Goal: Task Accomplishment & Management: Use online tool/utility

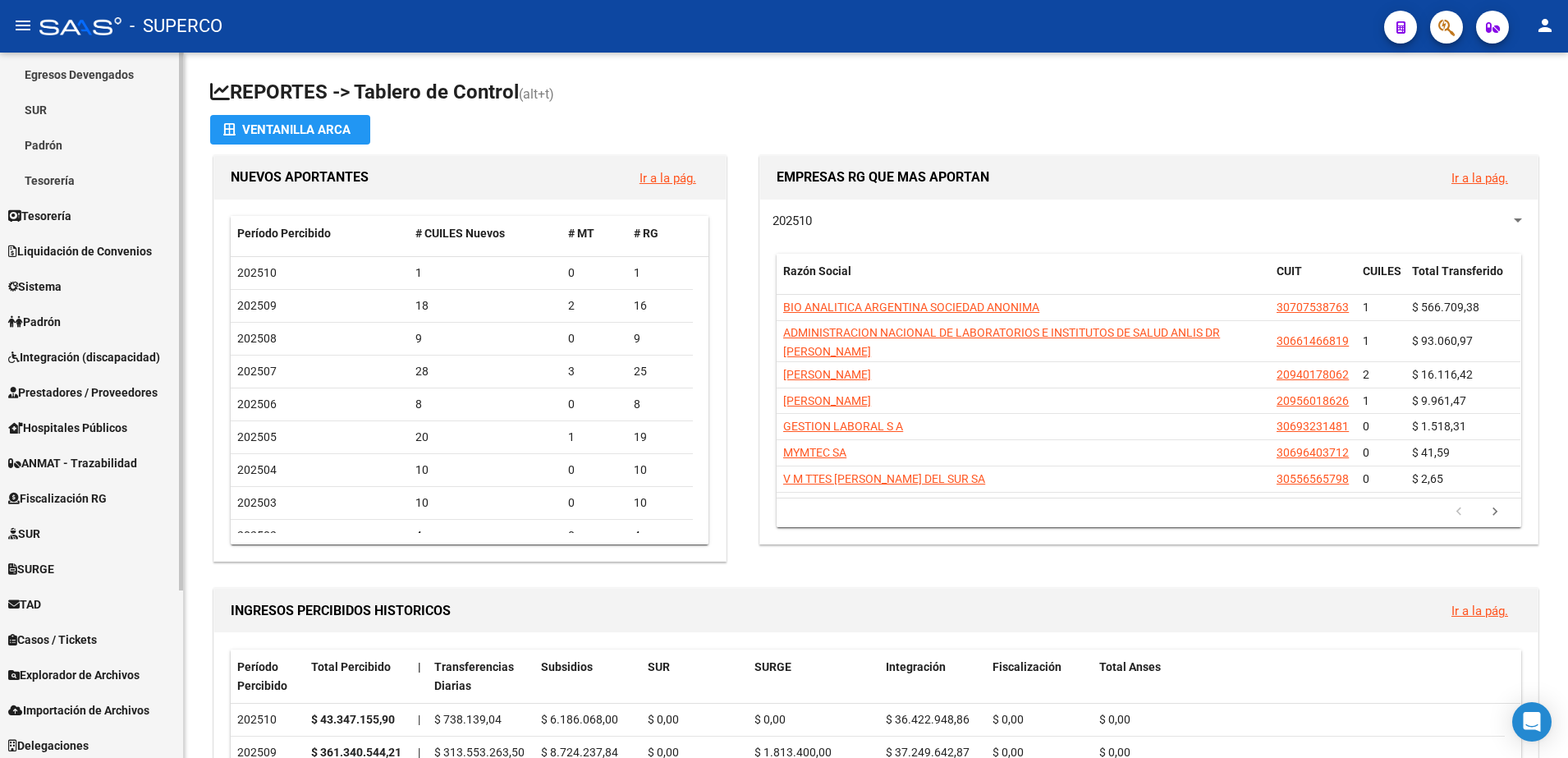
scroll to position [219, 0]
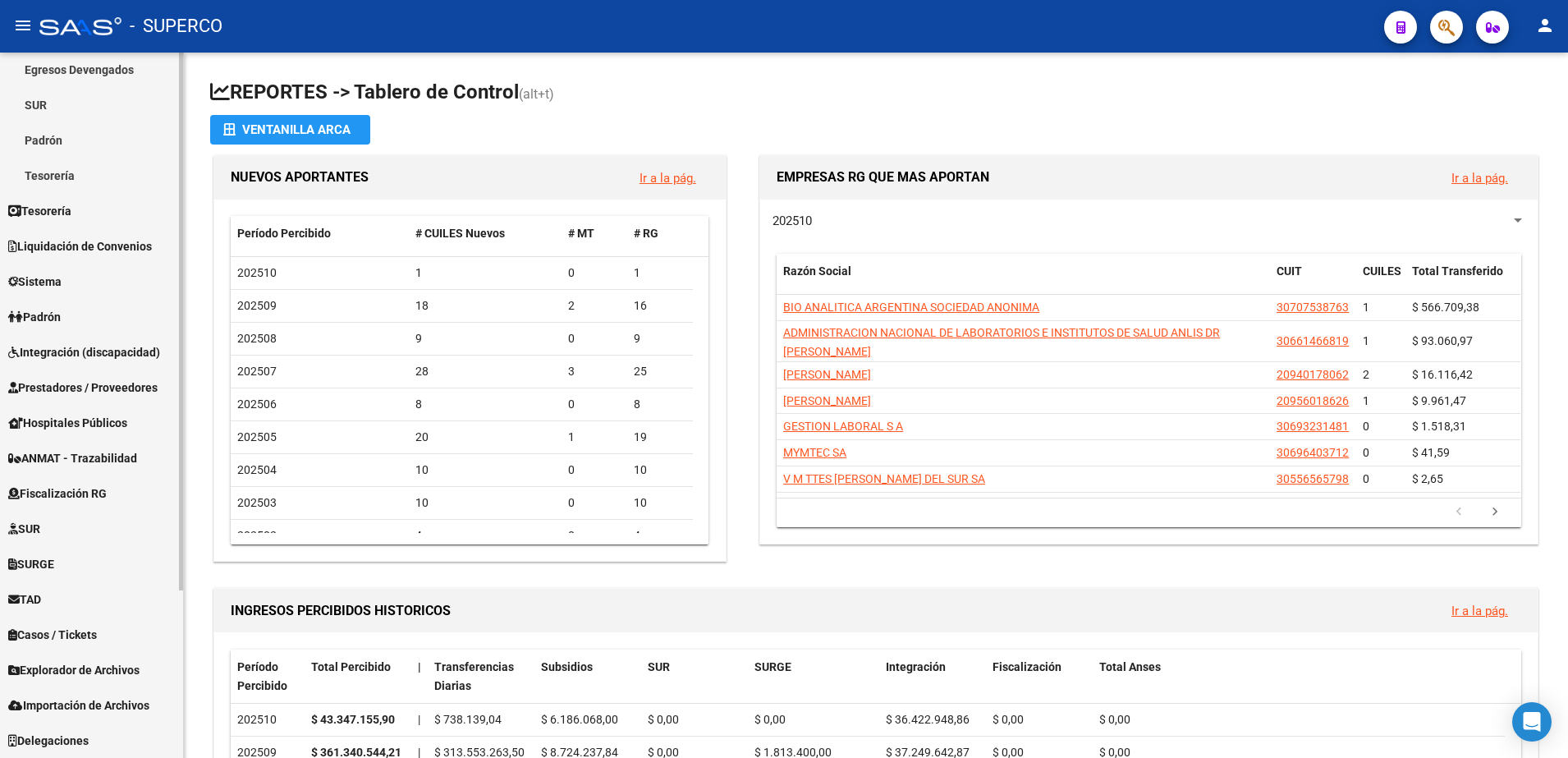
click at [65, 459] on span "ANMAT - Trazabilidad" at bounding box center [73, 458] width 129 height 18
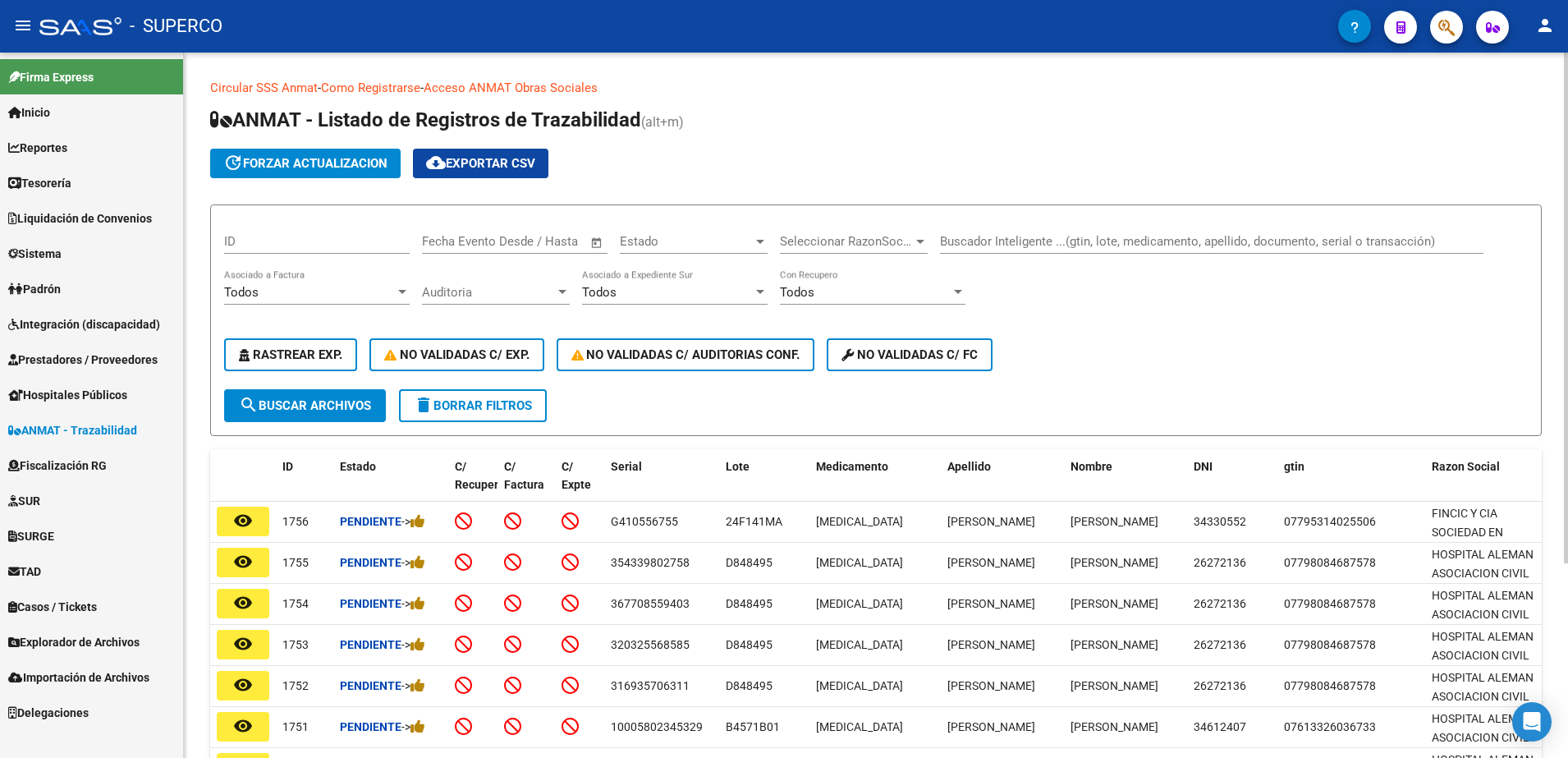
click at [1090, 231] on div "Buscador Inteligente ...(gtin, lote, medicamento, apellido, documento, serial o…" at bounding box center [1212, 236] width 544 height 35
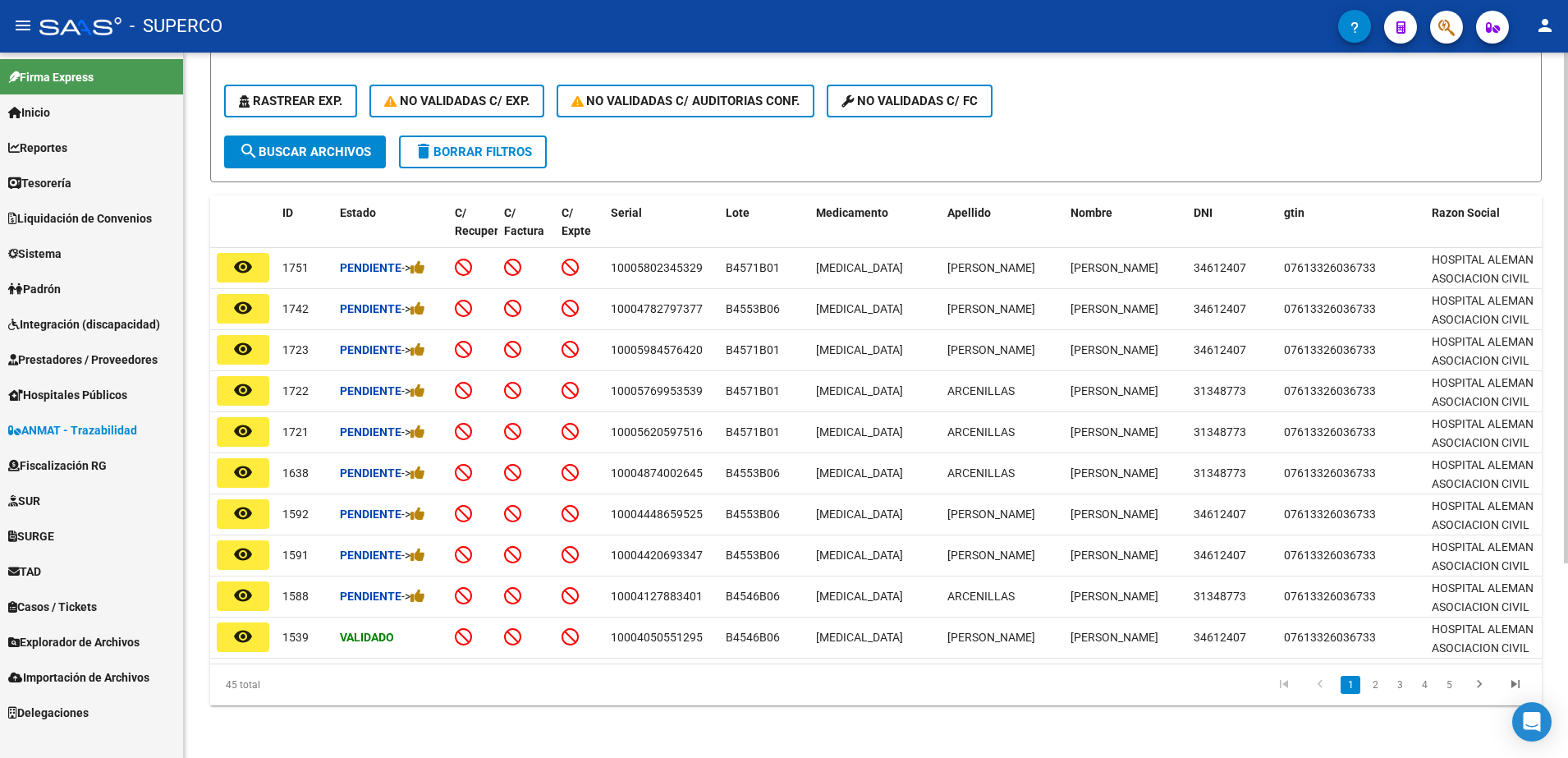
scroll to position [269, 0]
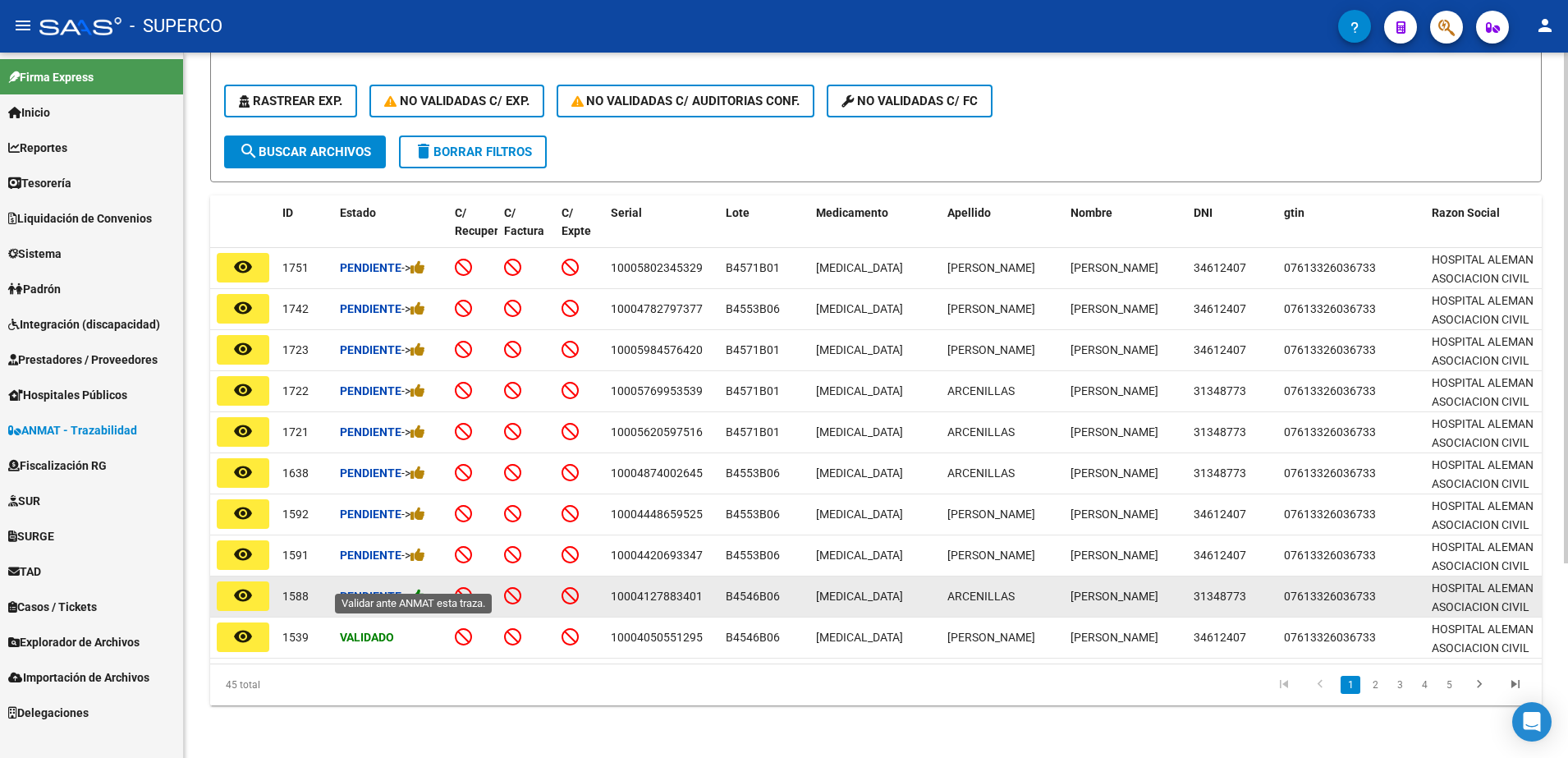
type input "phe"
click at [426, 589] on icon at bounding box center [417, 596] width 15 height 15
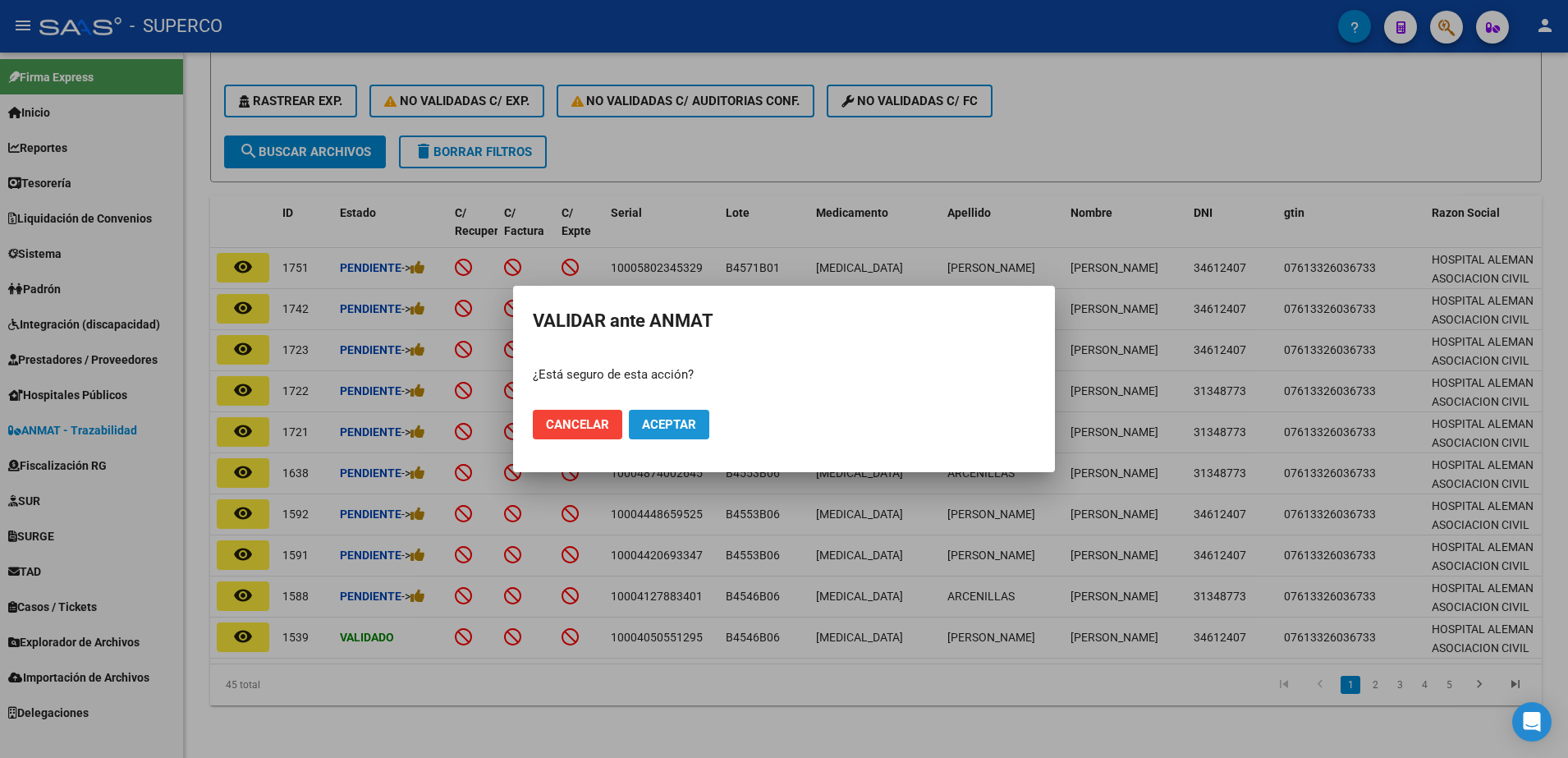
click at [667, 429] on span "Aceptar" at bounding box center [669, 424] width 54 height 15
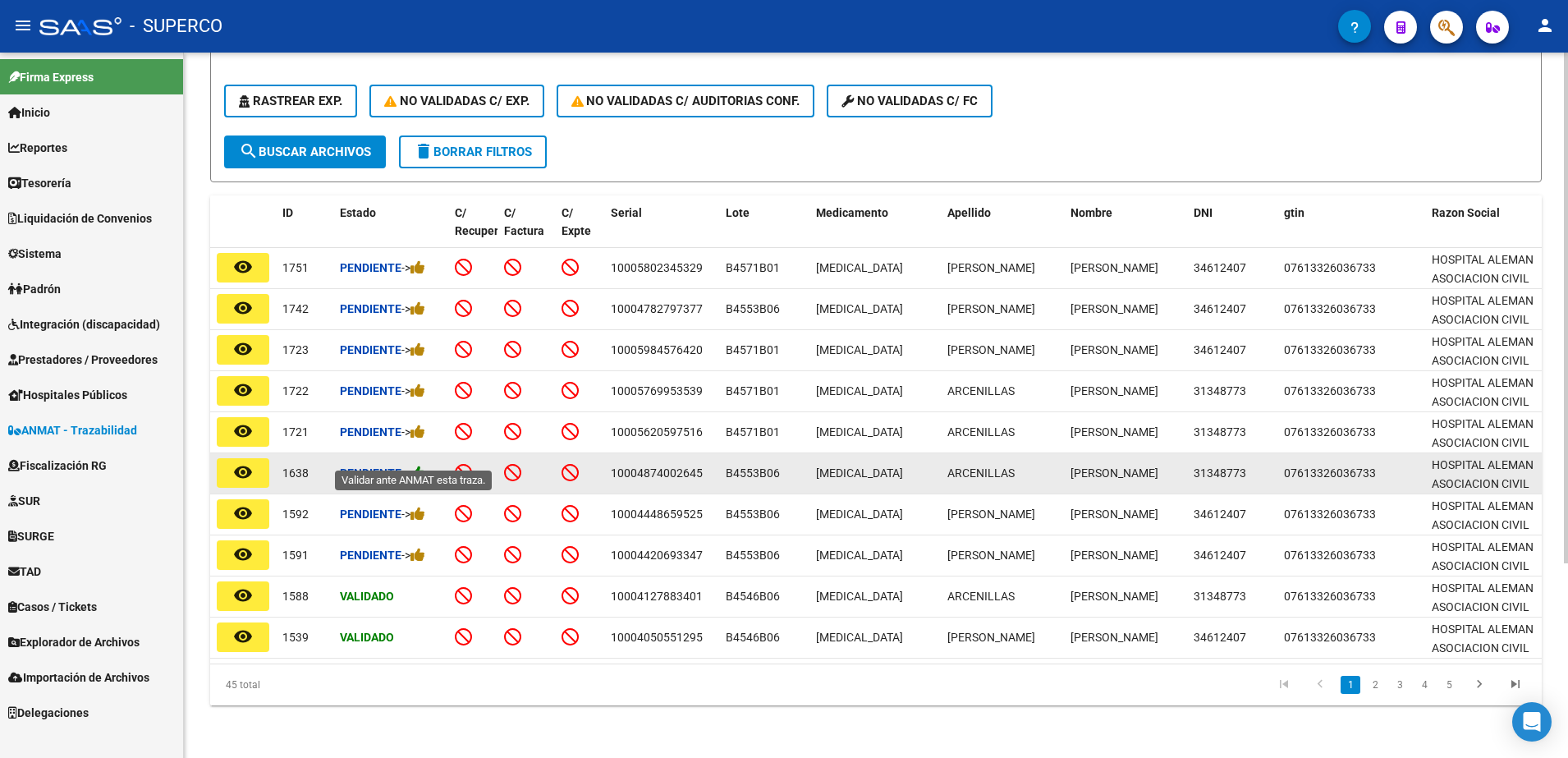
click at [424, 465] on icon at bounding box center [417, 472] width 15 height 15
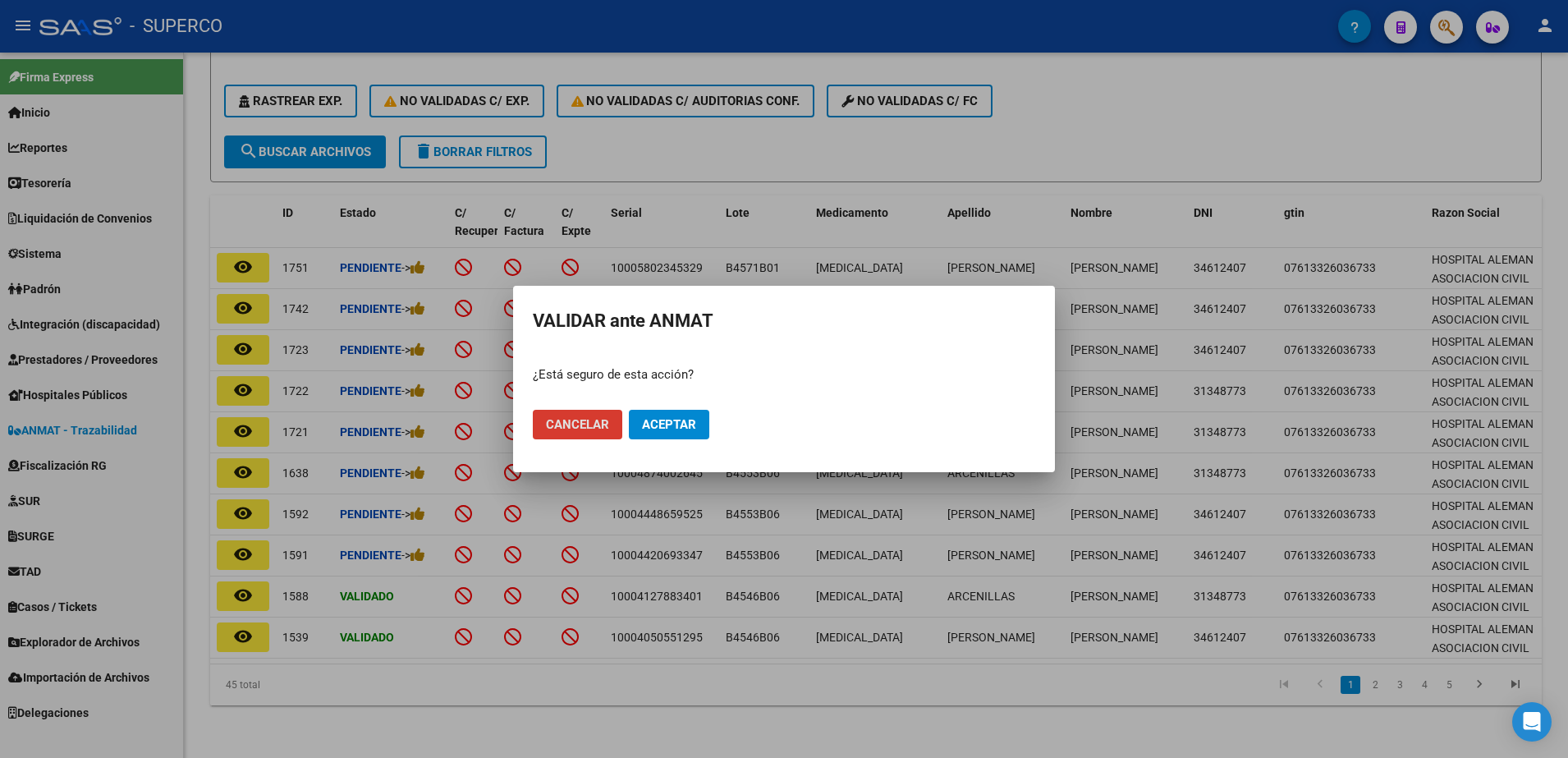
click at [657, 422] on span "Aceptar" at bounding box center [669, 424] width 54 height 15
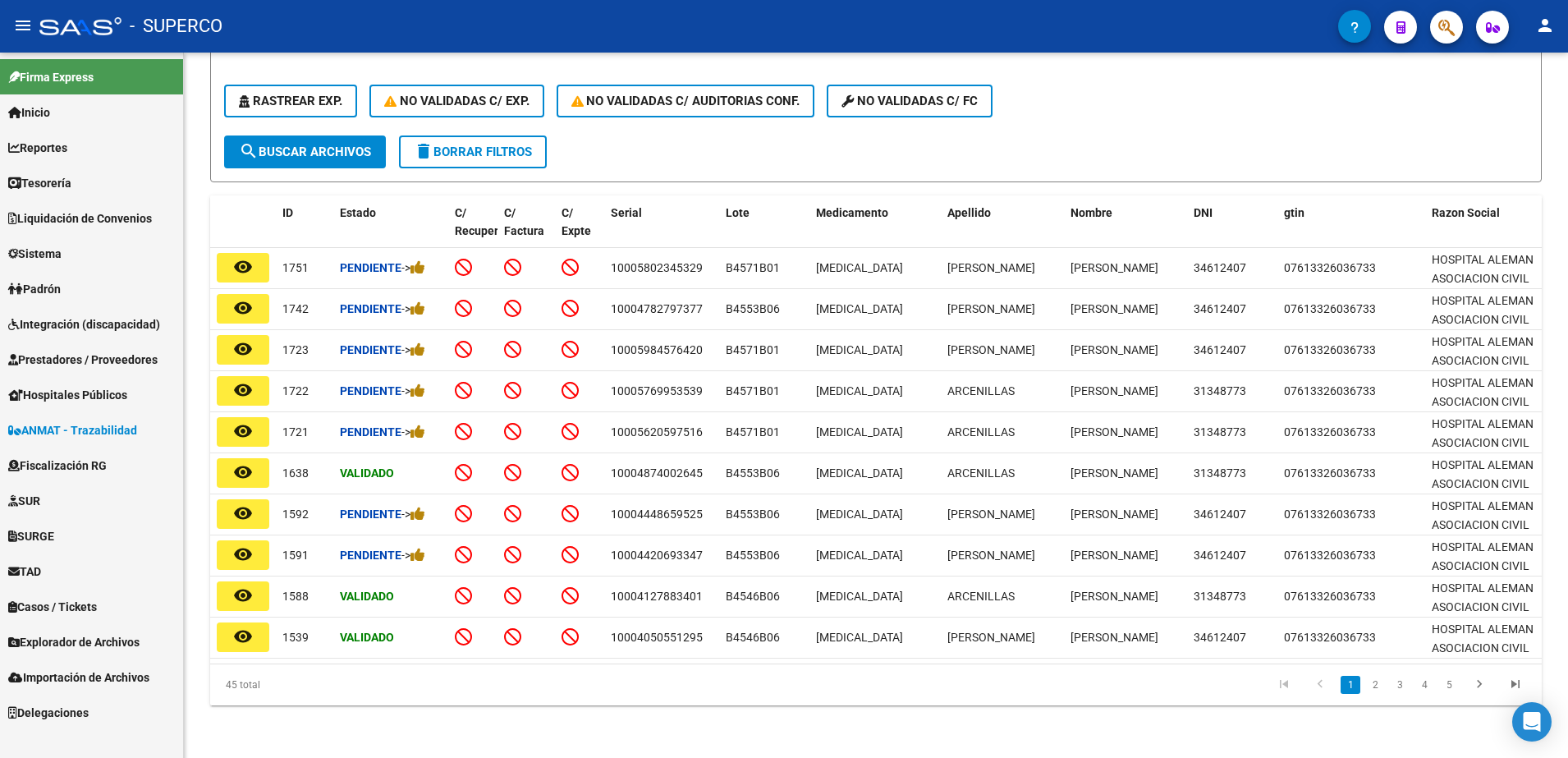
click at [53, 357] on span "Prestadores / Proveedores" at bounding box center [83, 360] width 150 height 18
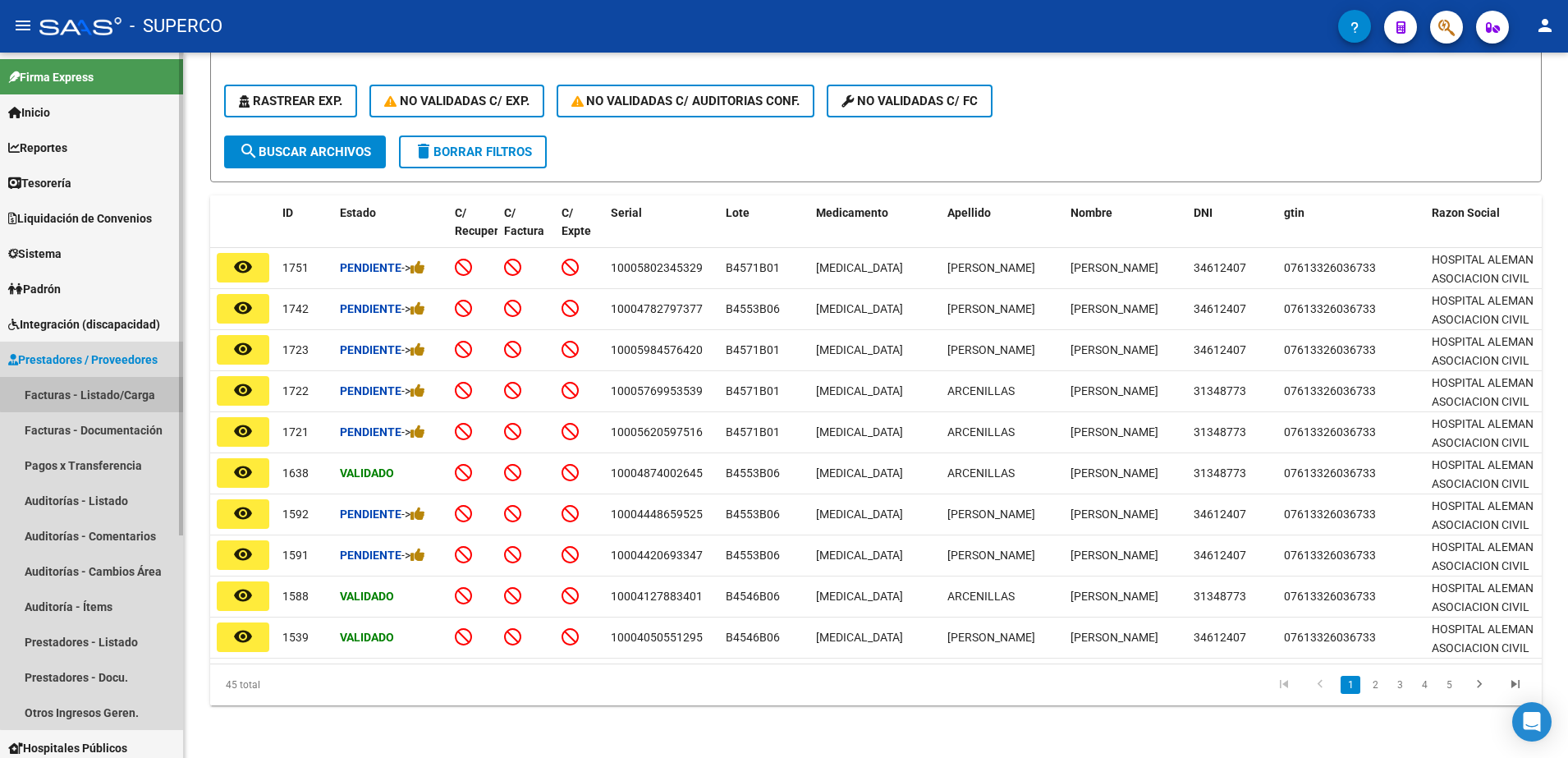
click at [99, 393] on link "Facturas - Listado/Carga" at bounding box center [91, 394] width 183 height 35
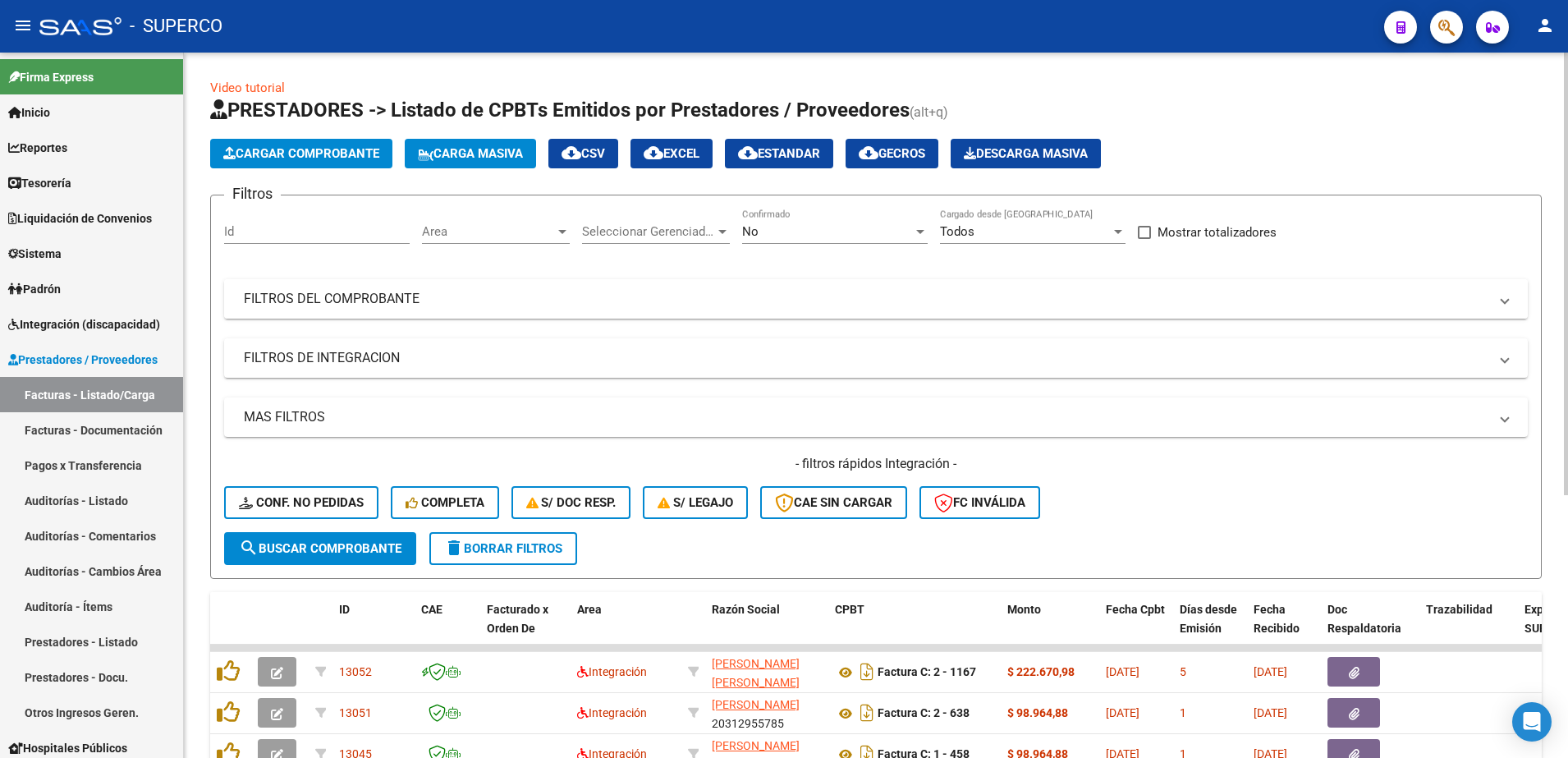
click at [838, 311] on mat-expansion-panel-header "FILTROS DEL COMPROBANTE" at bounding box center [876, 299] width 1304 height 40
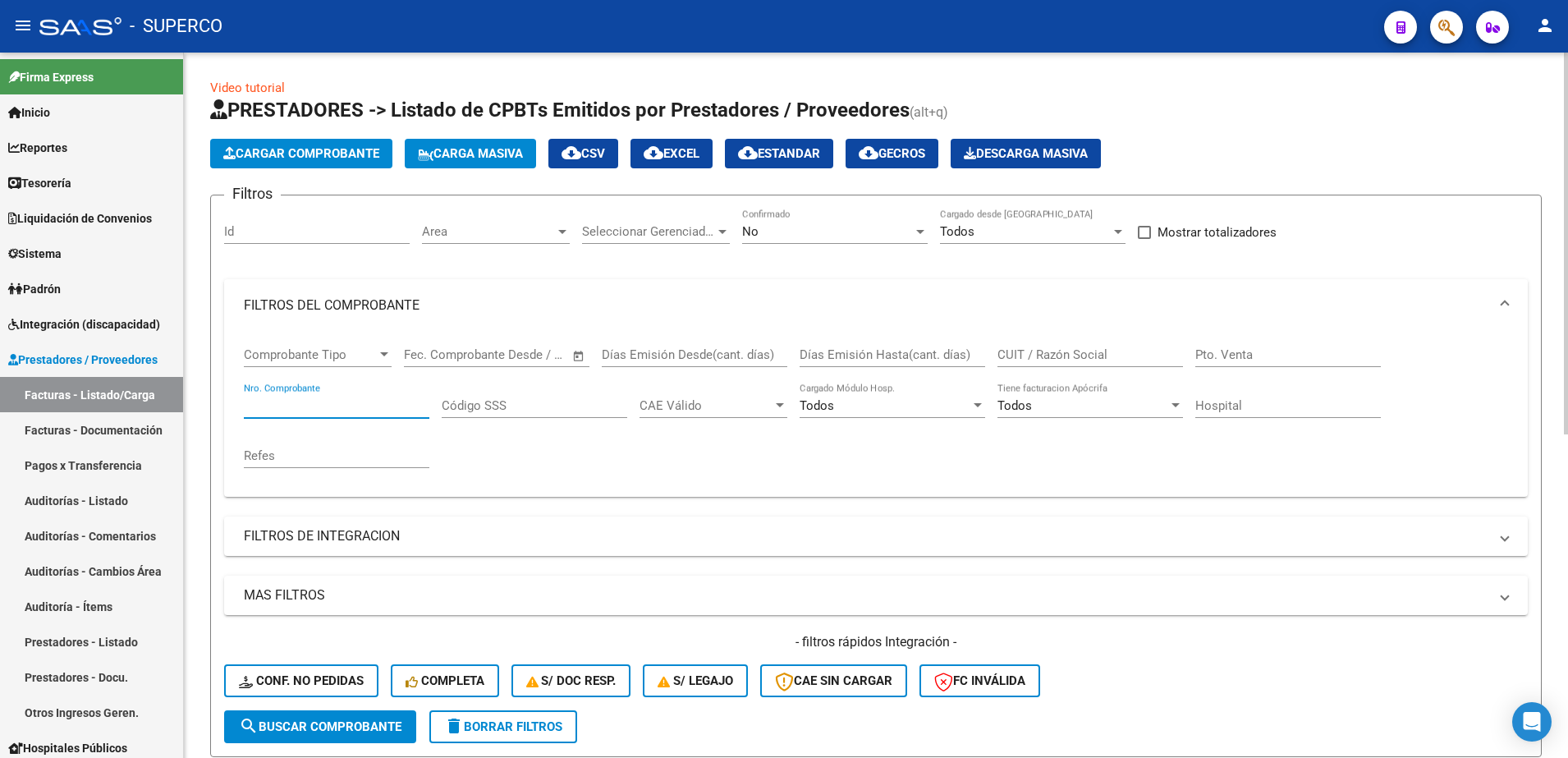
click at [366, 400] on input "Nro. Comprobante" at bounding box center [337, 405] width 186 height 15
click at [794, 235] on div "No" at bounding box center [827, 231] width 171 height 15
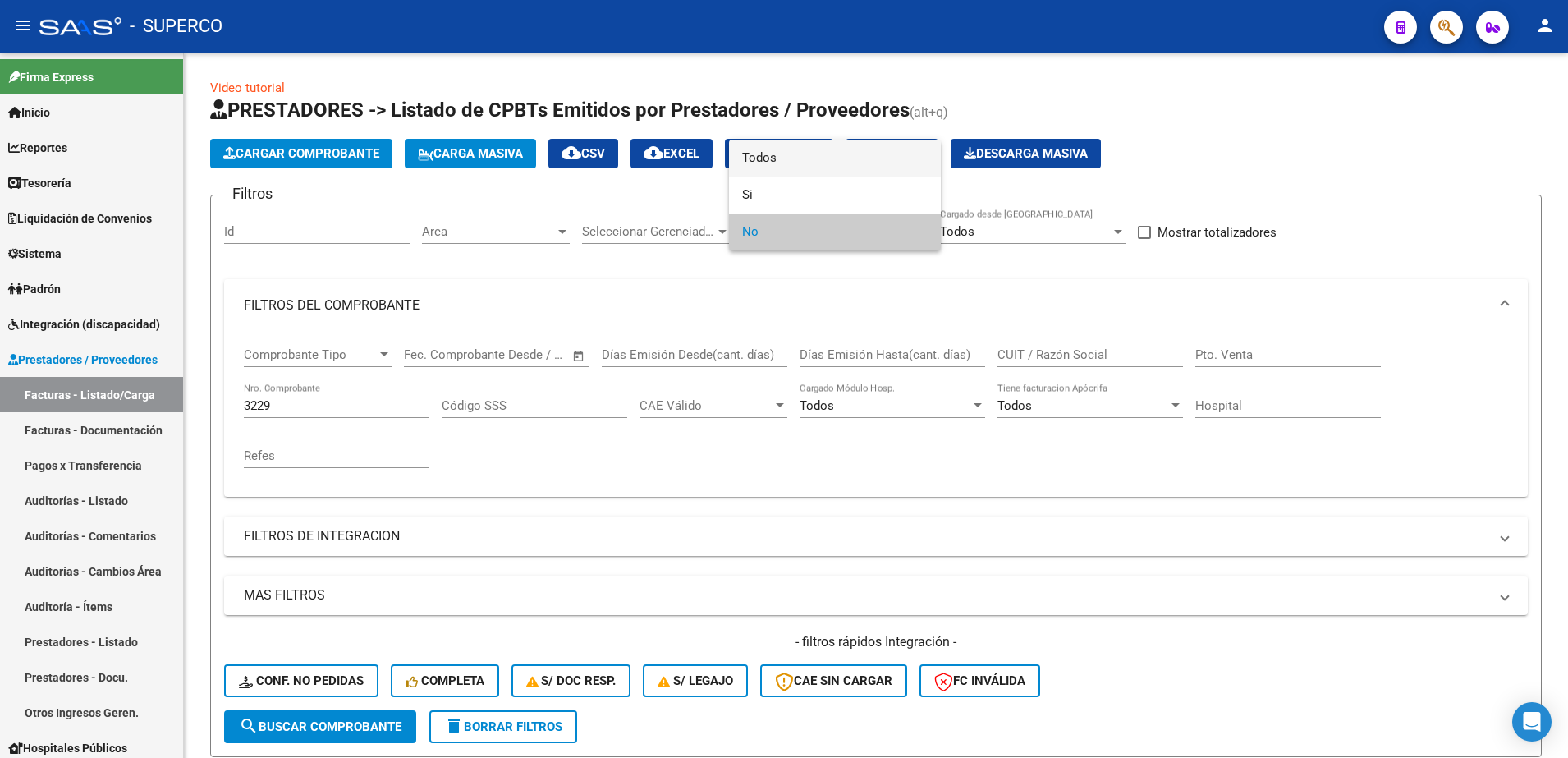
click at [782, 159] on span "Todos" at bounding box center [835, 157] width 186 height 37
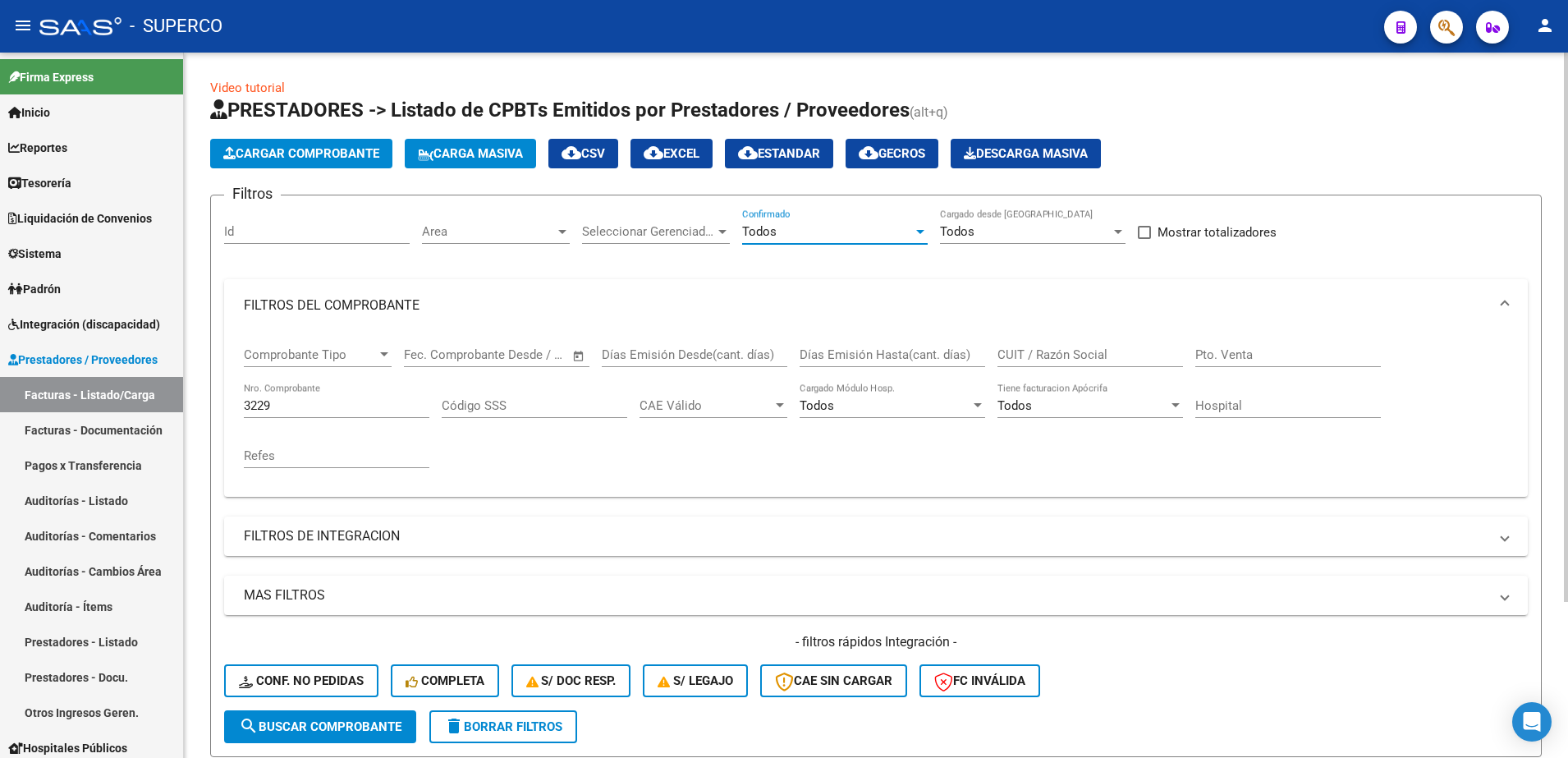
click at [337, 740] on button "search Buscar Comprobante" at bounding box center [320, 727] width 192 height 33
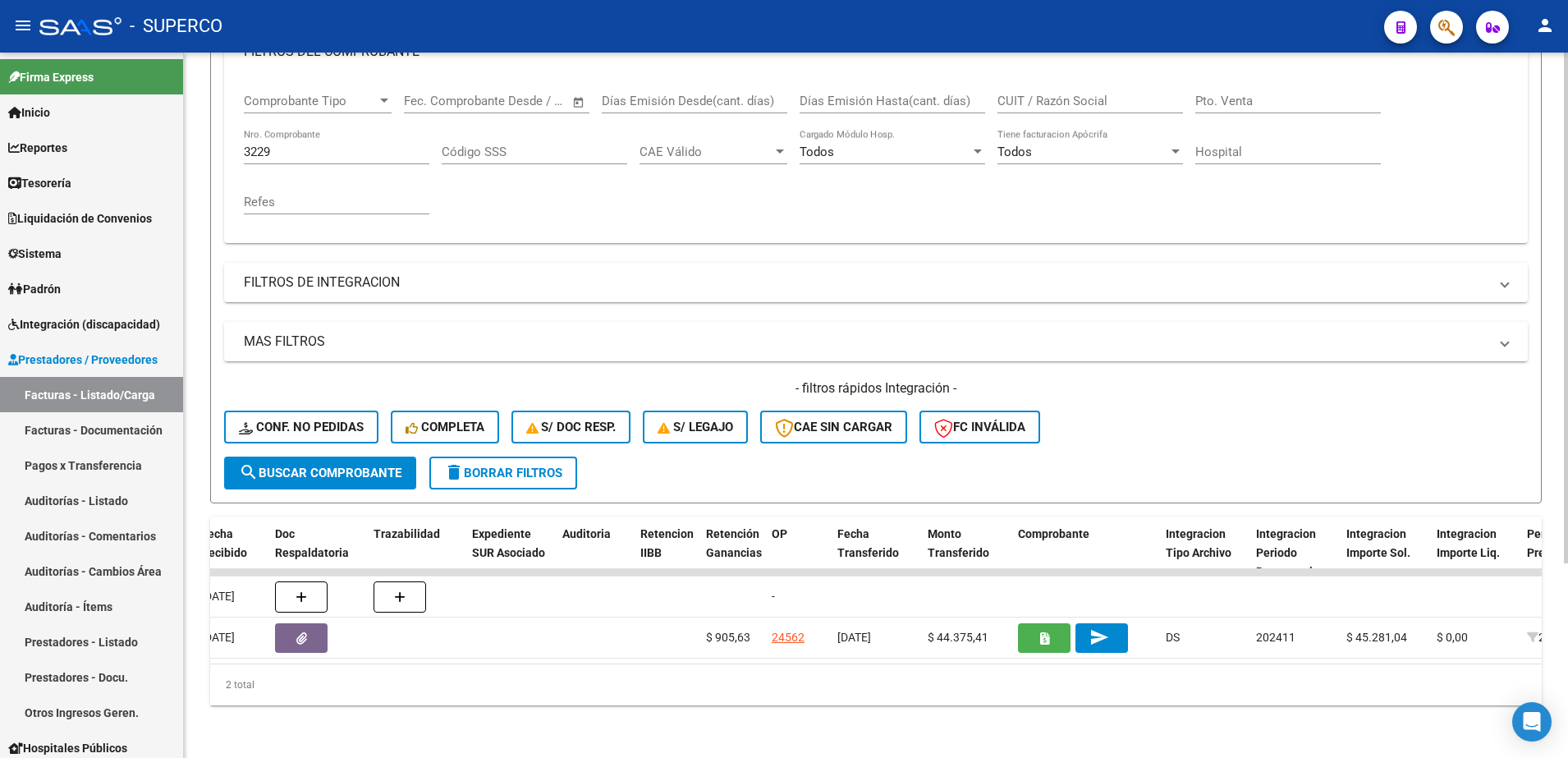
scroll to position [0, 1061]
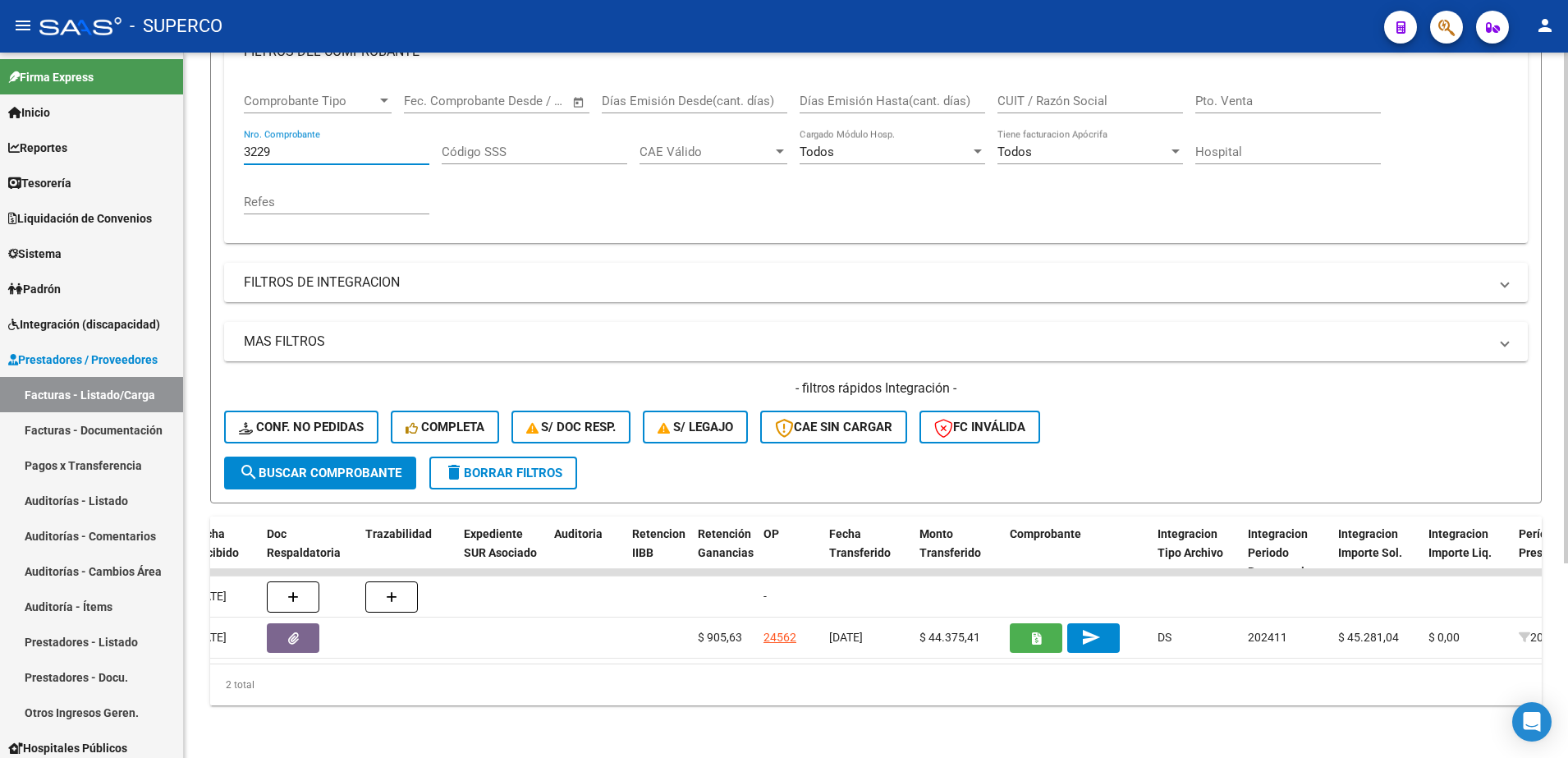
click at [344, 145] on input "3229" at bounding box center [337, 151] width 186 height 15
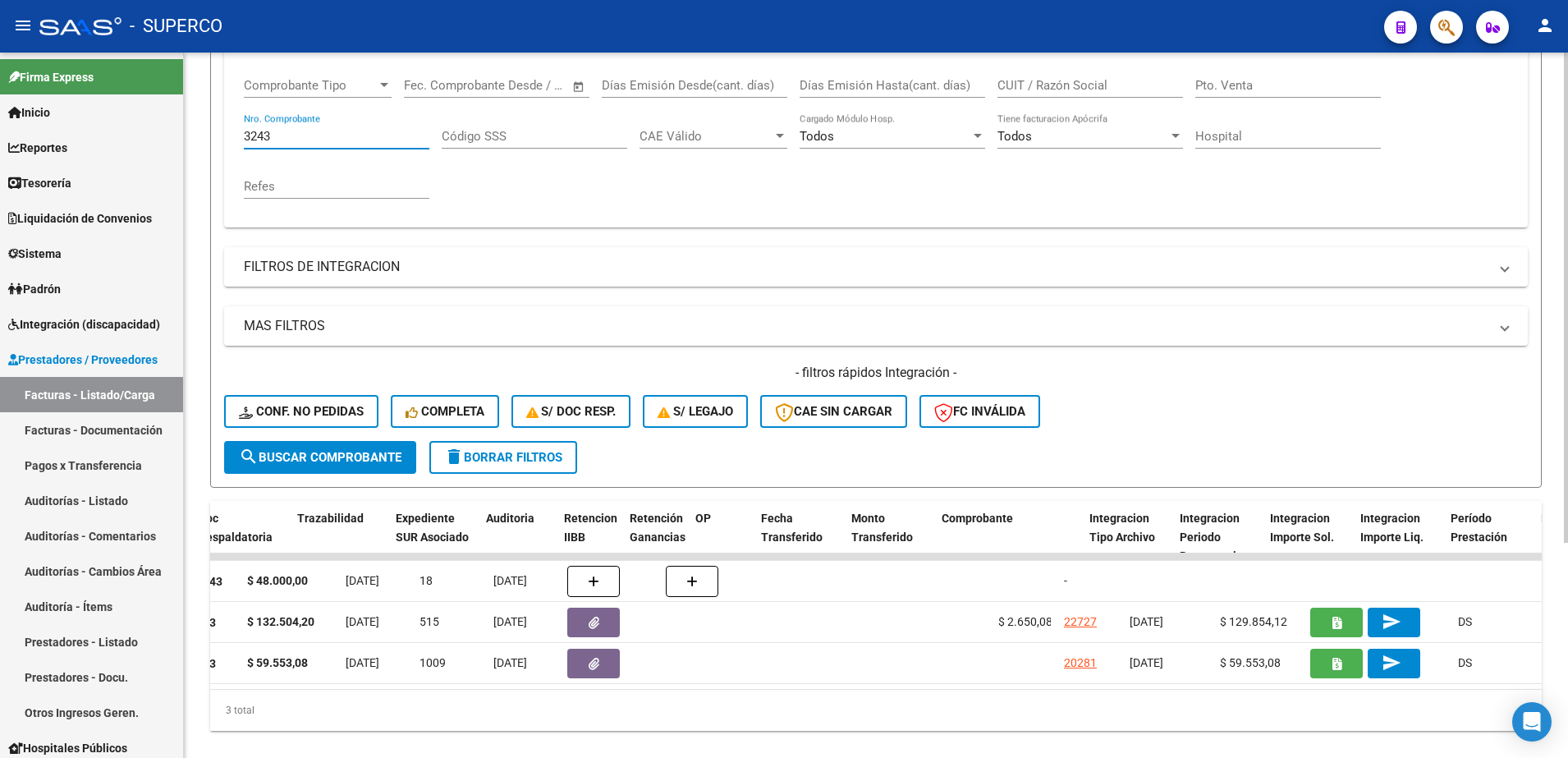
scroll to position [0, 1156]
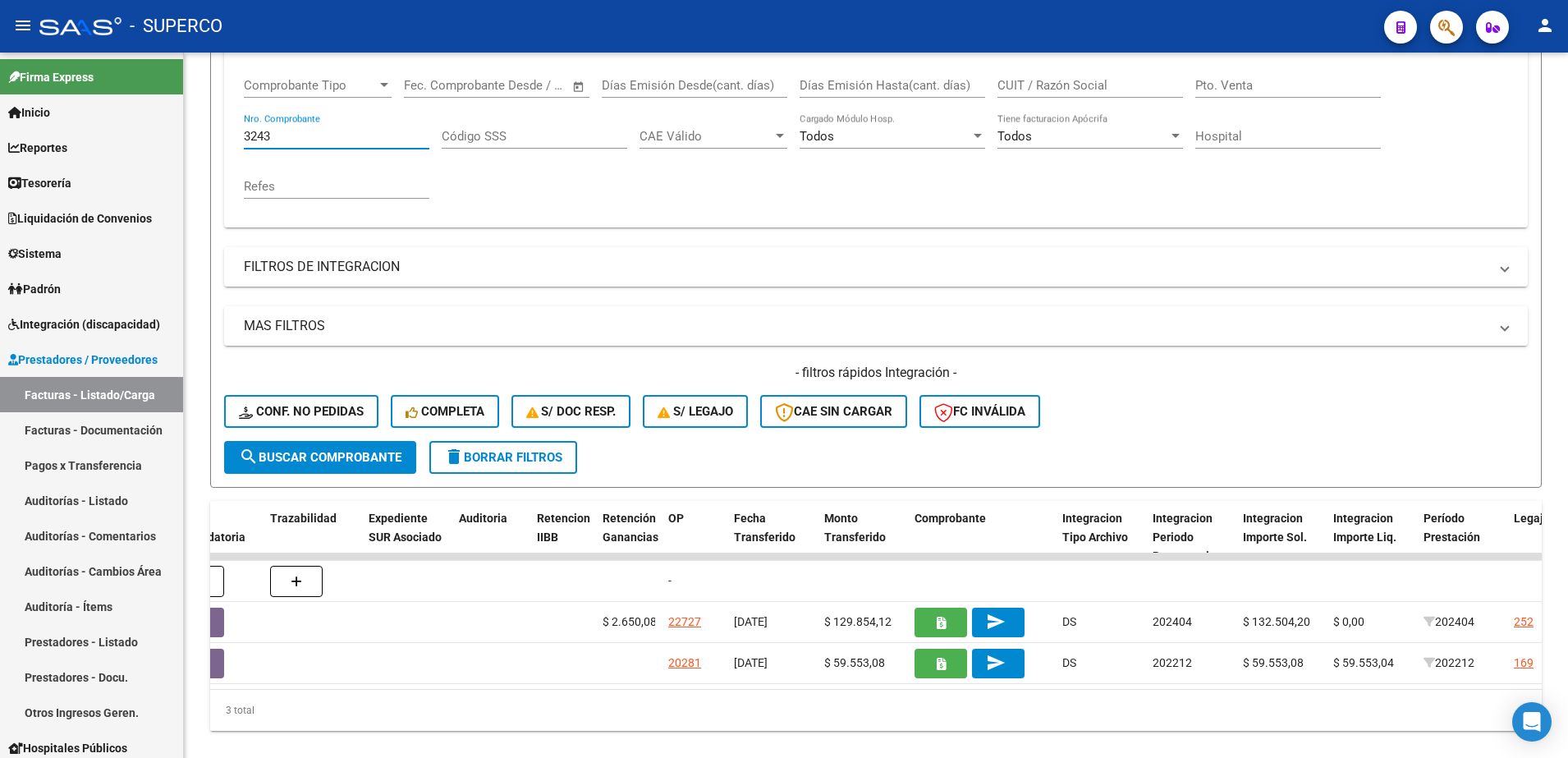
type input "3243"
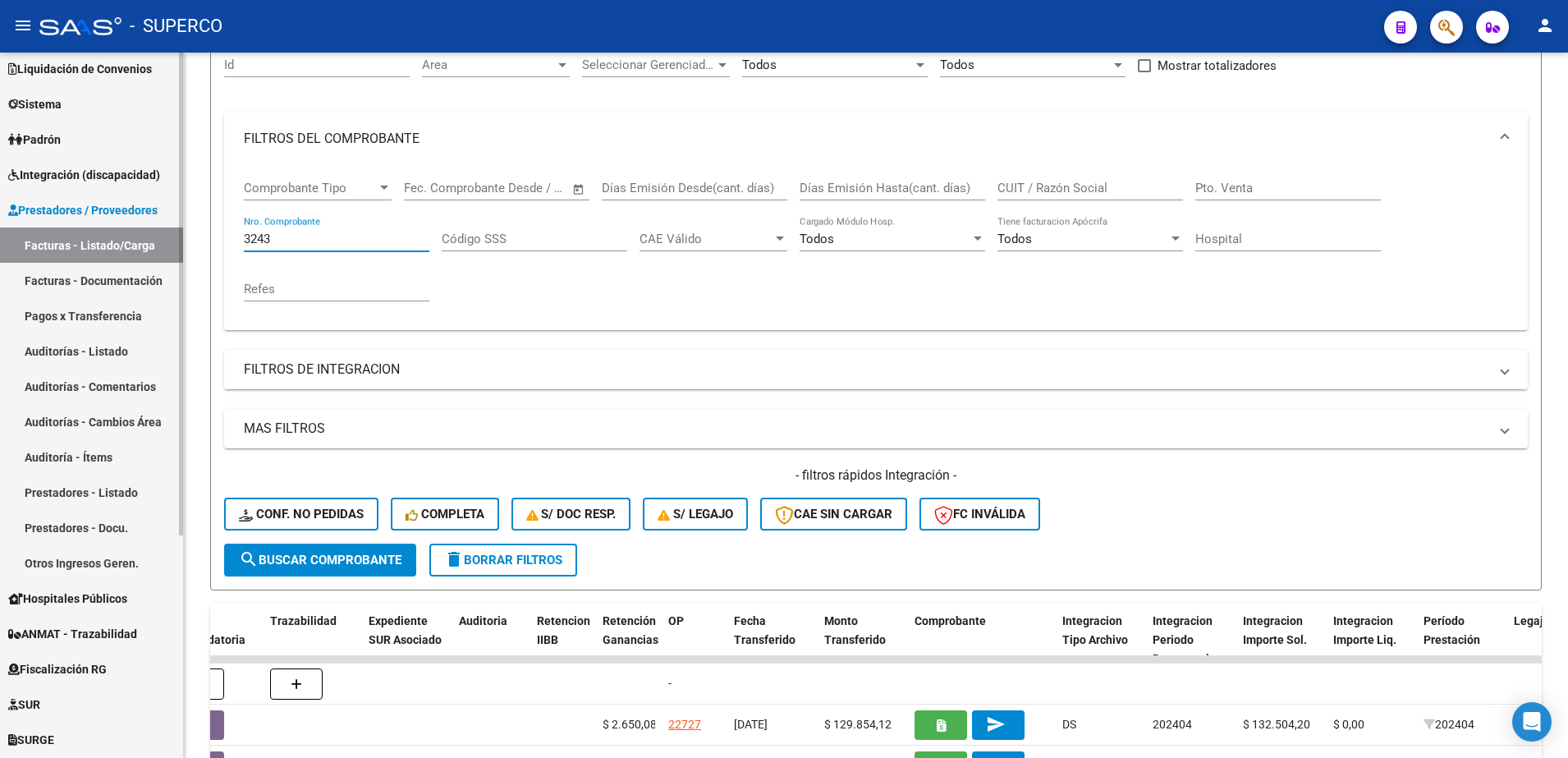
scroll to position [206, 0]
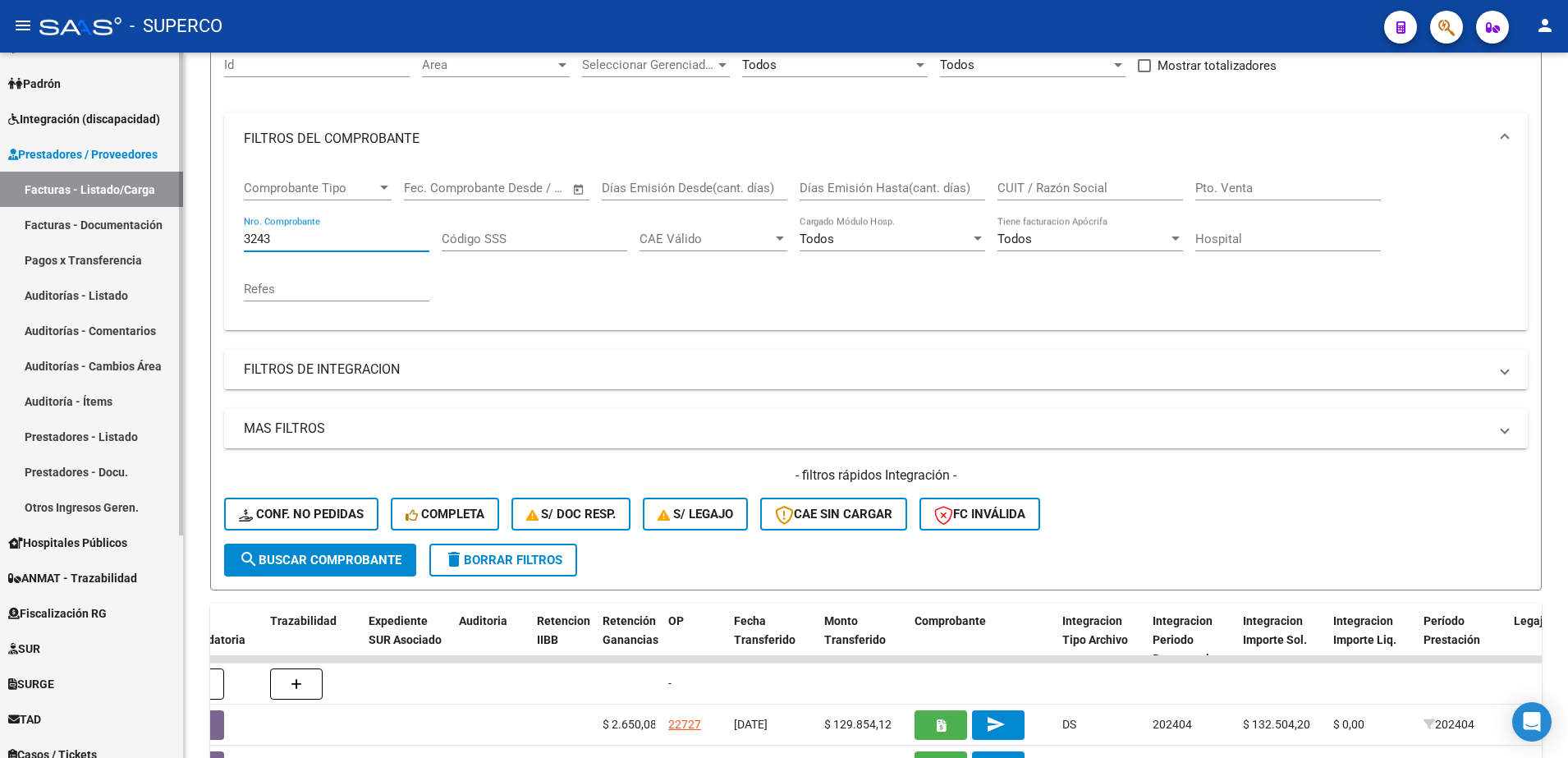
click at [65, 571] on span "ANMAT - Trazabilidad" at bounding box center [73, 578] width 129 height 18
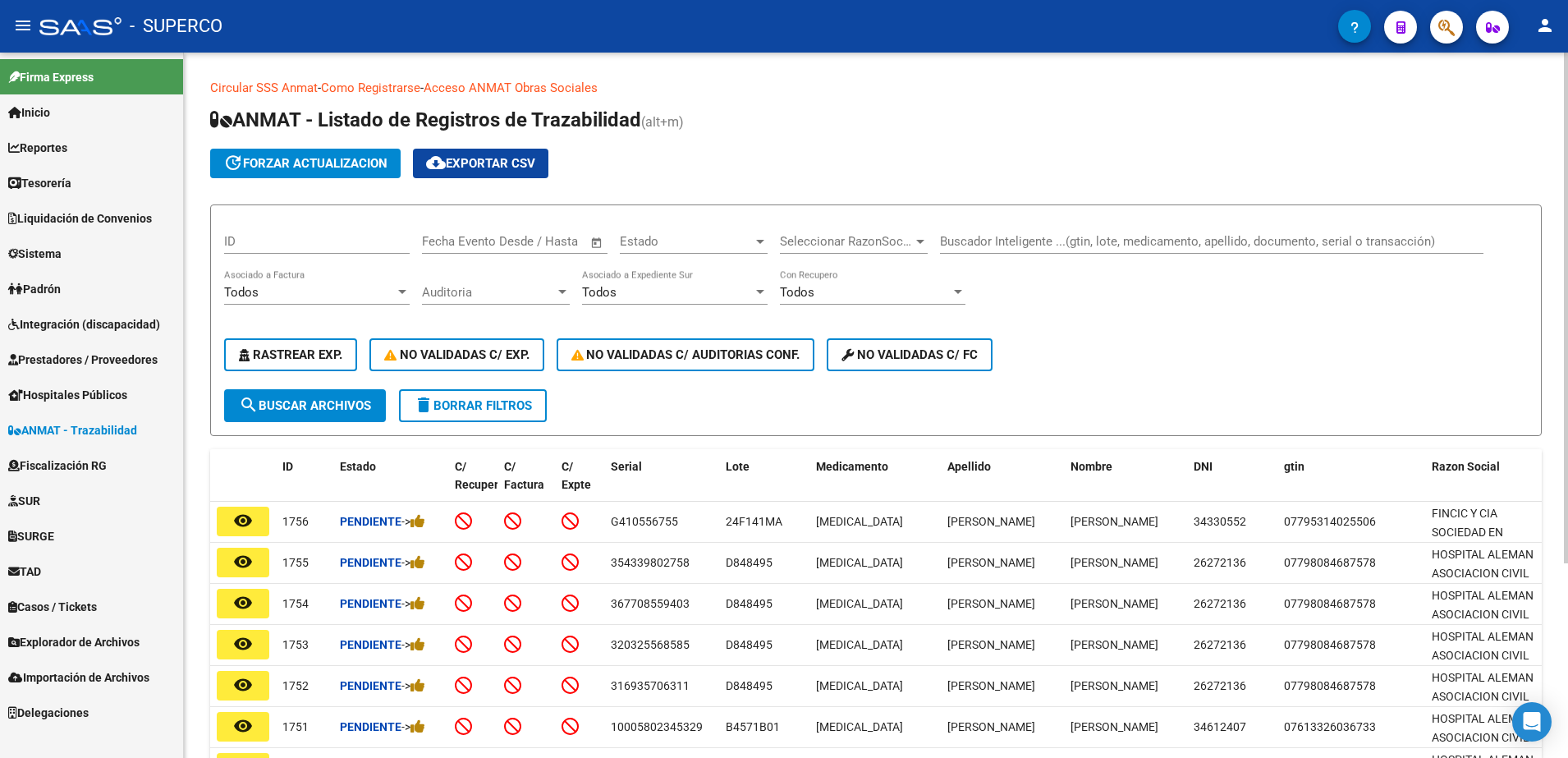
click at [1105, 237] on input "Buscador Inteligente ...(gtin, lote, medicamento, apellido, documento, serial o…" at bounding box center [1212, 241] width 544 height 15
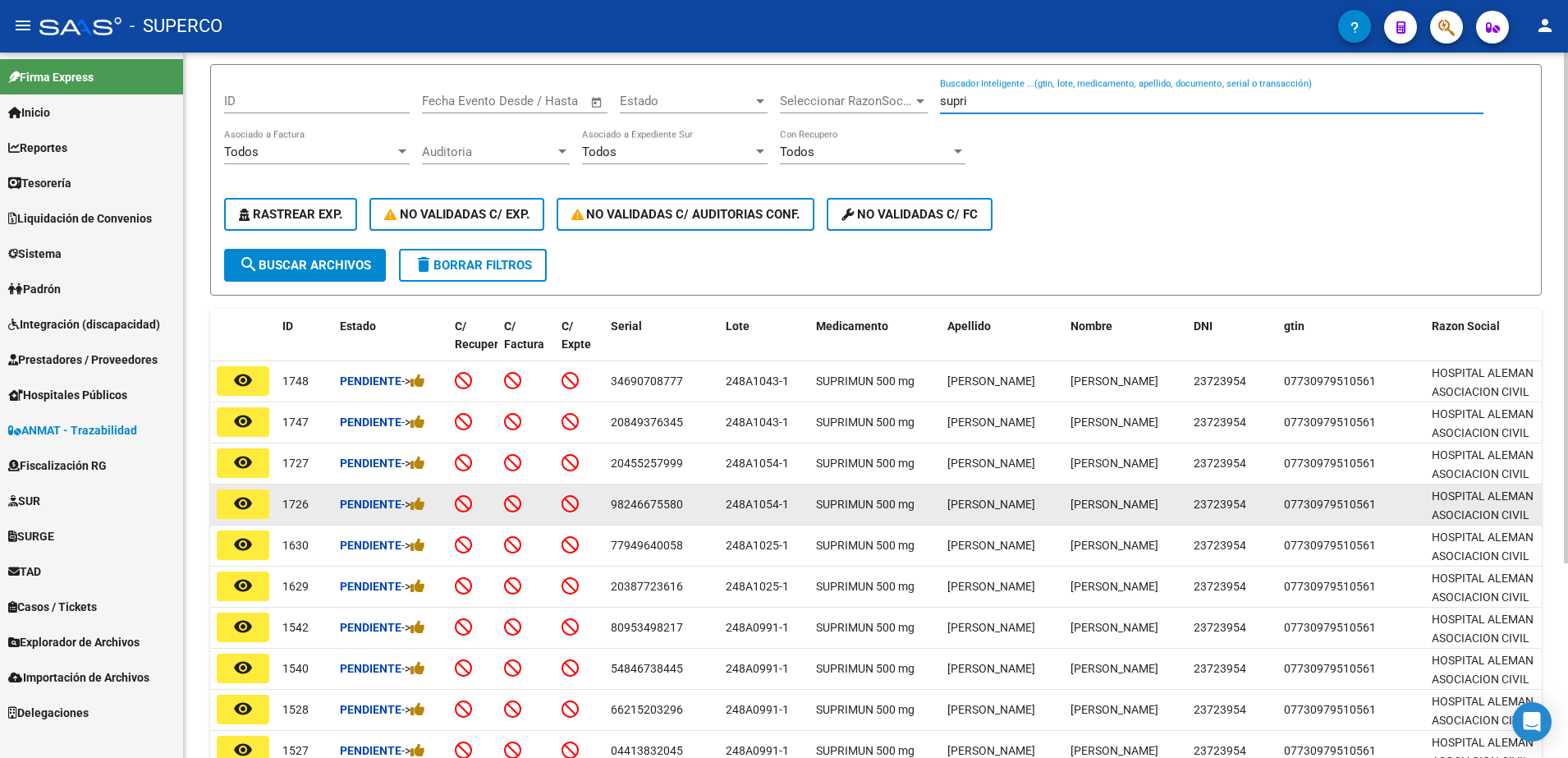
scroll to position [206, 0]
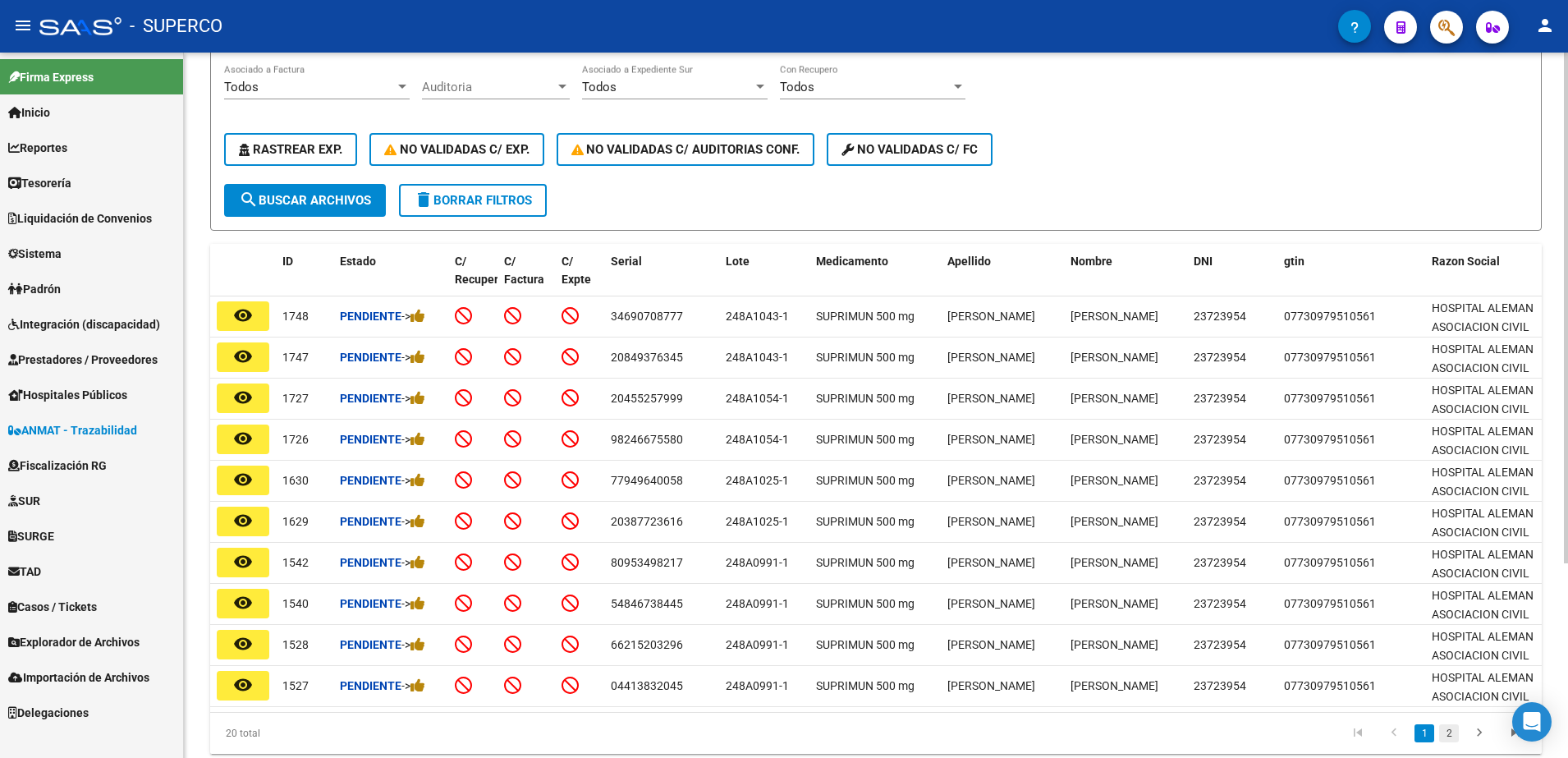
click at [1454, 743] on link "2" at bounding box center [1449, 733] width 20 height 18
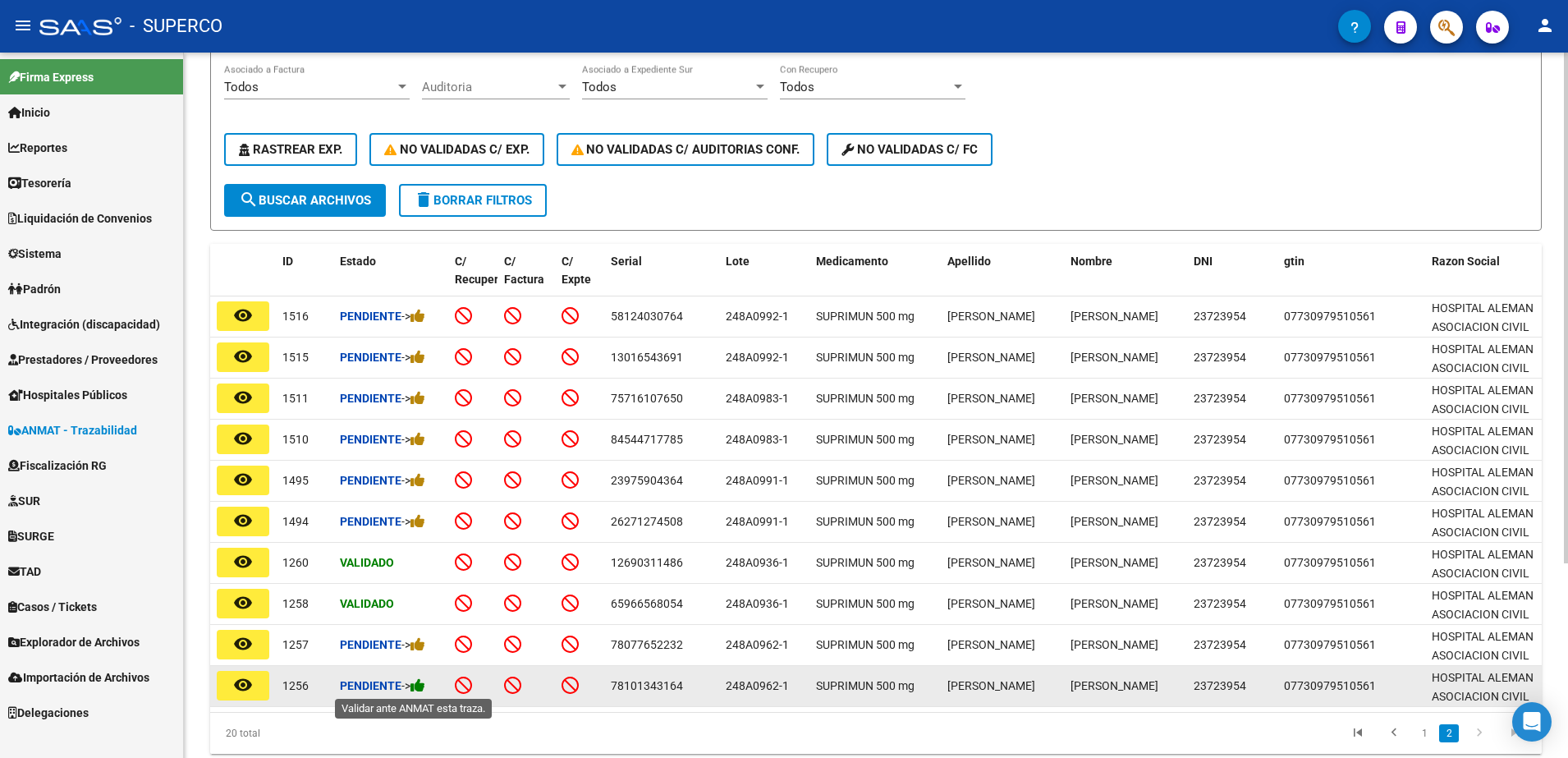
click at [421, 687] on icon at bounding box center [417, 686] width 15 height 15
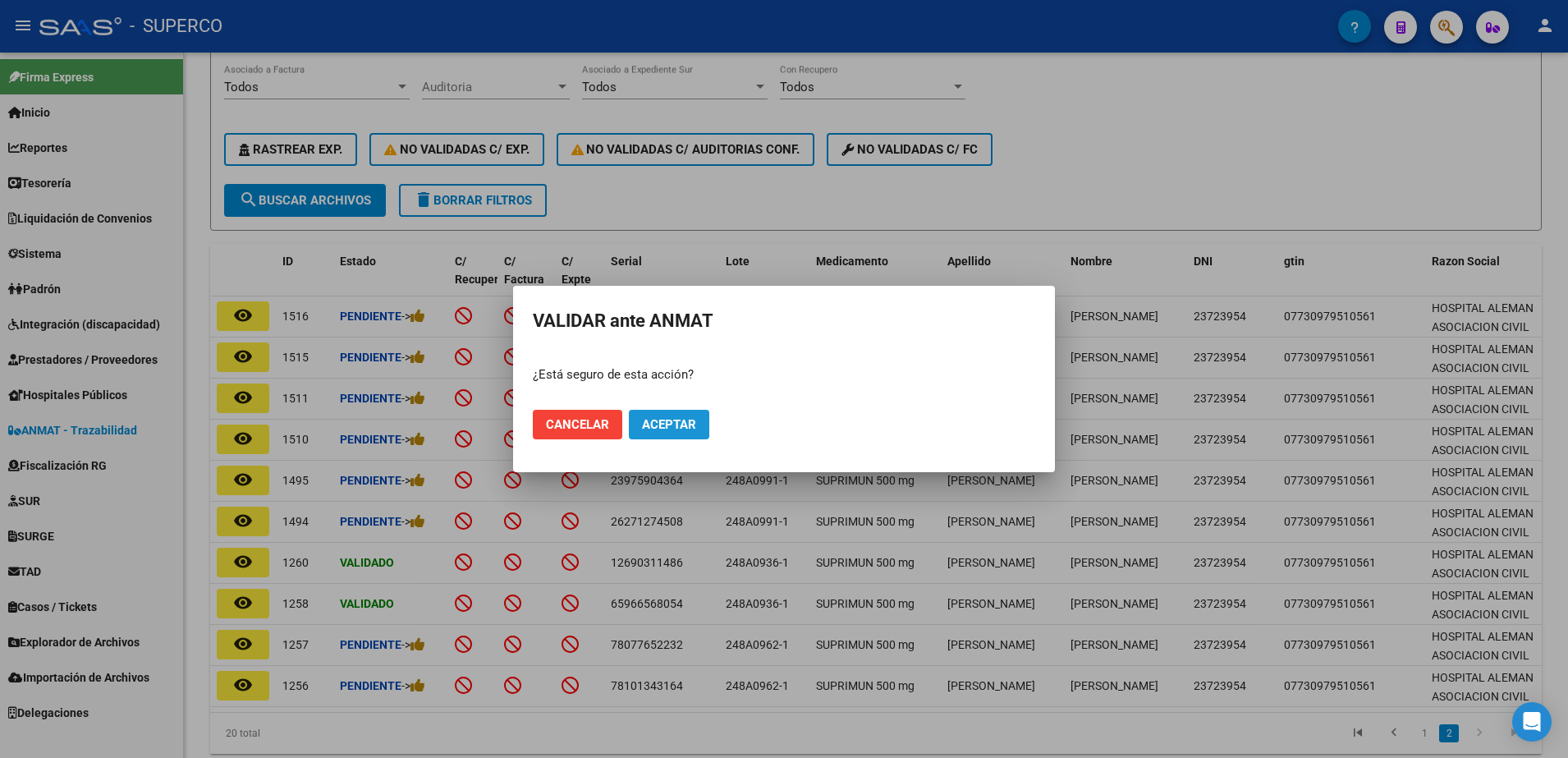
click at [683, 416] on button "Aceptar" at bounding box center [669, 424] width 81 height 29
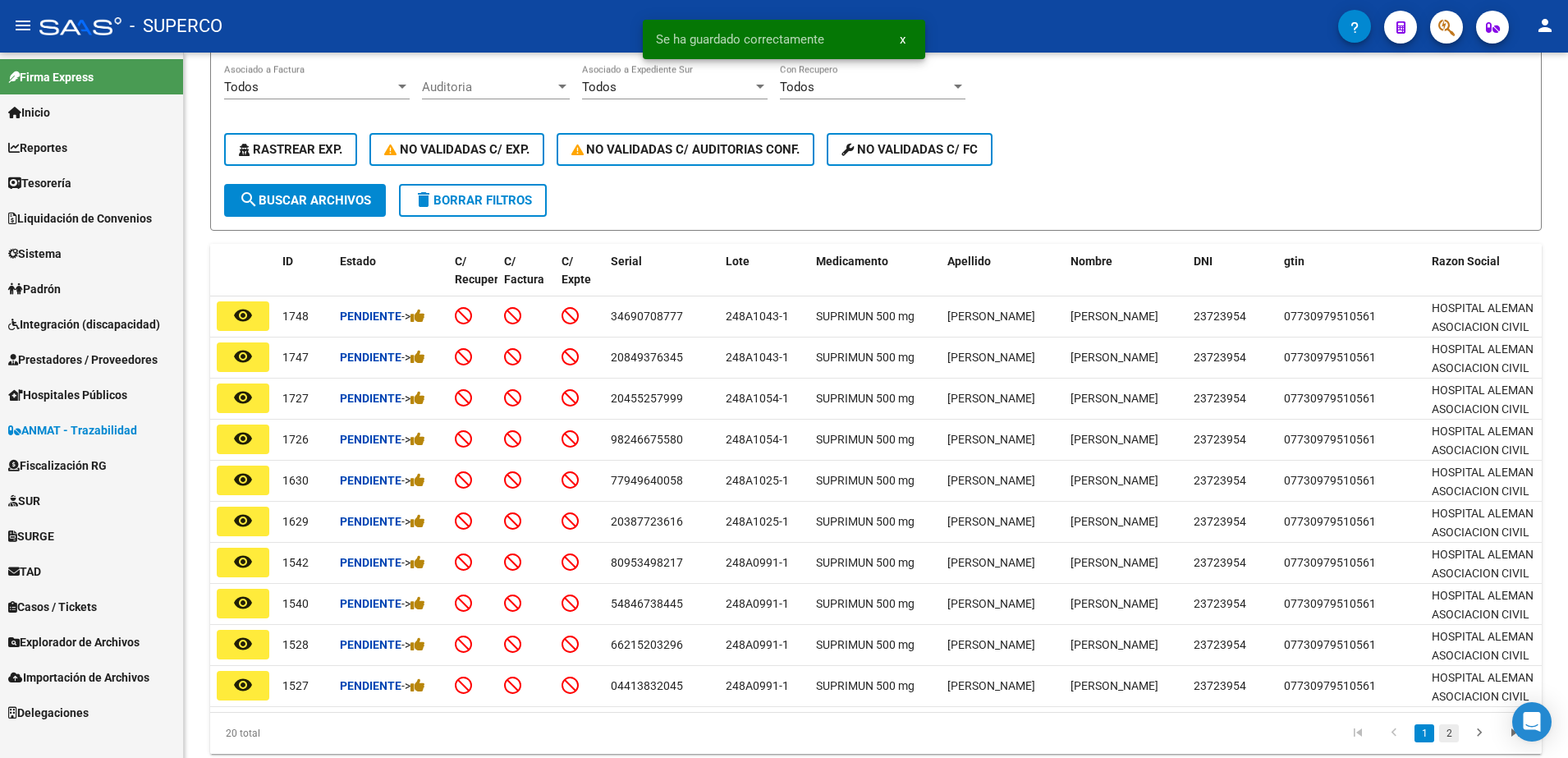
click at [1454, 743] on link "2" at bounding box center [1449, 733] width 20 height 18
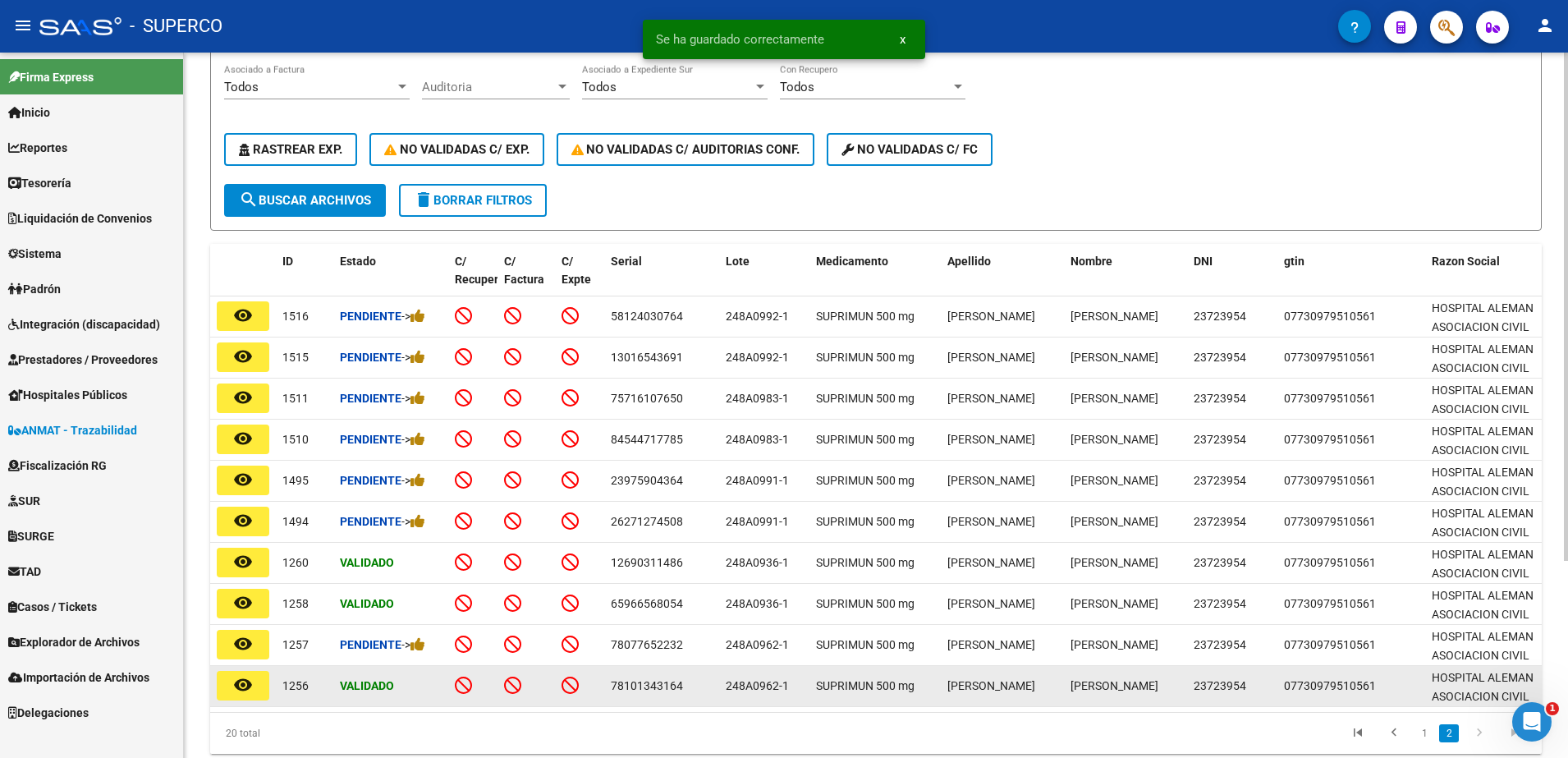
scroll to position [0, 0]
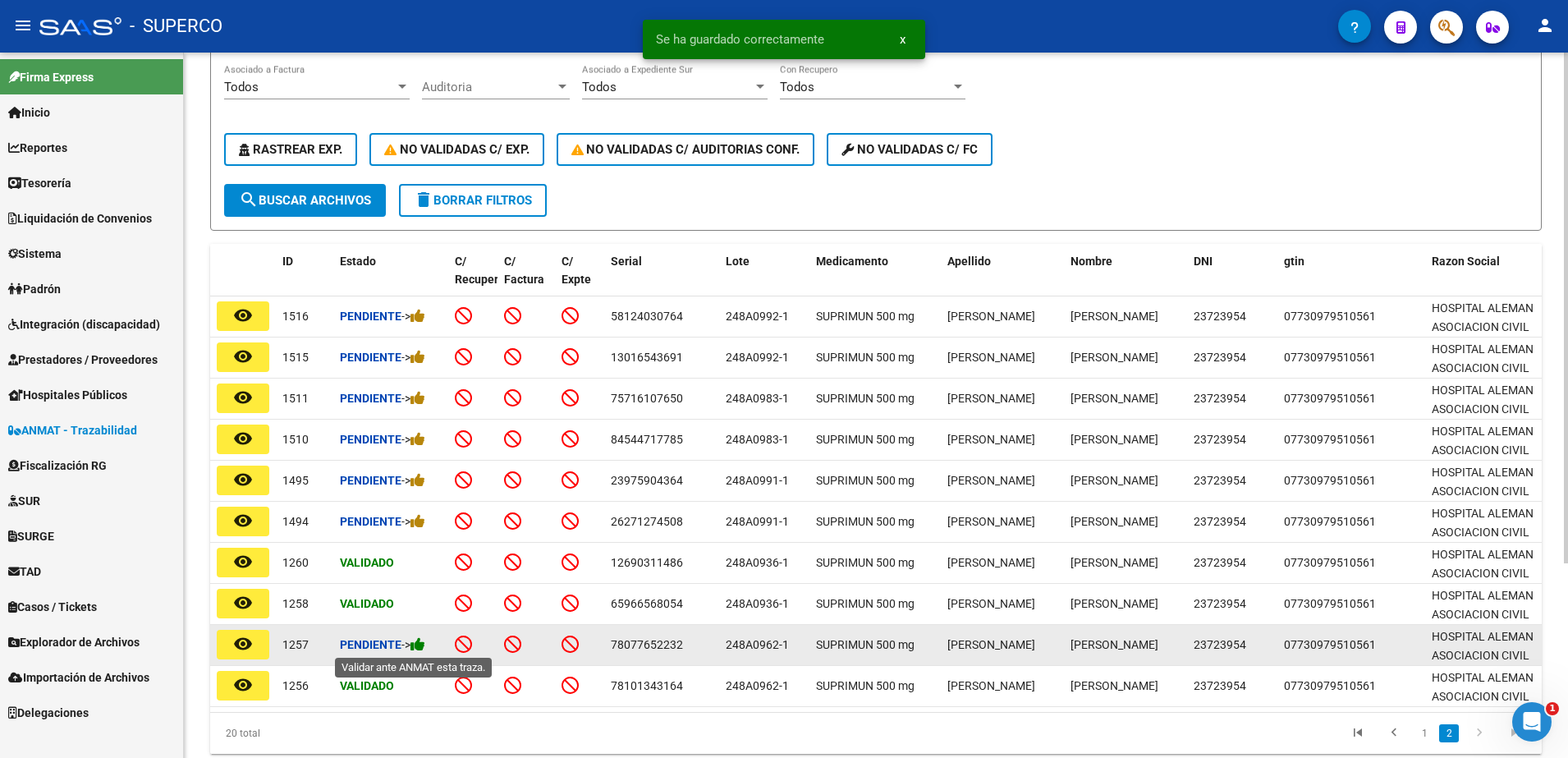
click at [426, 644] on icon at bounding box center [417, 644] width 15 height 15
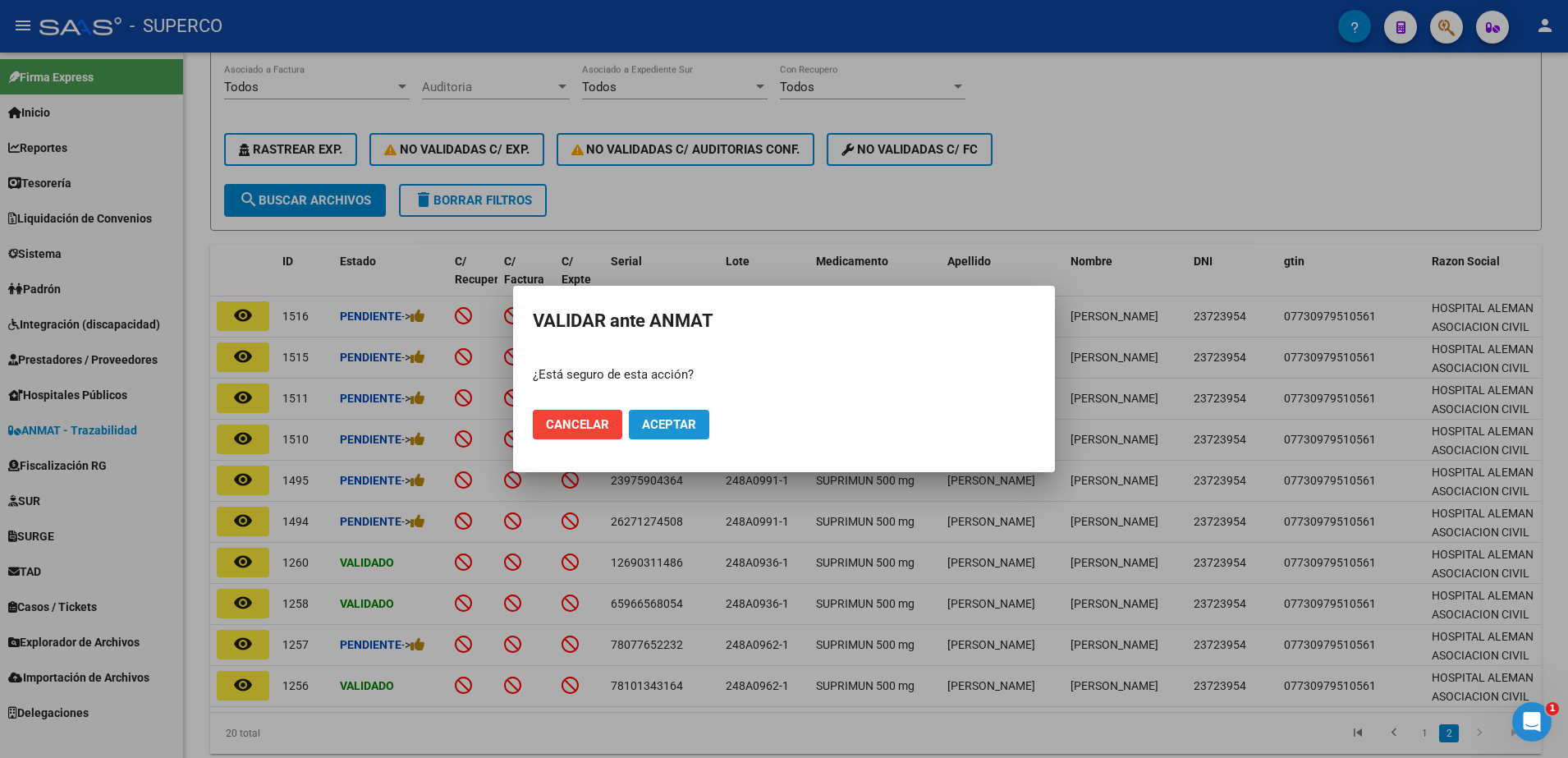
click at [679, 428] on span "Aceptar" at bounding box center [669, 424] width 54 height 15
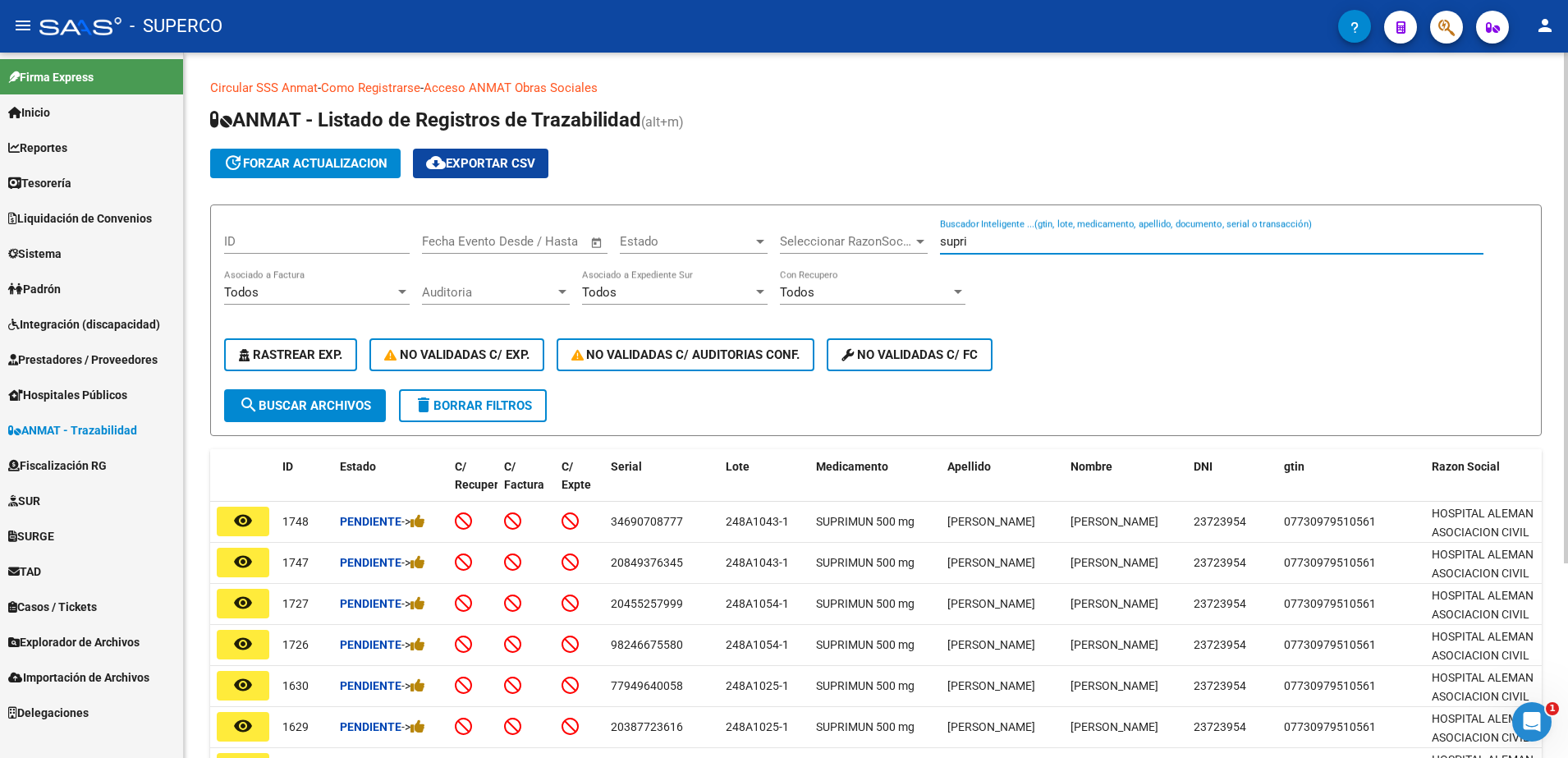
drag, startPoint x: 1136, startPoint y: 240, endPoint x: 602, endPoint y: 268, distance: 534.7
click at [602, 268] on div "ID Fecha inicio – Fecha fin Fecha Evento Desde / Hasta Estado Estado Selecciona…" at bounding box center [876, 304] width 1304 height 171
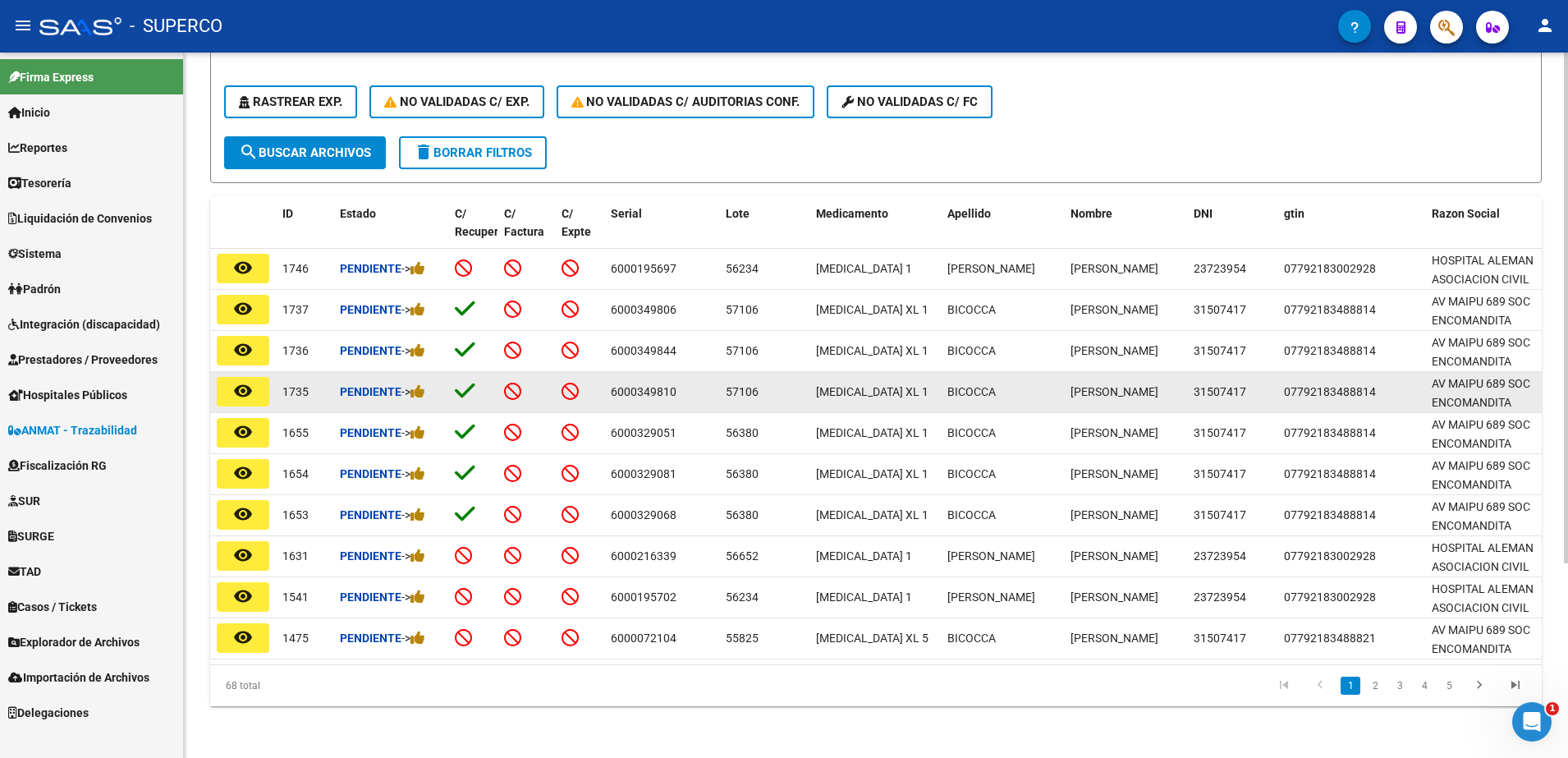
scroll to position [269, 0]
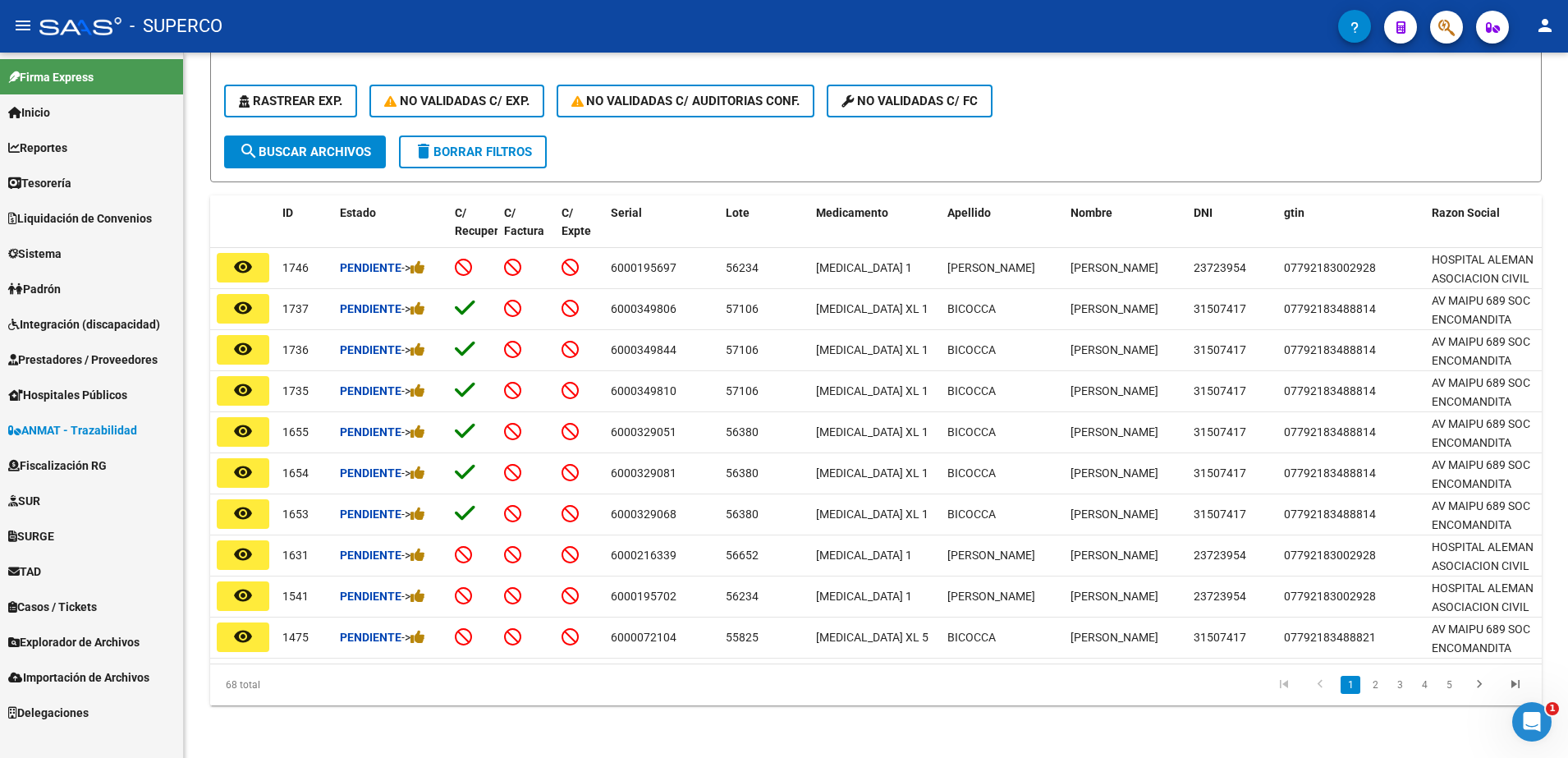
click at [1372, 692] on link "2" at bounding box center [1375, 685] width 20 height 18
click at [1404, 690] on link "3" at bounding box center [1399, 685] width 20 height 18
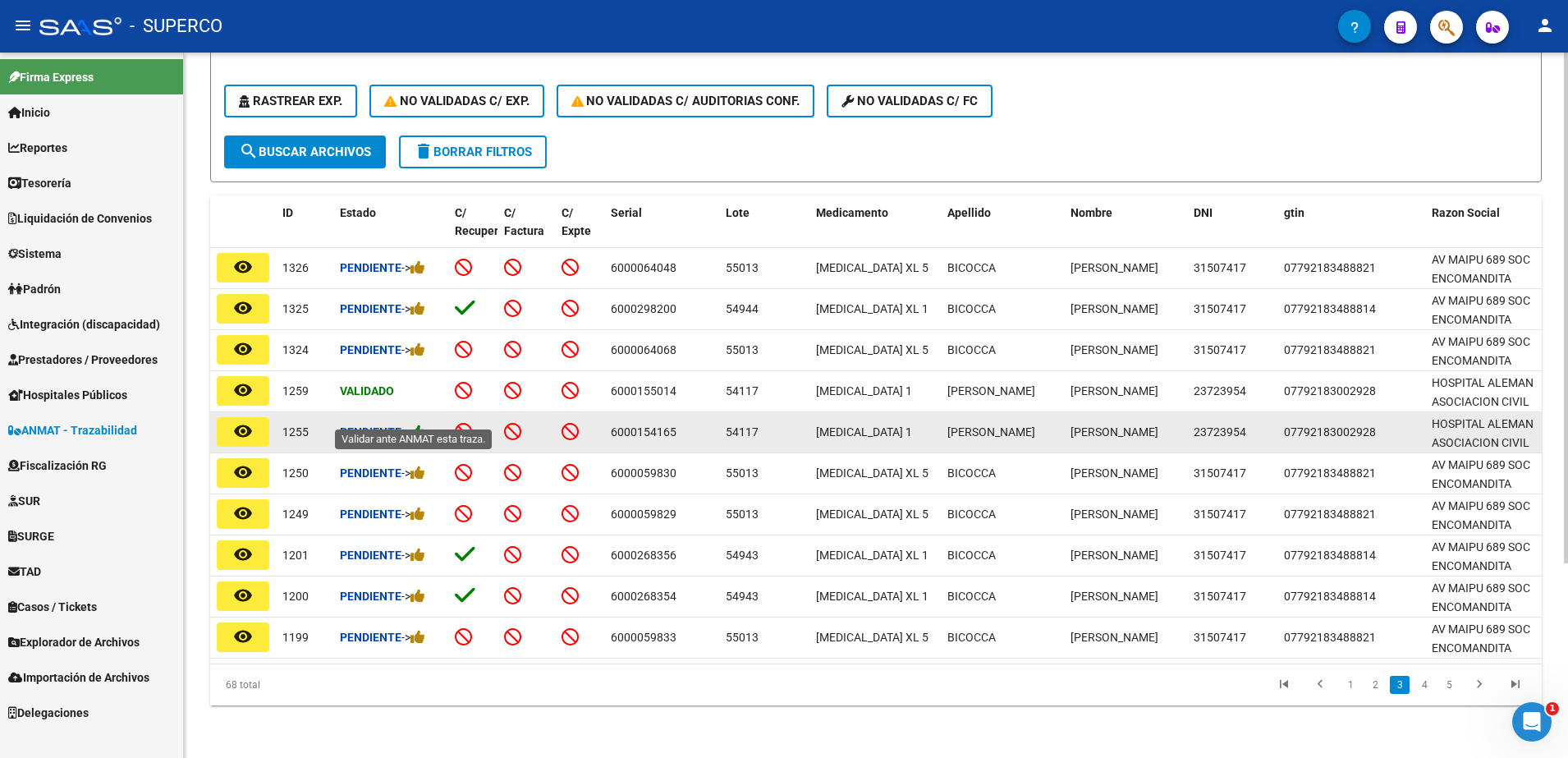
click at [426, 424] on icon at bounding box center [417, 432] width 15 height 15
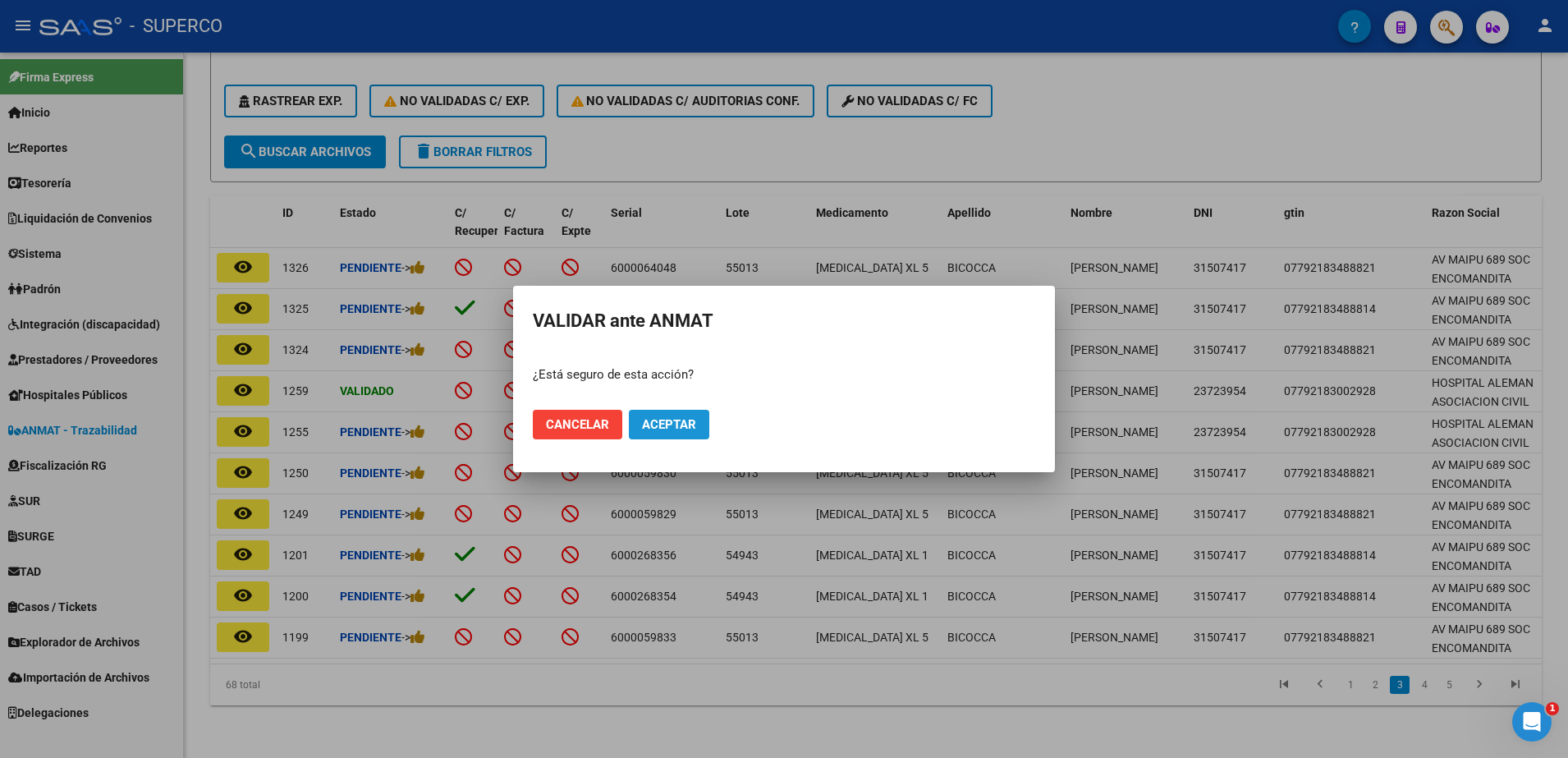
click at [669, 424] on span "Aceptar" at bounding box center [669, 424] width 54 height 15
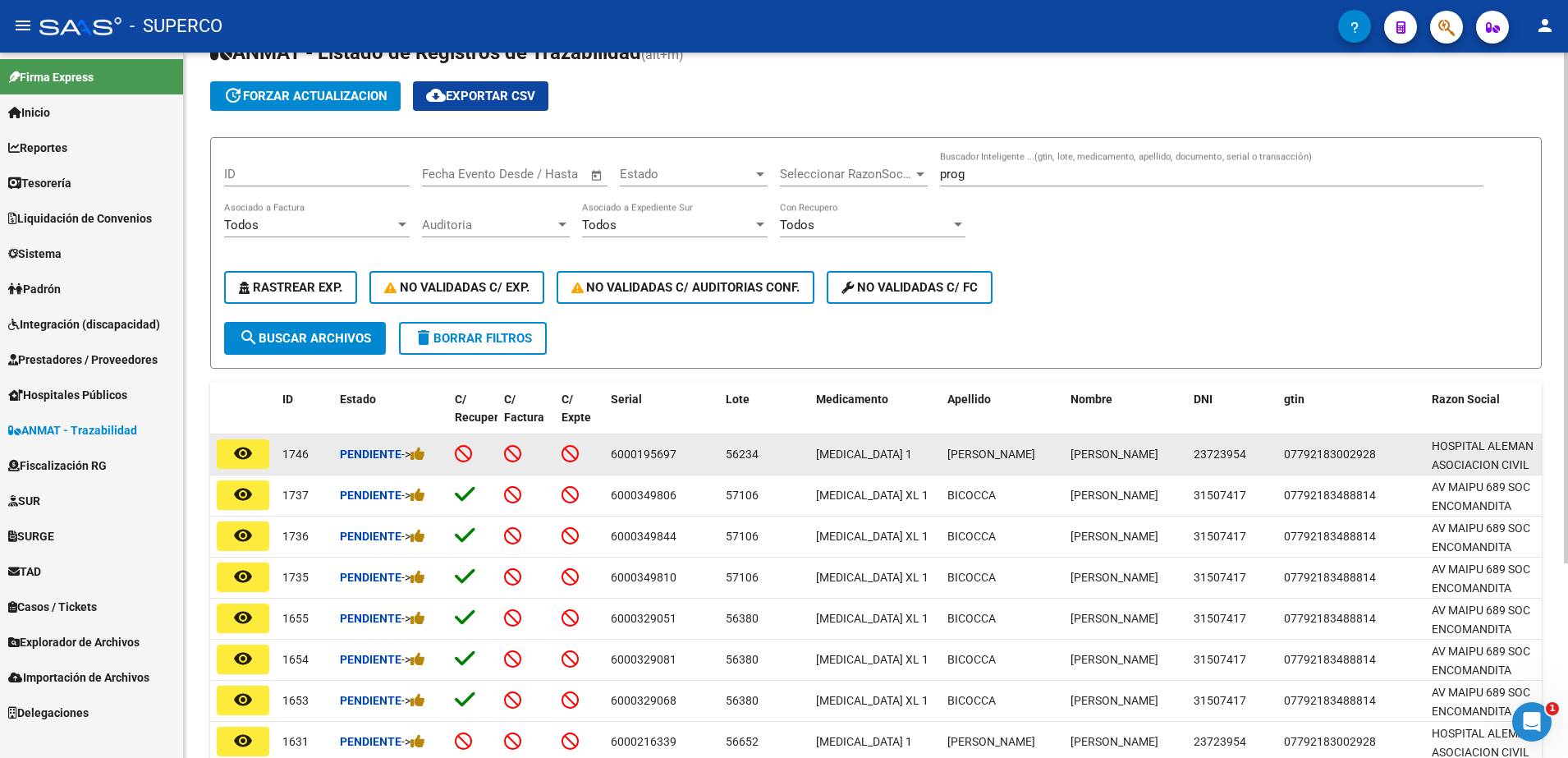
scroll to position [64, 0]
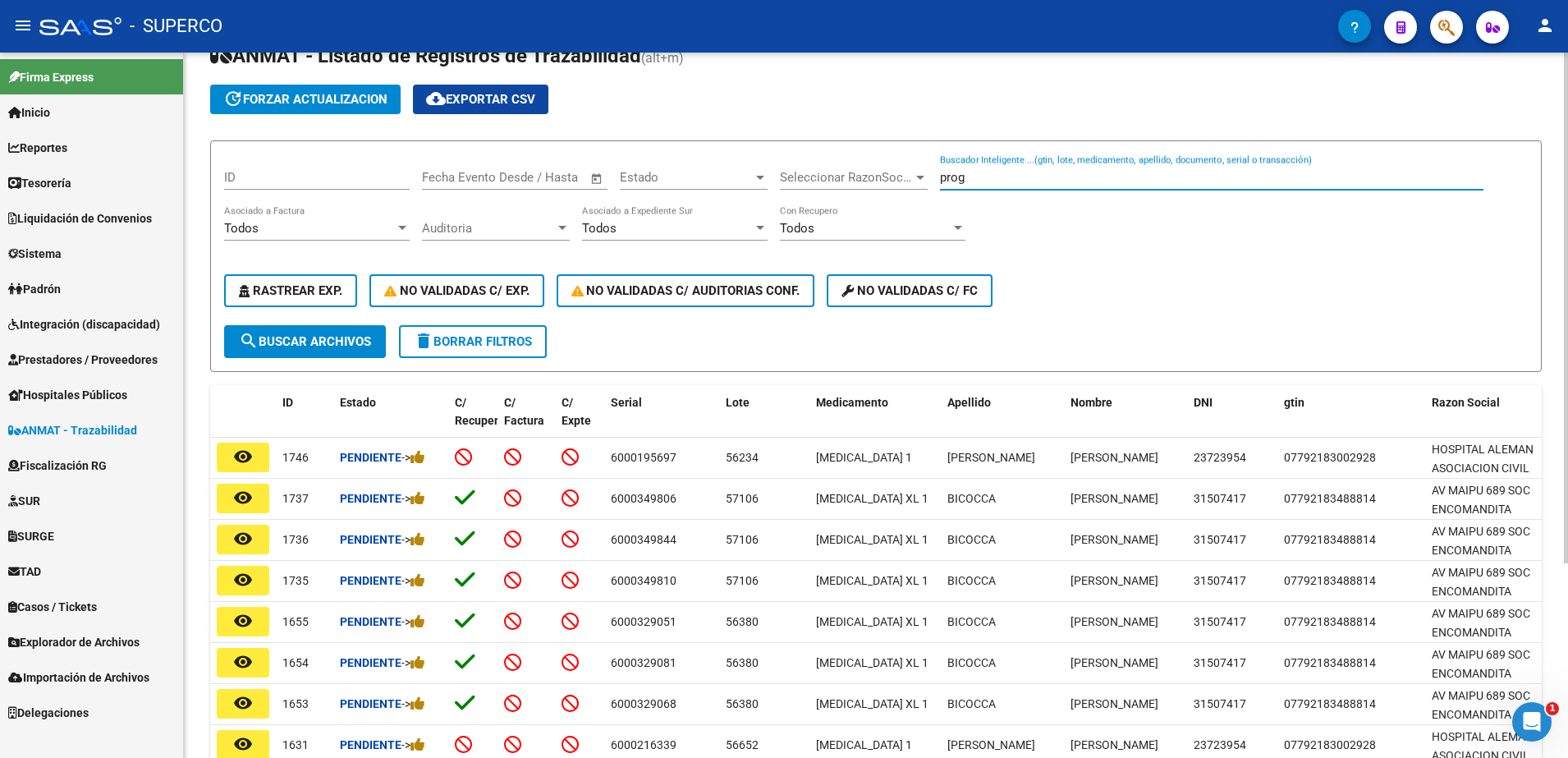
drag, startPoint x: 1024, startPoint y: 174, endPoint x: 634, endPoint y: 179, distance: 390.0
click at [634, 179] on div "ID Fecha inicio – Fecha fin Fecha Evento Desde / Hasta Estado Estado Selecciona…" at bounding box center [876, 239] width 1304 height 171
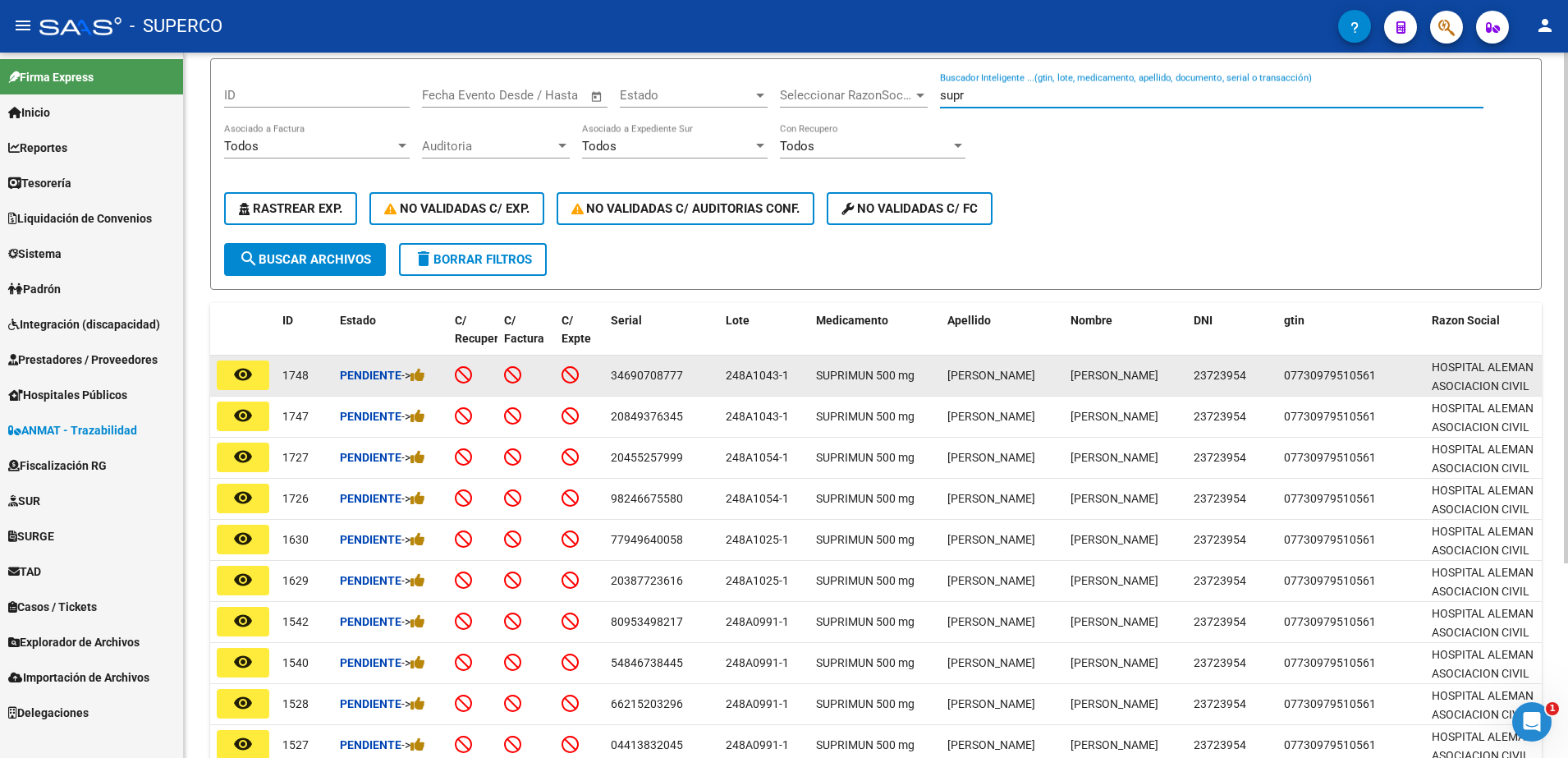
scroll to position [269, 0]
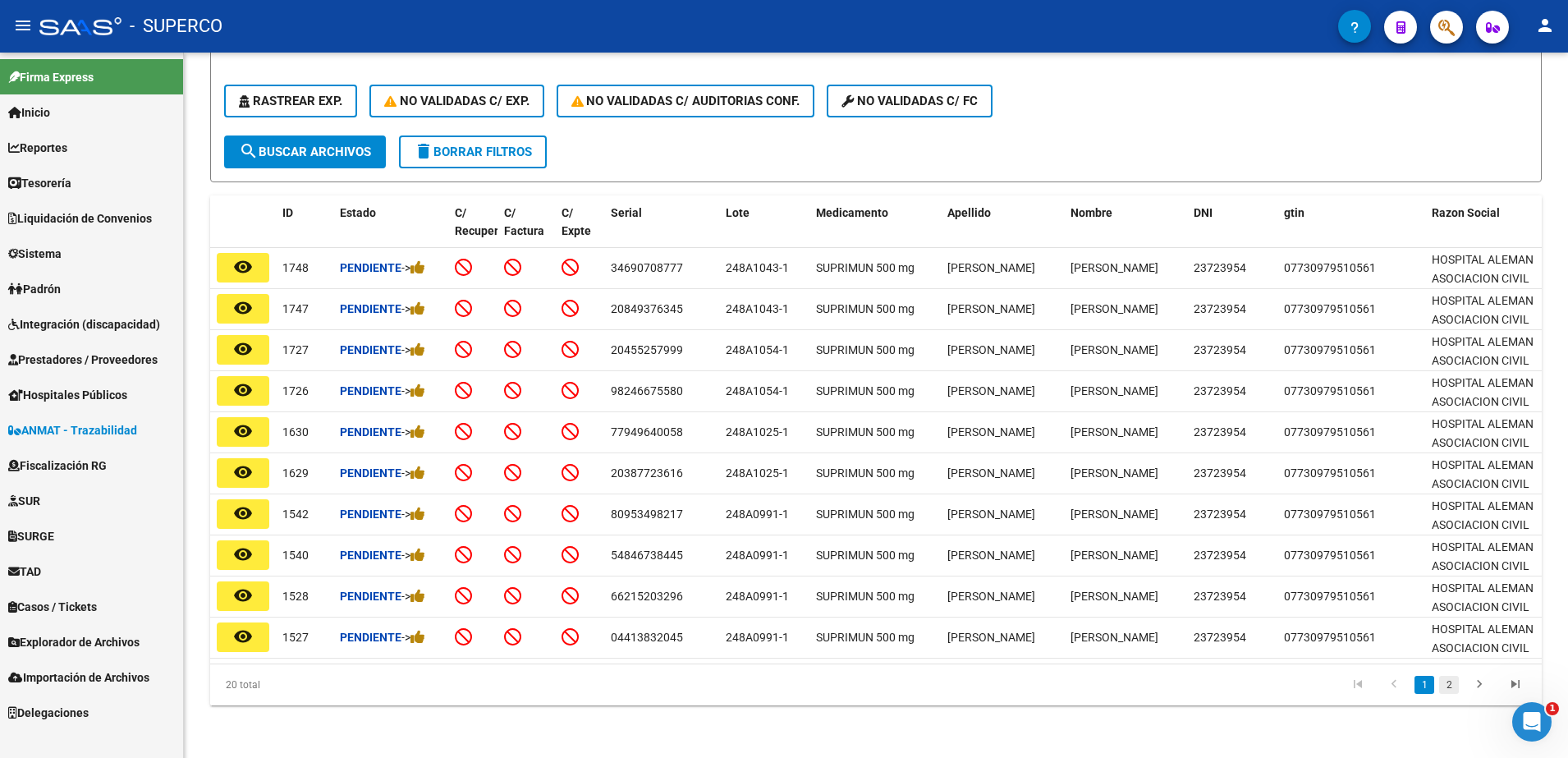
click at [1459, 684] on ul "1 2" at bounding box center [1436, 685] width 194 height 28
click at [1454, 687] on link "2" at bounding box center [1449, 685] width 20 height 18
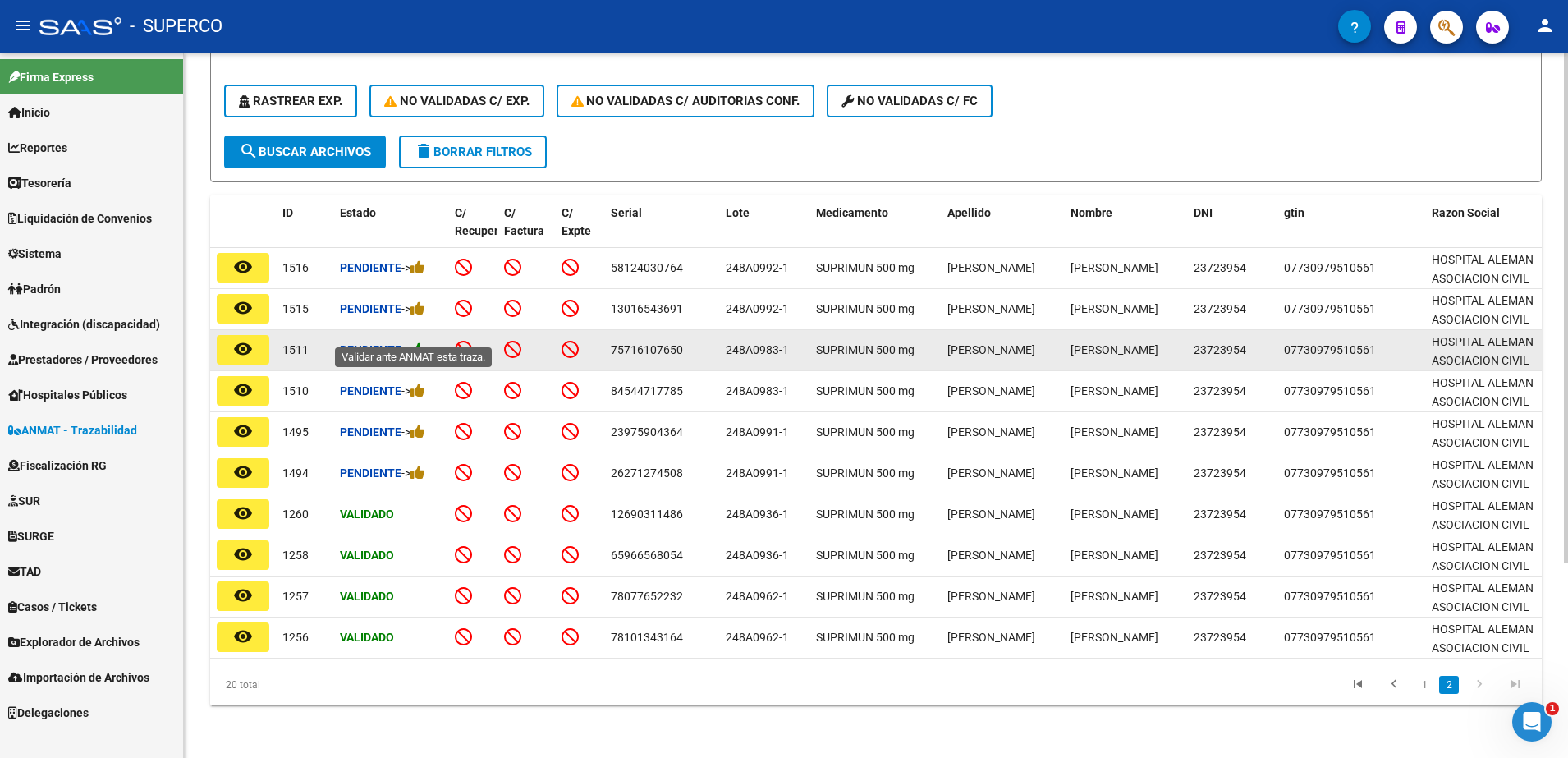
click at [426, 342] on icon at bounding box center [417, 349] width 15 height 15
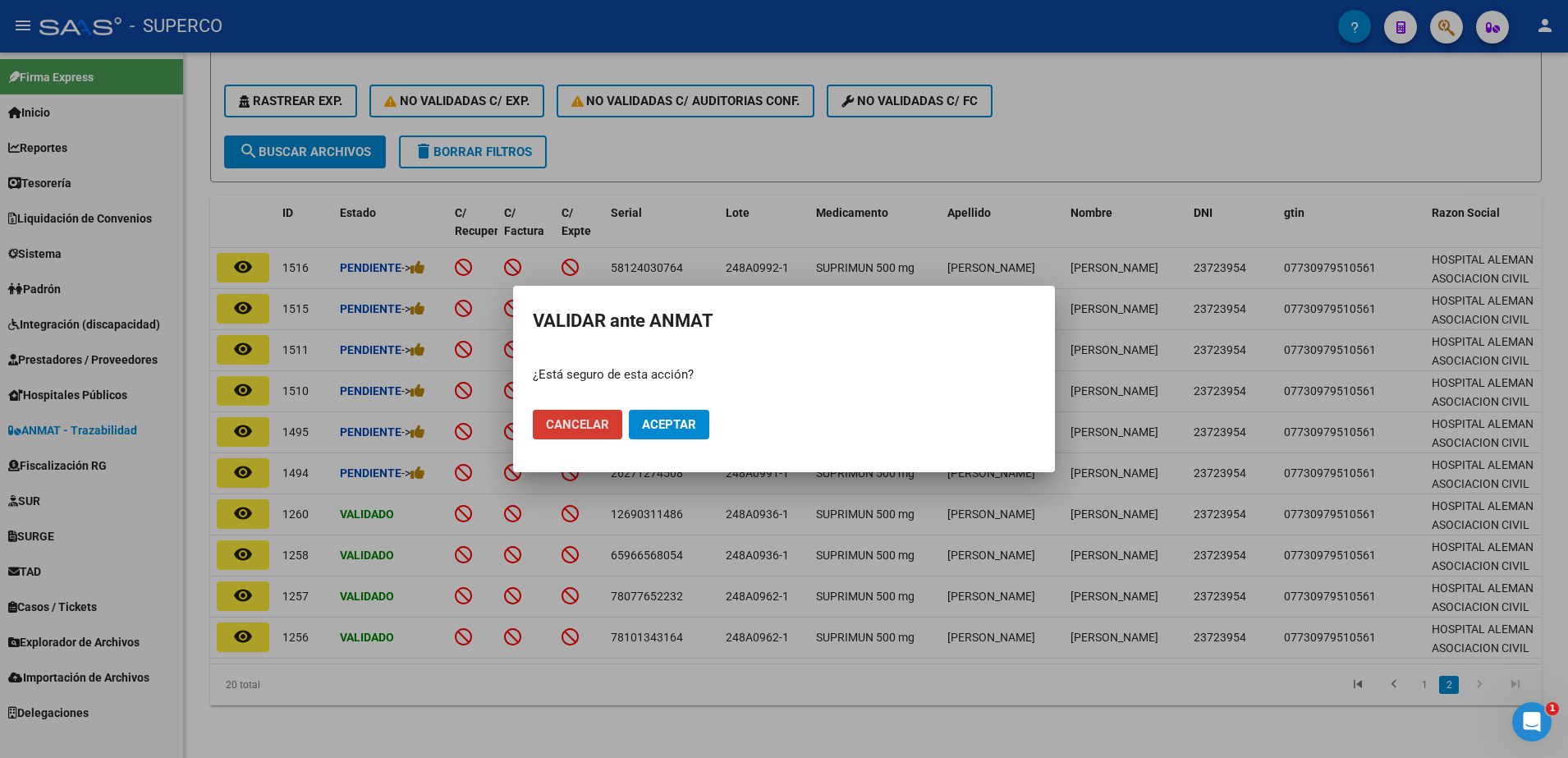
click at [669, 426] on span "Aceptar" at bounding box center [669, 424] width 54 height 15
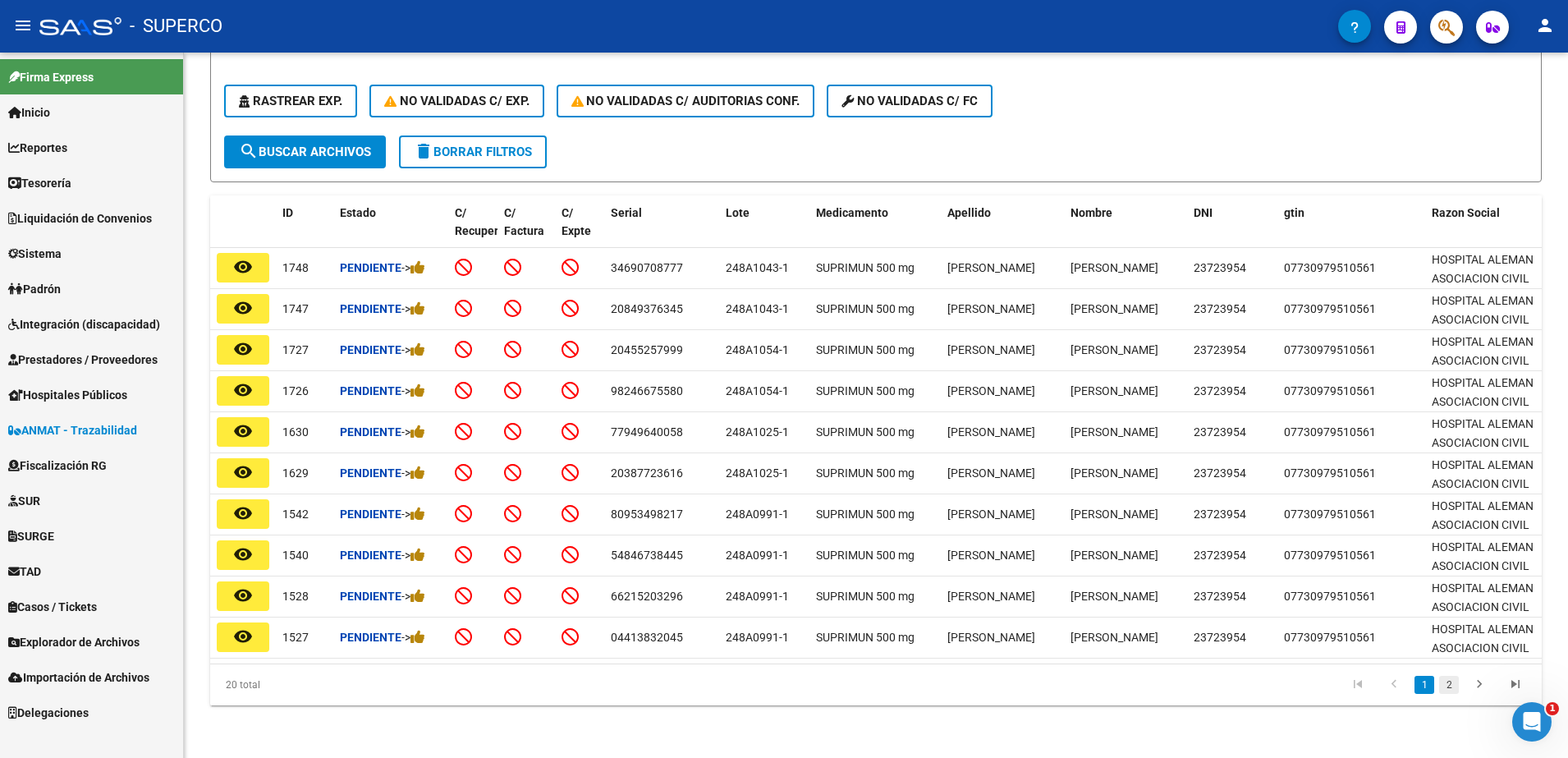
click at [1448, 685] on link "2" at bounding box center [1449, 685] width 20 height 18
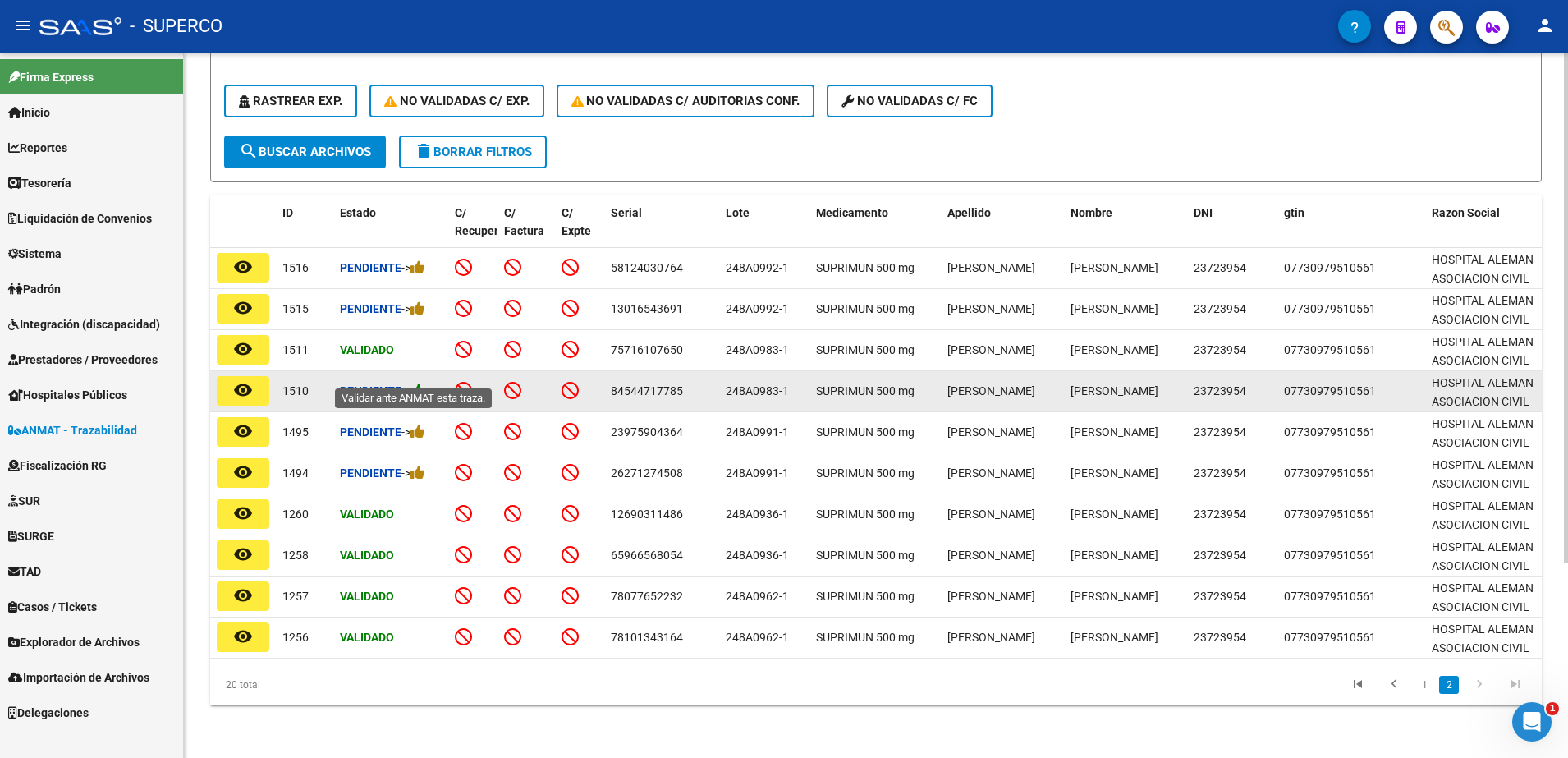
click at [423, 383] on icon at bounding box center [417, 391] width 15 height 15
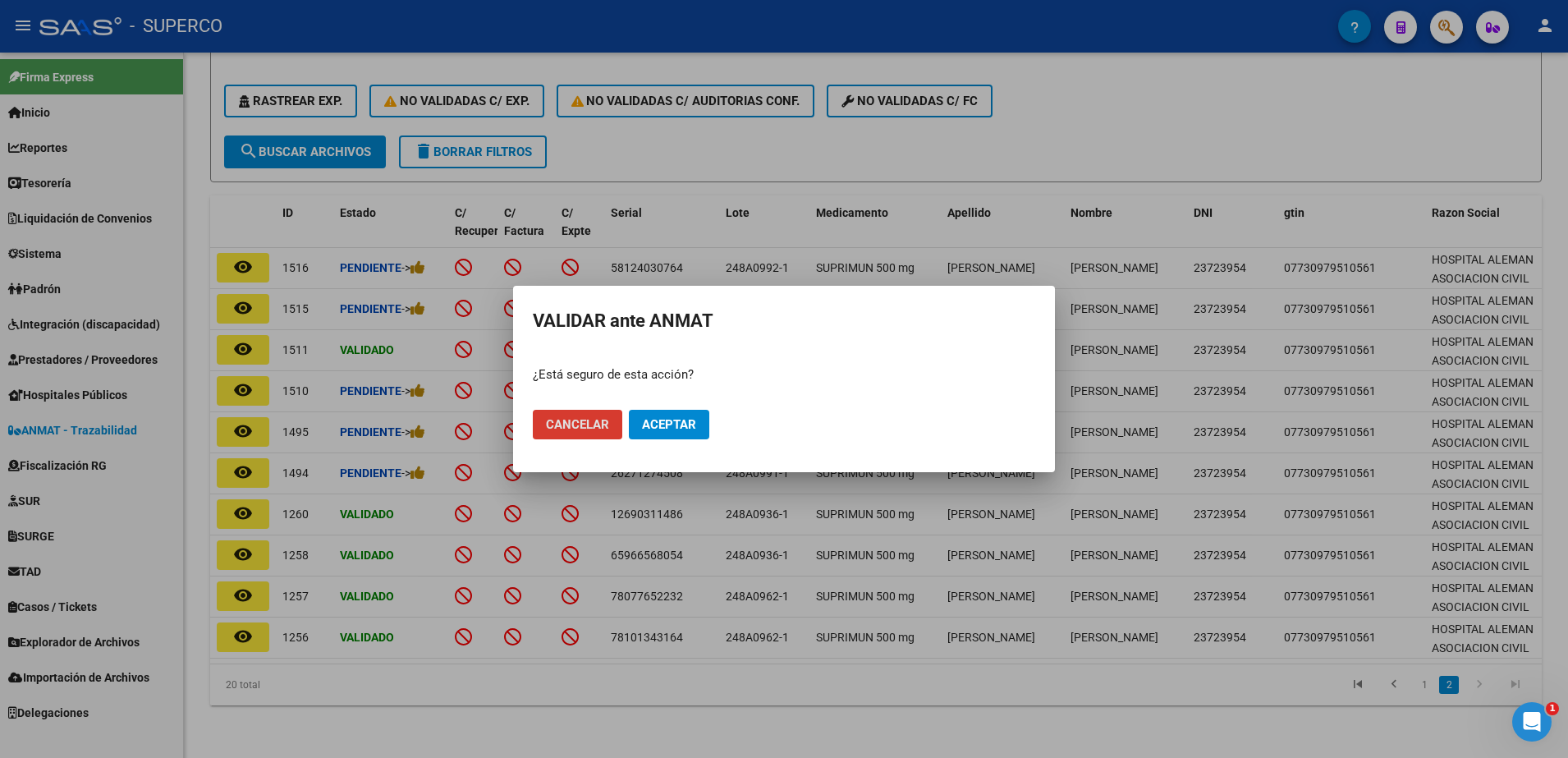
click at [665, 427] on span "Aceptar" at bounding box center [669, 424] width 54 height 15
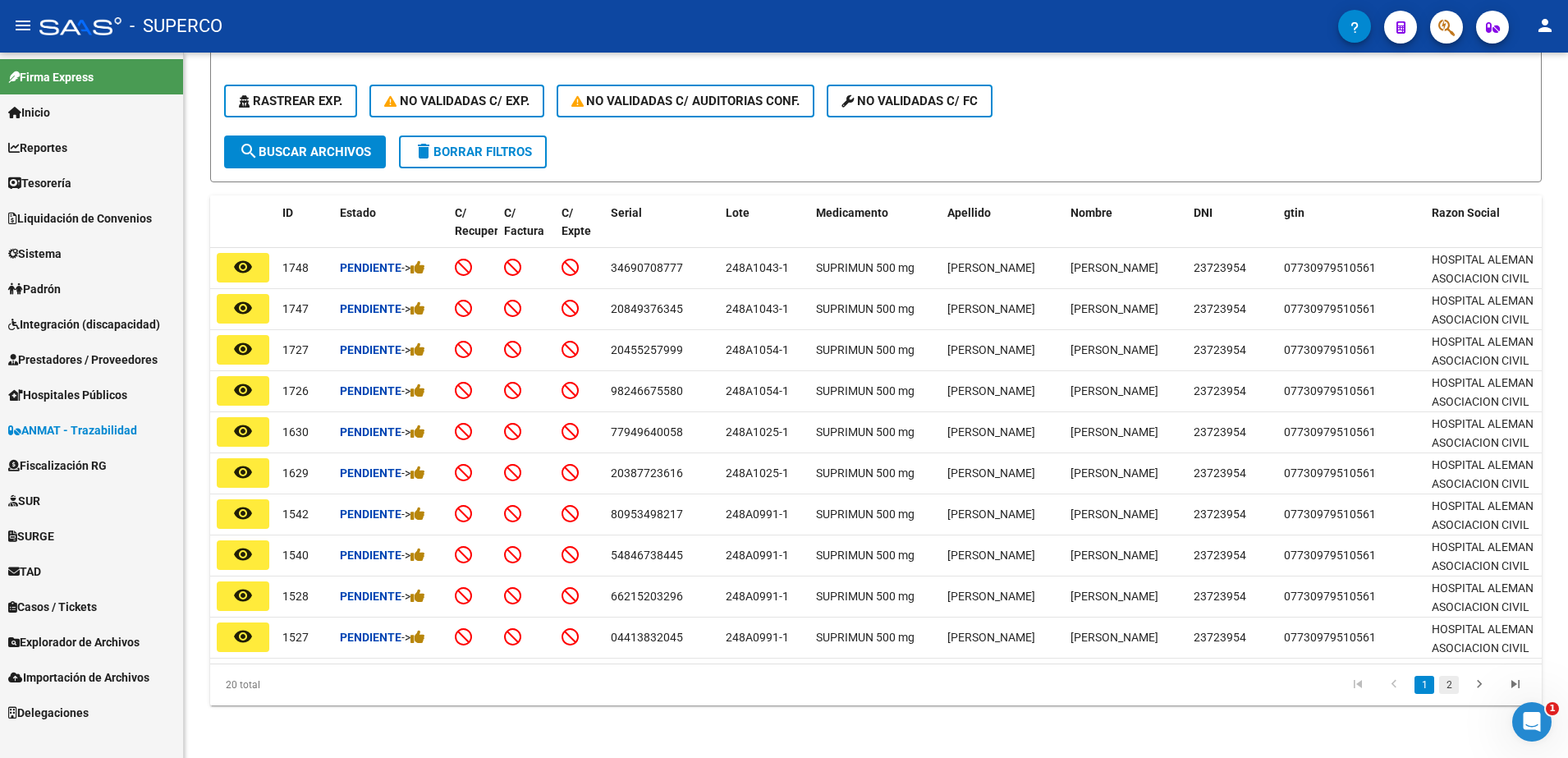
click at [1442, 679] on link "2" at bounding box center [1449, 685] width 20 height 18
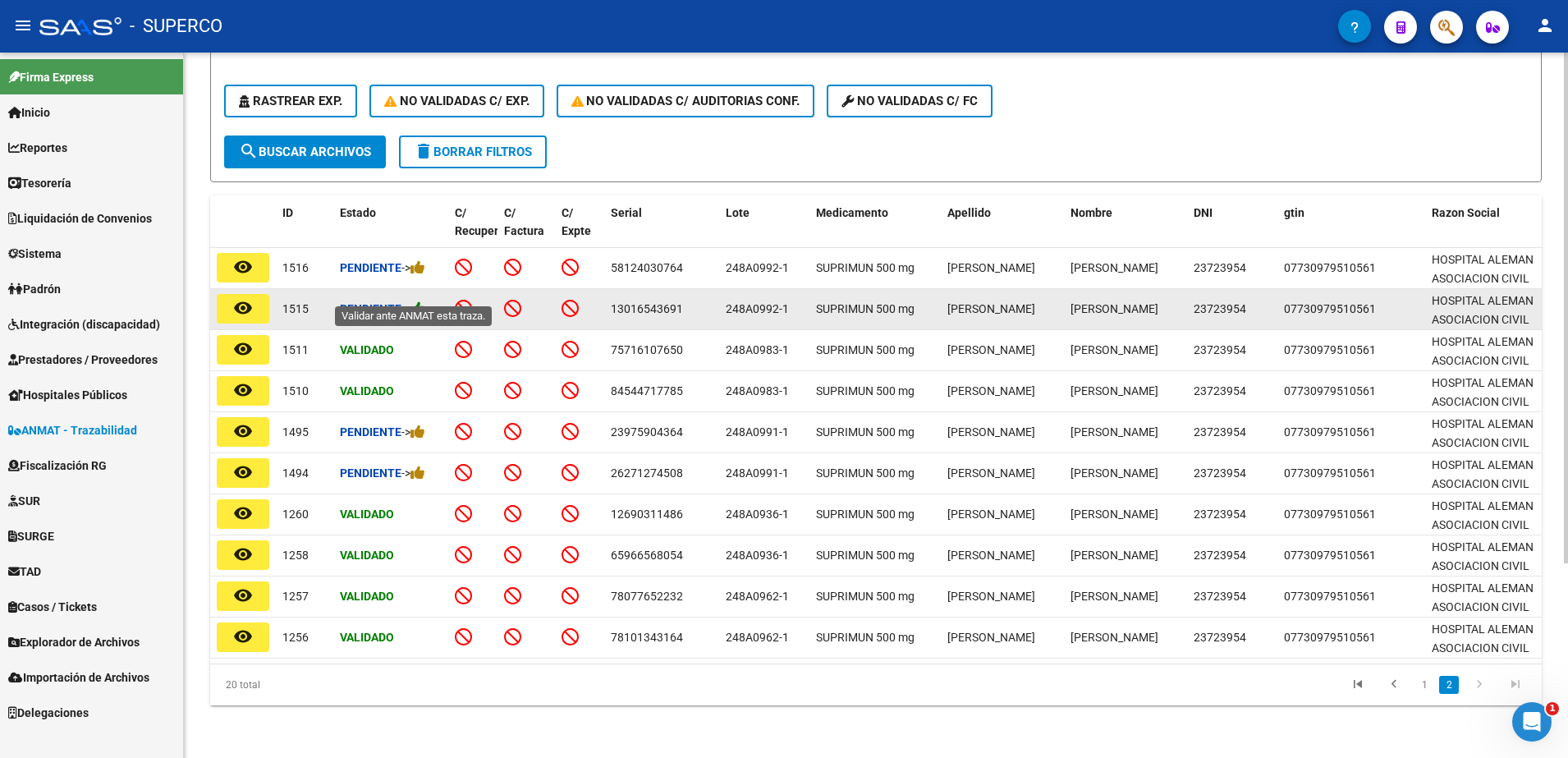
click at [423, 300] on icon at bounding box center [417, 308] width 15 height 15
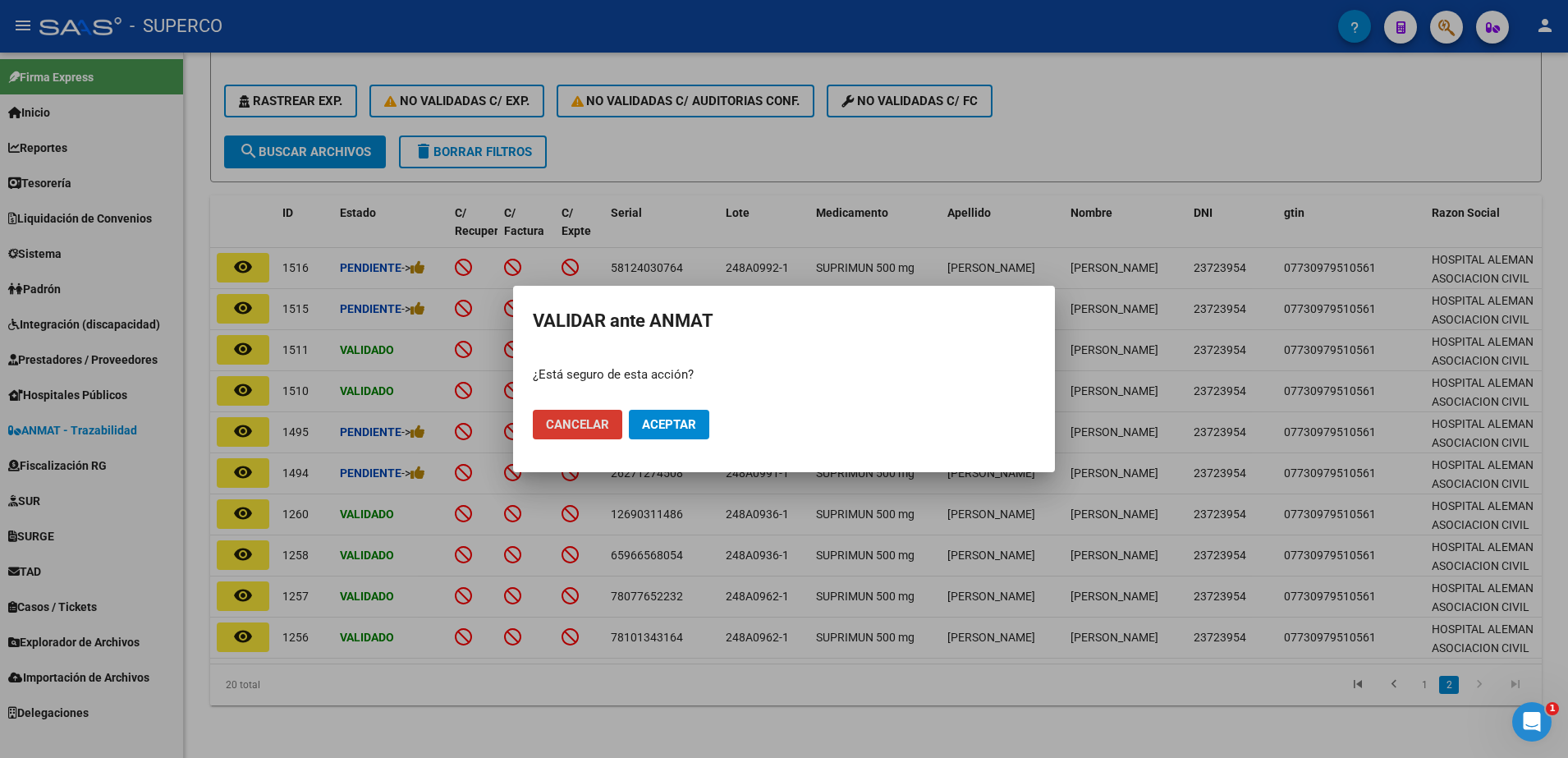
click at [688, 420] on span "Aceptar" at bounding box center [669, 424] width 54 height 15
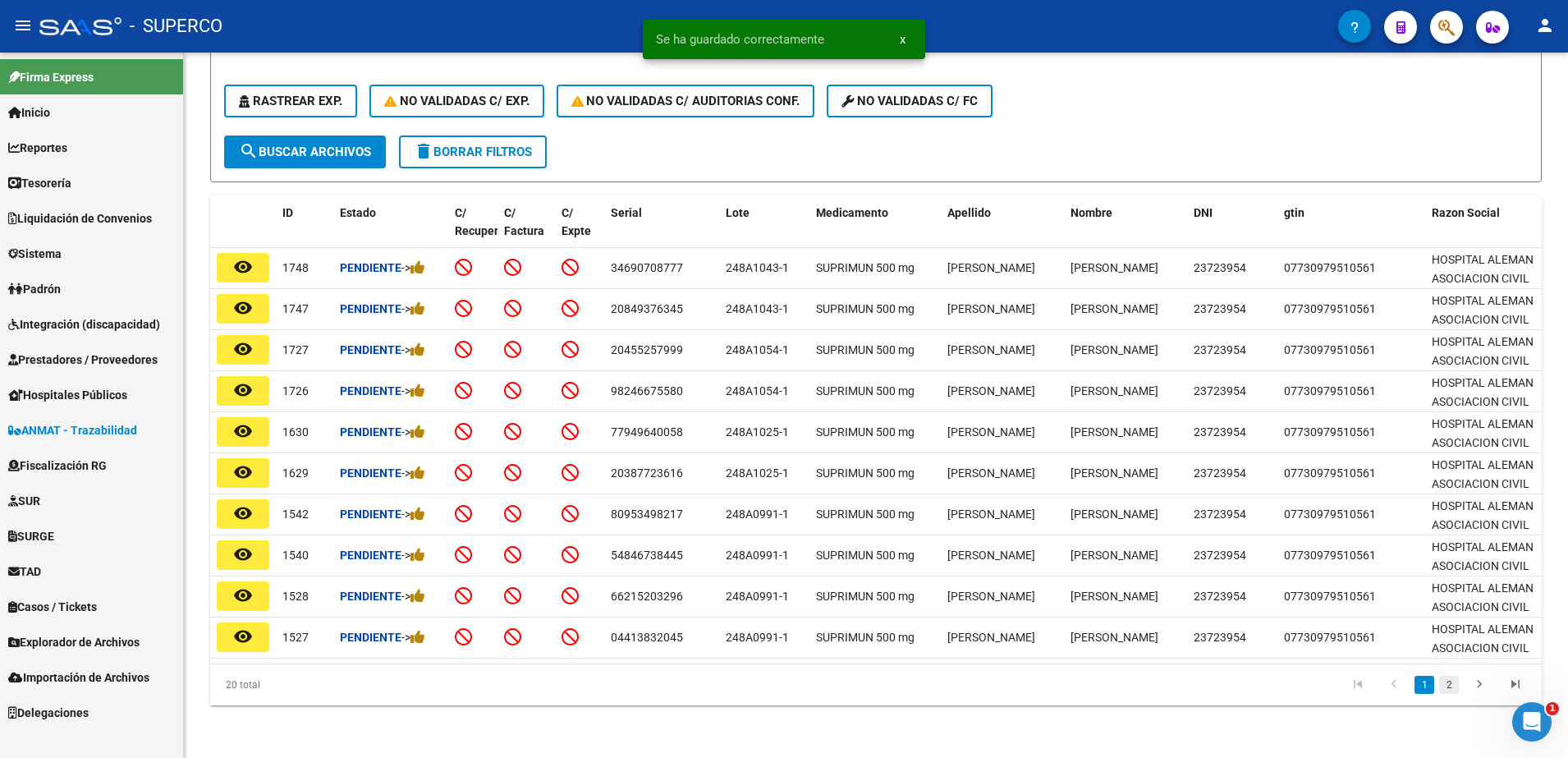
click at [1448, 680] on link "2" at bounding box center [1449, 685] width 20 height 18
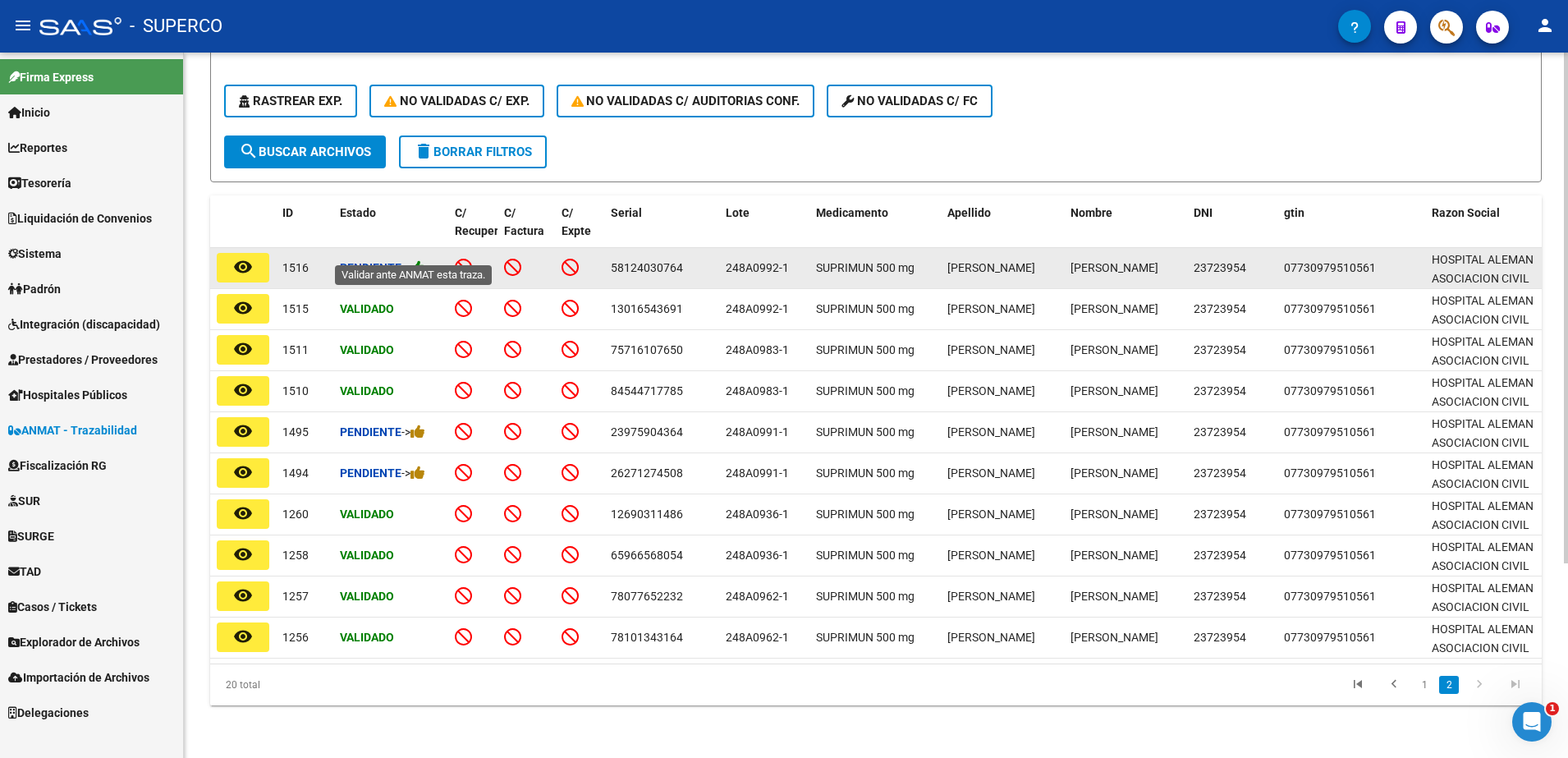
click at [426, 260] on icon at bounding box center [417, 268] width 15 height 15
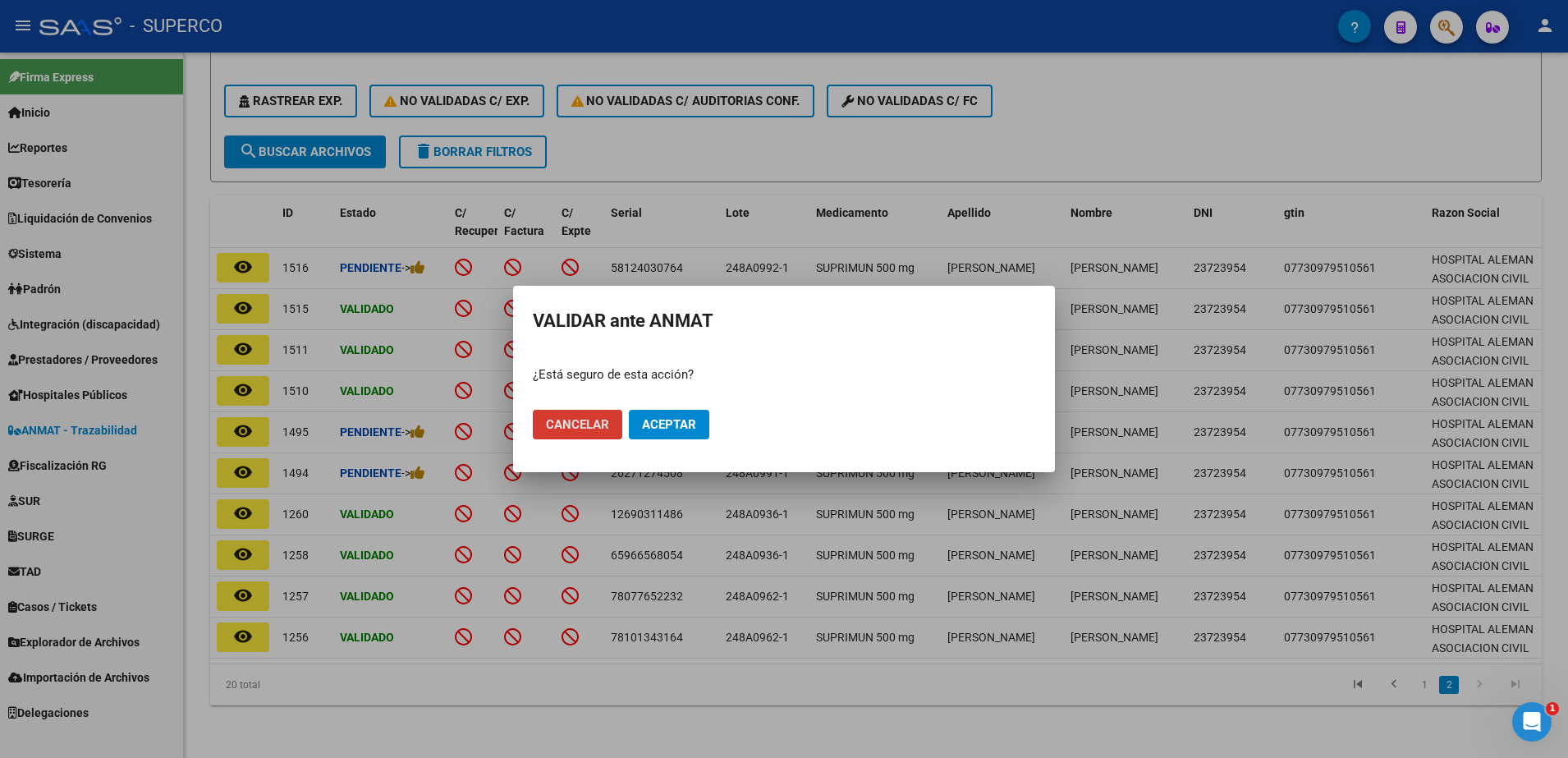
click at [683, 425] on span "Aceptar" at bounding box center [669, 424] width 54 height 15
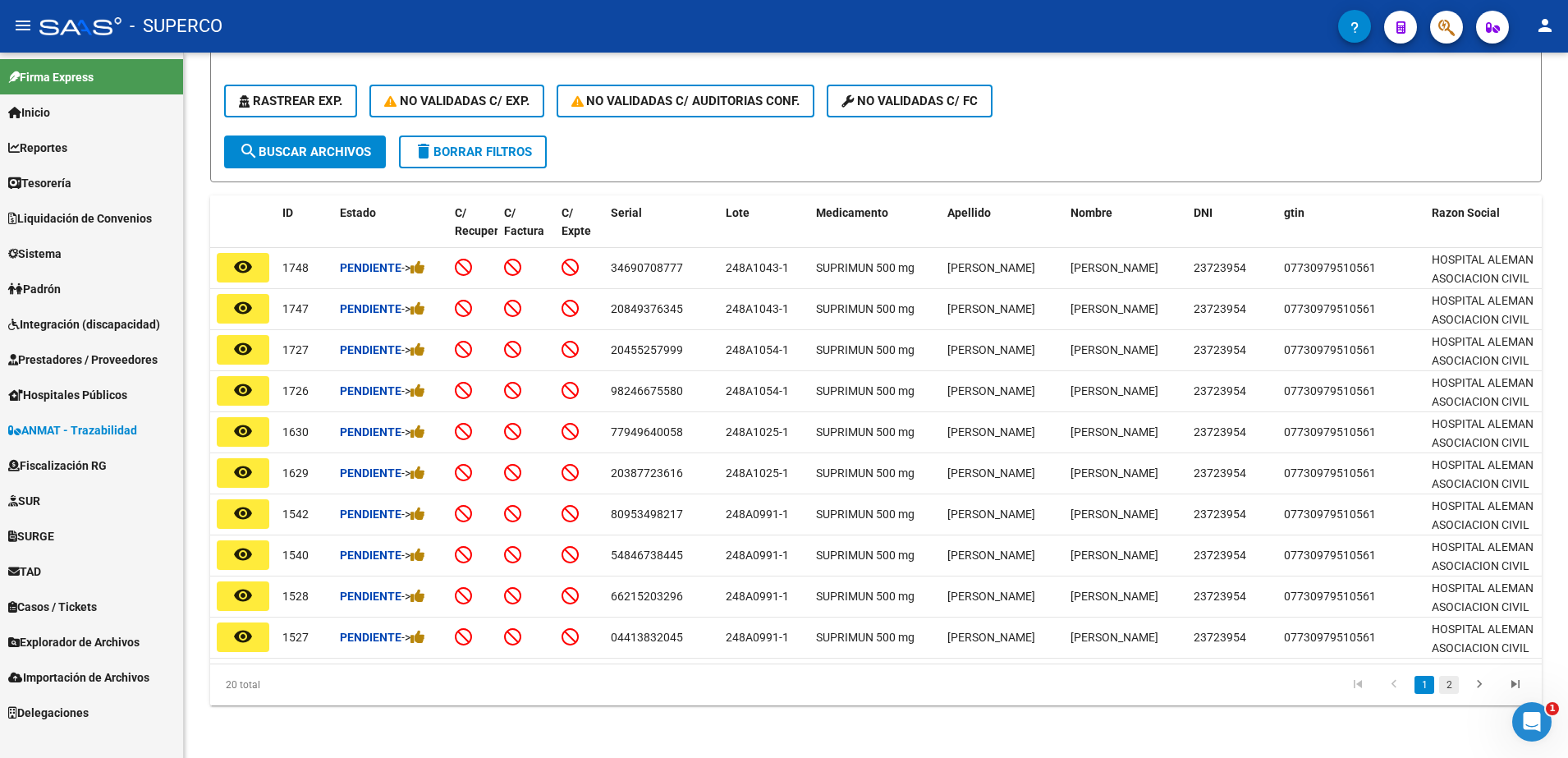
click at [1450, 691] on link "2" at bounding box center [1449, 685] width 20 height 18
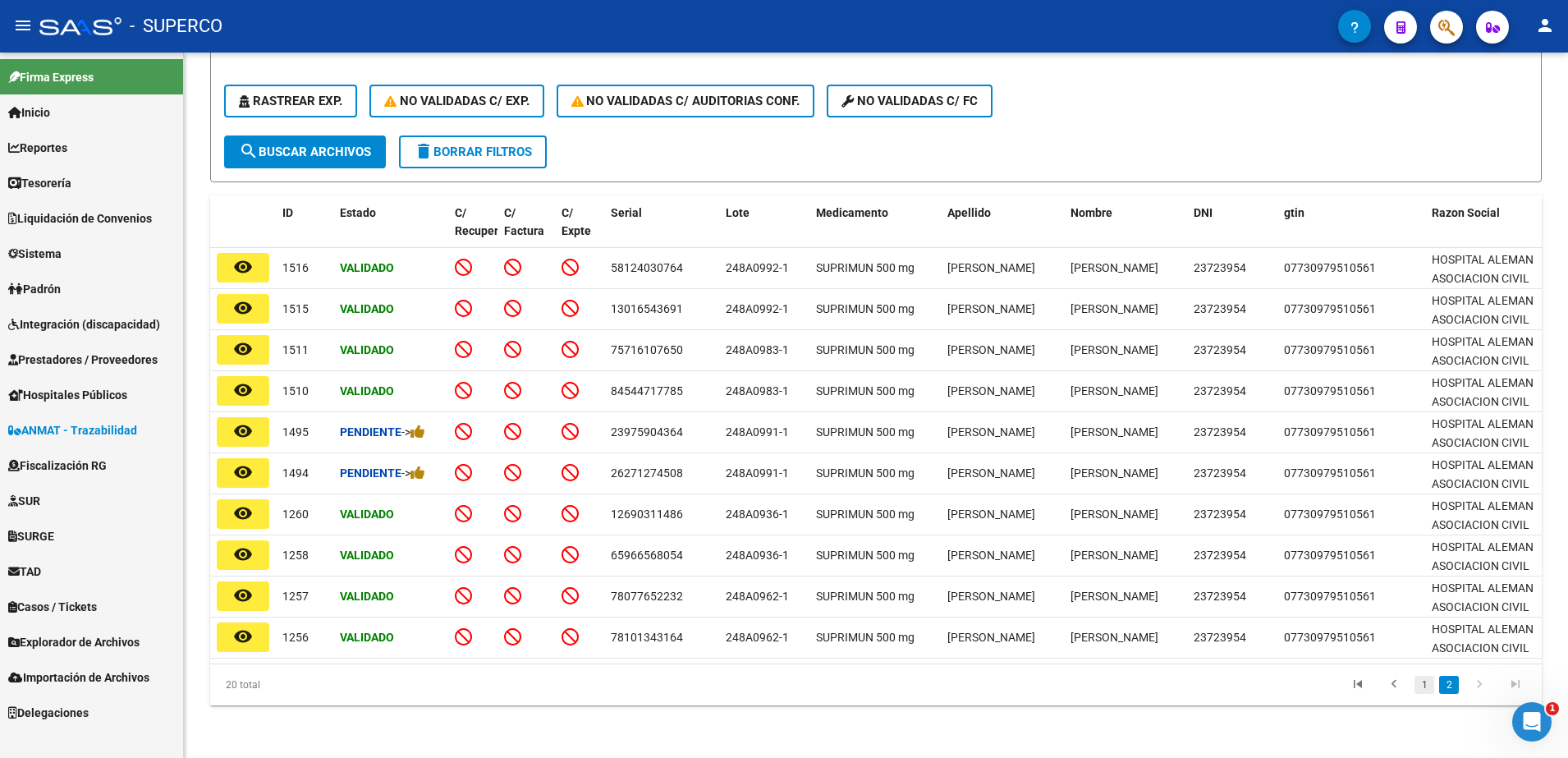
click at [1422, 687] on link "1" at bounding box center [1424, 685] width 20 height 18
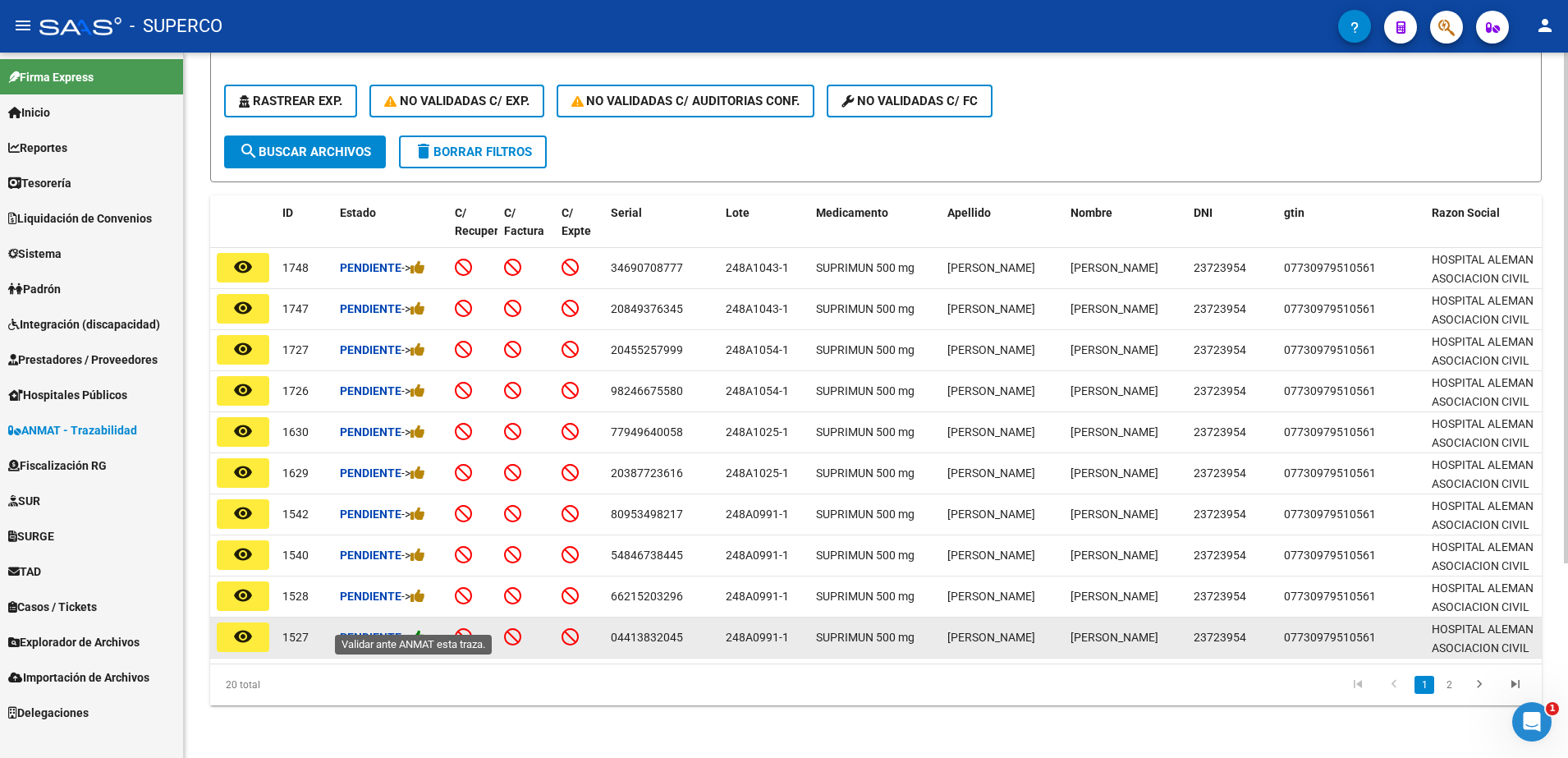
click at [423, 629] on icon at bounding box center [417, 637] width 15 height 15
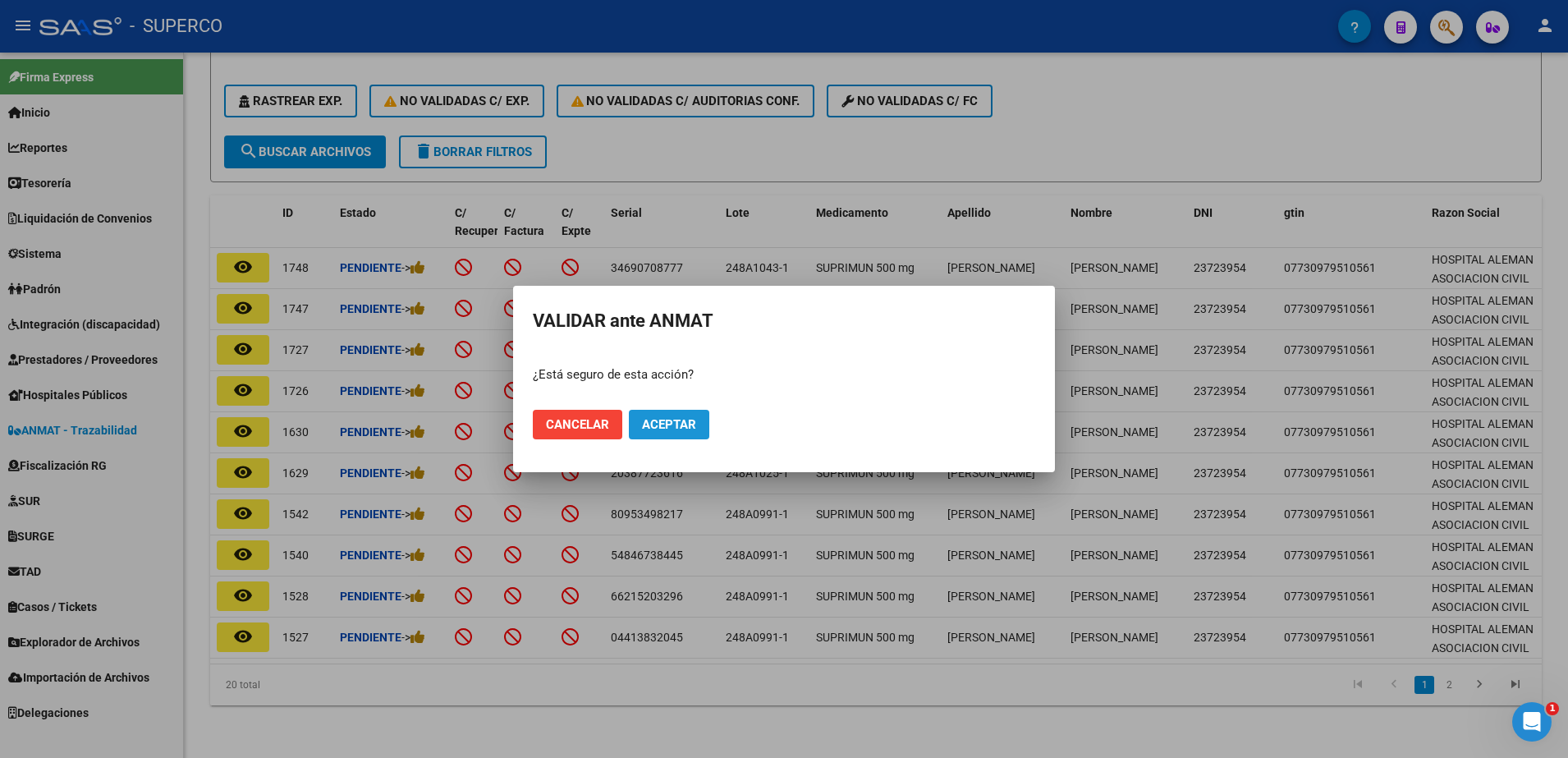
click at [649, 434] on button "Aceptar" at bounding box center [669, 424] width 81 height 29
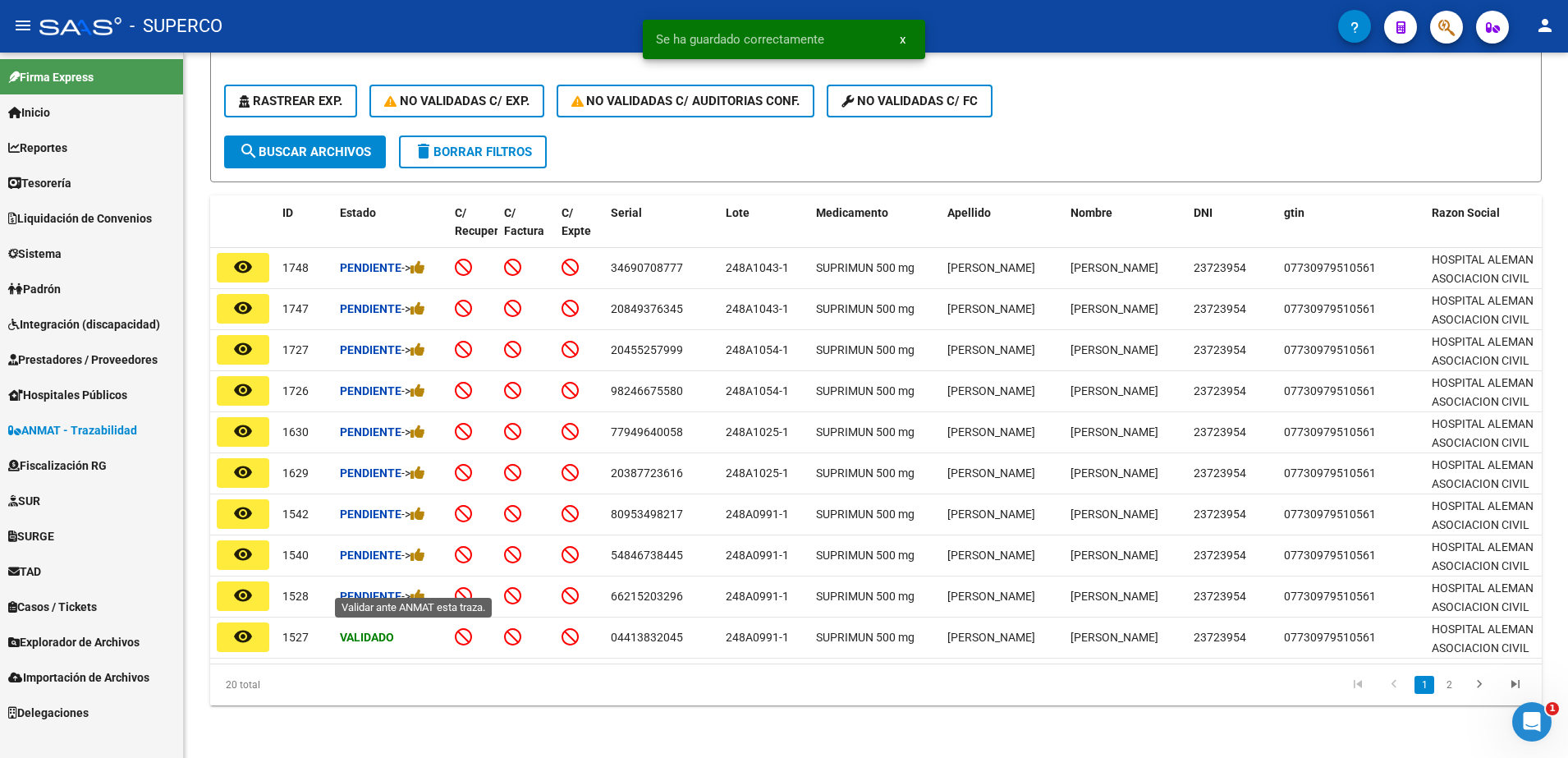
click at [425, 589] on icon at bounding box center [417, 596] width 15 height 15
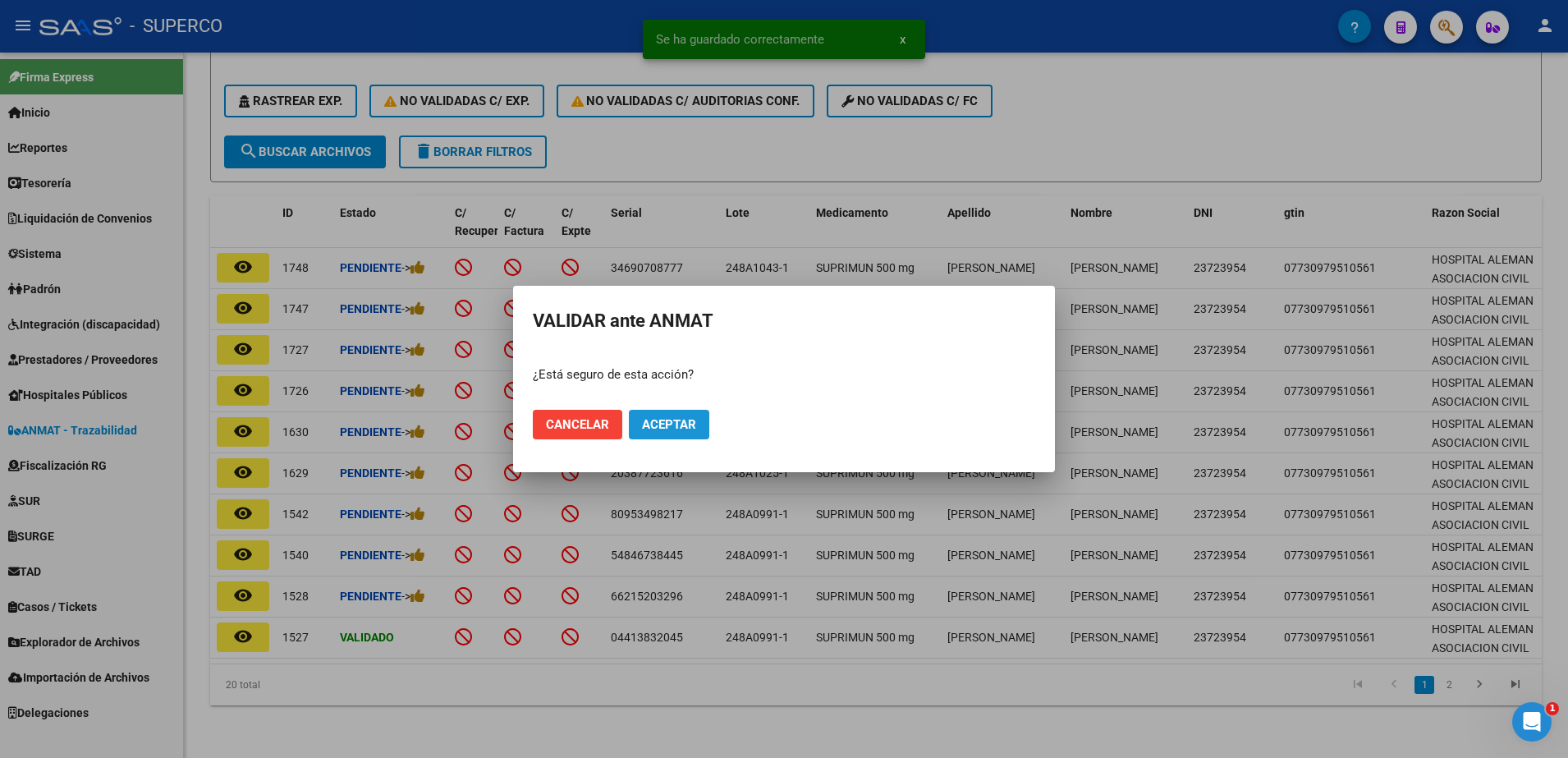
click at [664, 434] on button "Aceptar" at bounding box center [669, 424] width 81 height 29
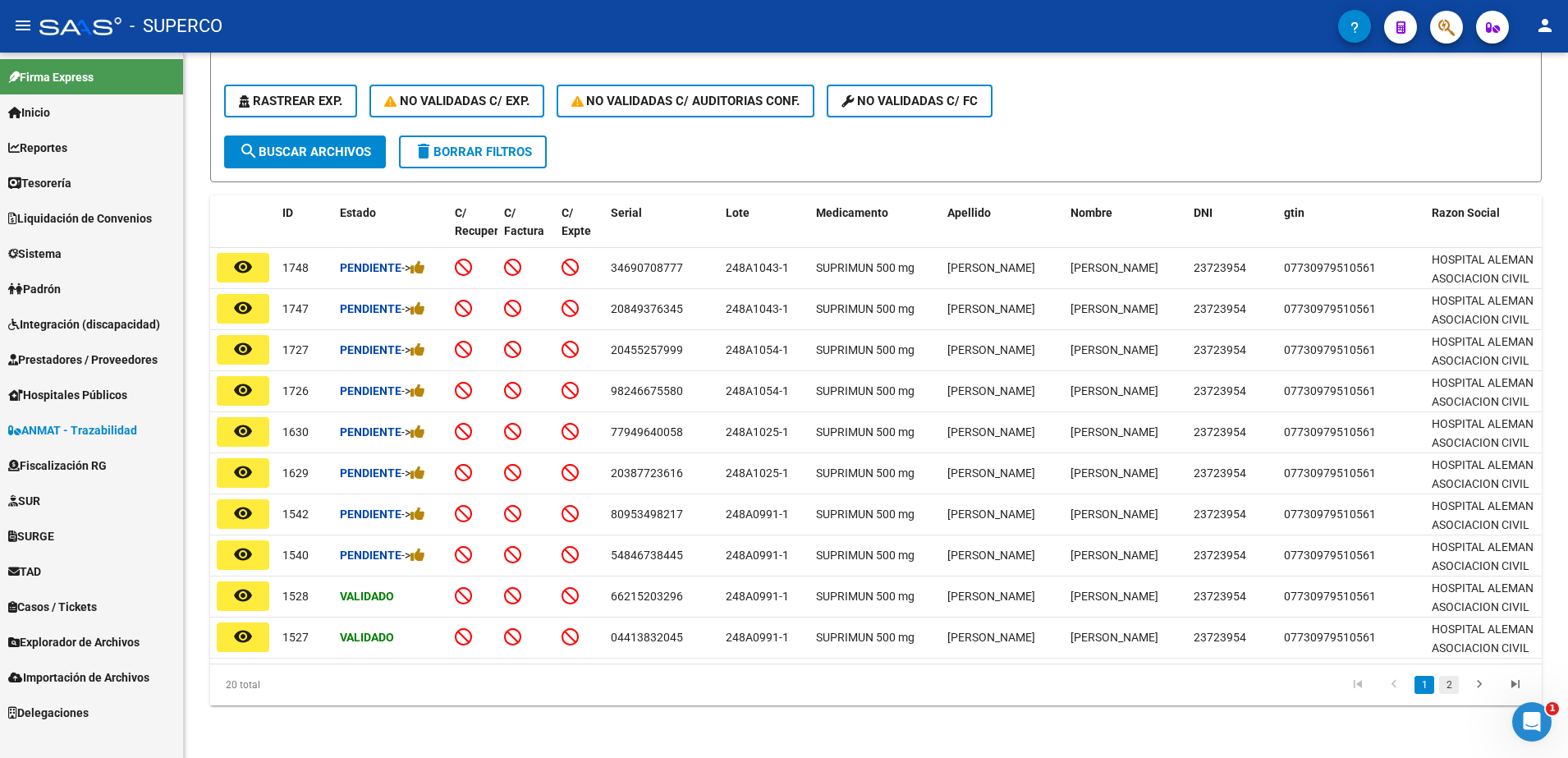
click at [1448, 682] on link "2" at bounding box center [1449, 685] width 20 height 18
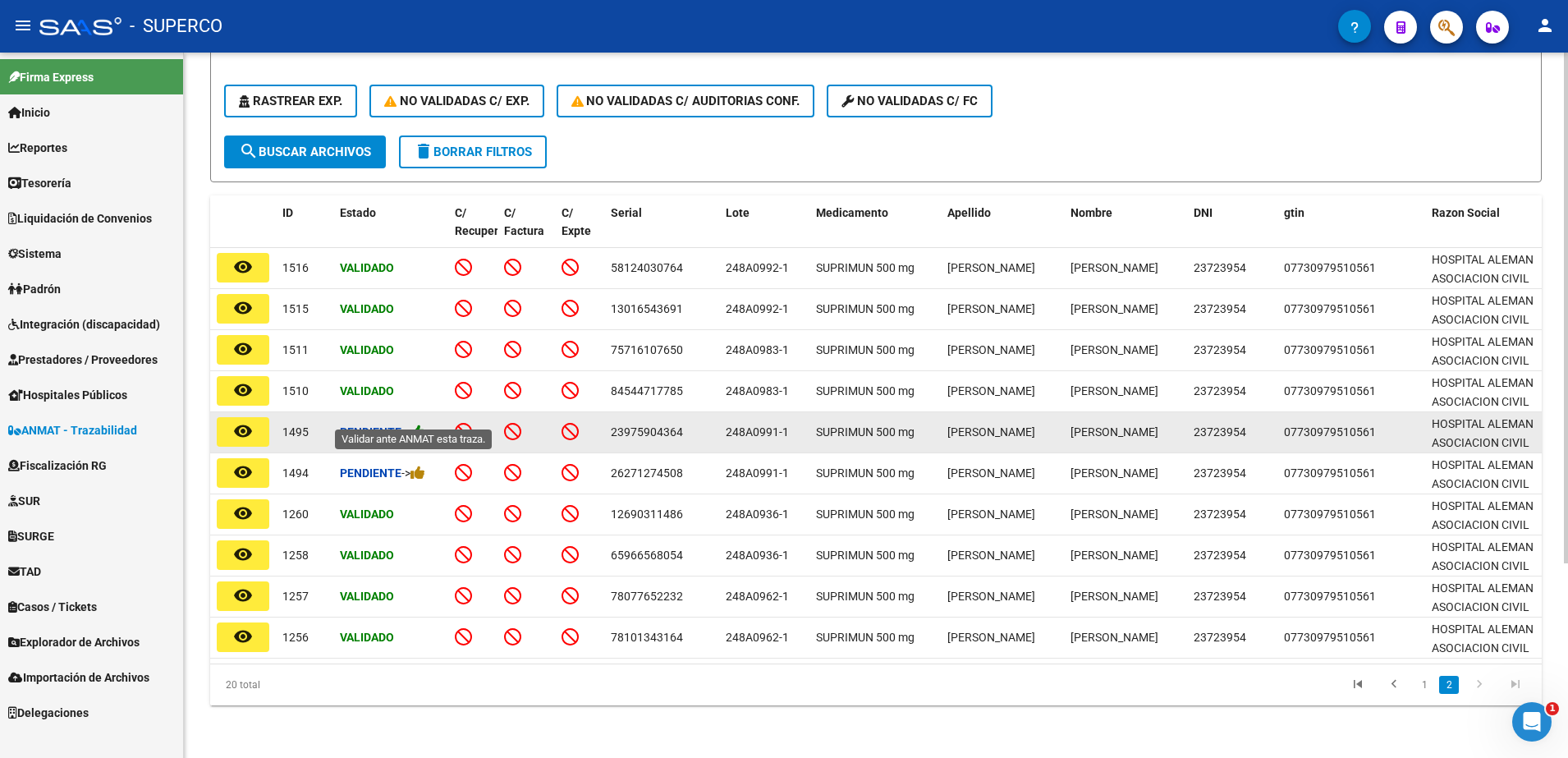
click at [418, 424] on icon at bounding box center [417, 432] width 15 height 15
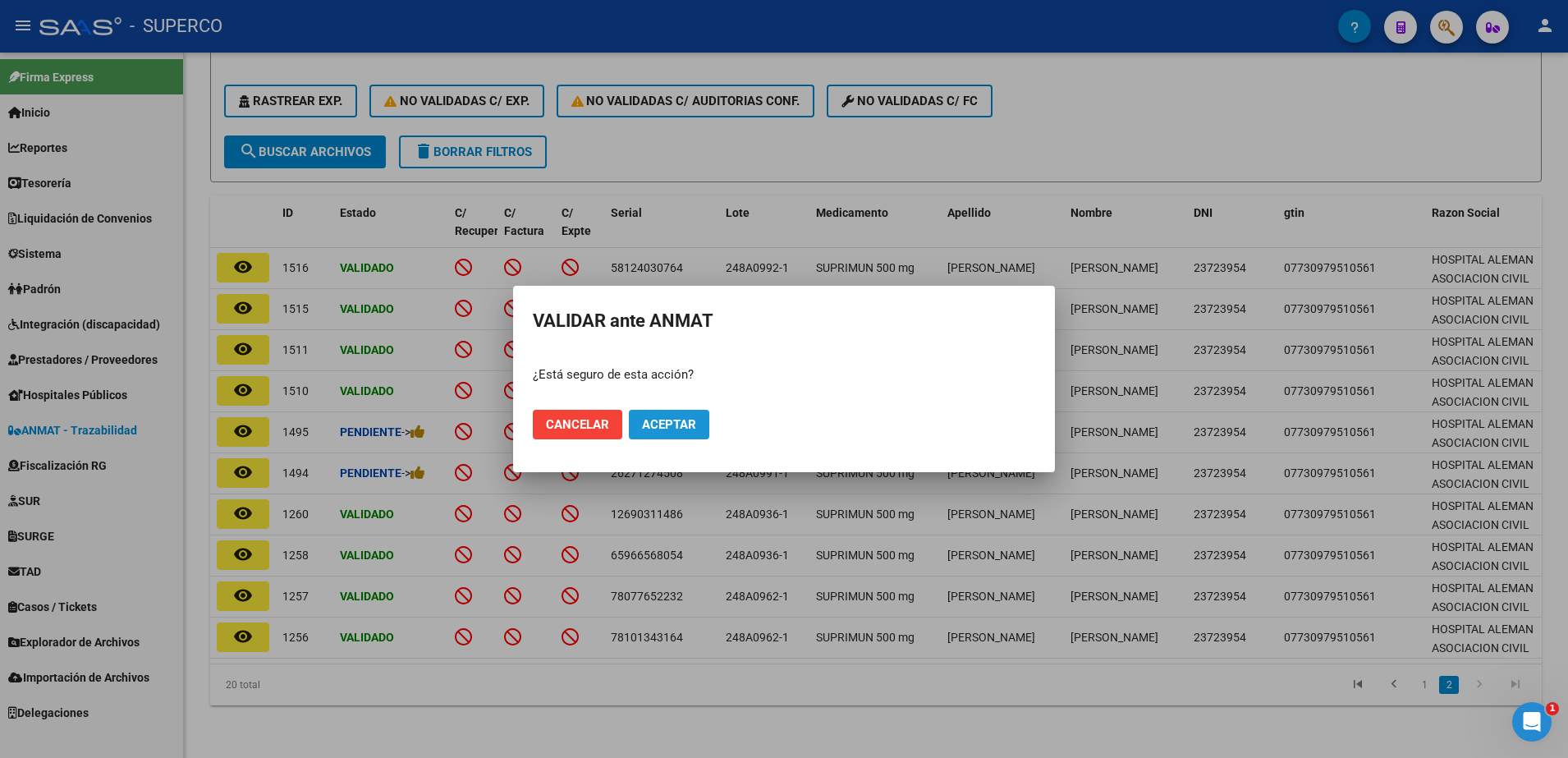
click at [667, 422] on span "Aceptar" at bounding box center [669, 424] width 54 height 15
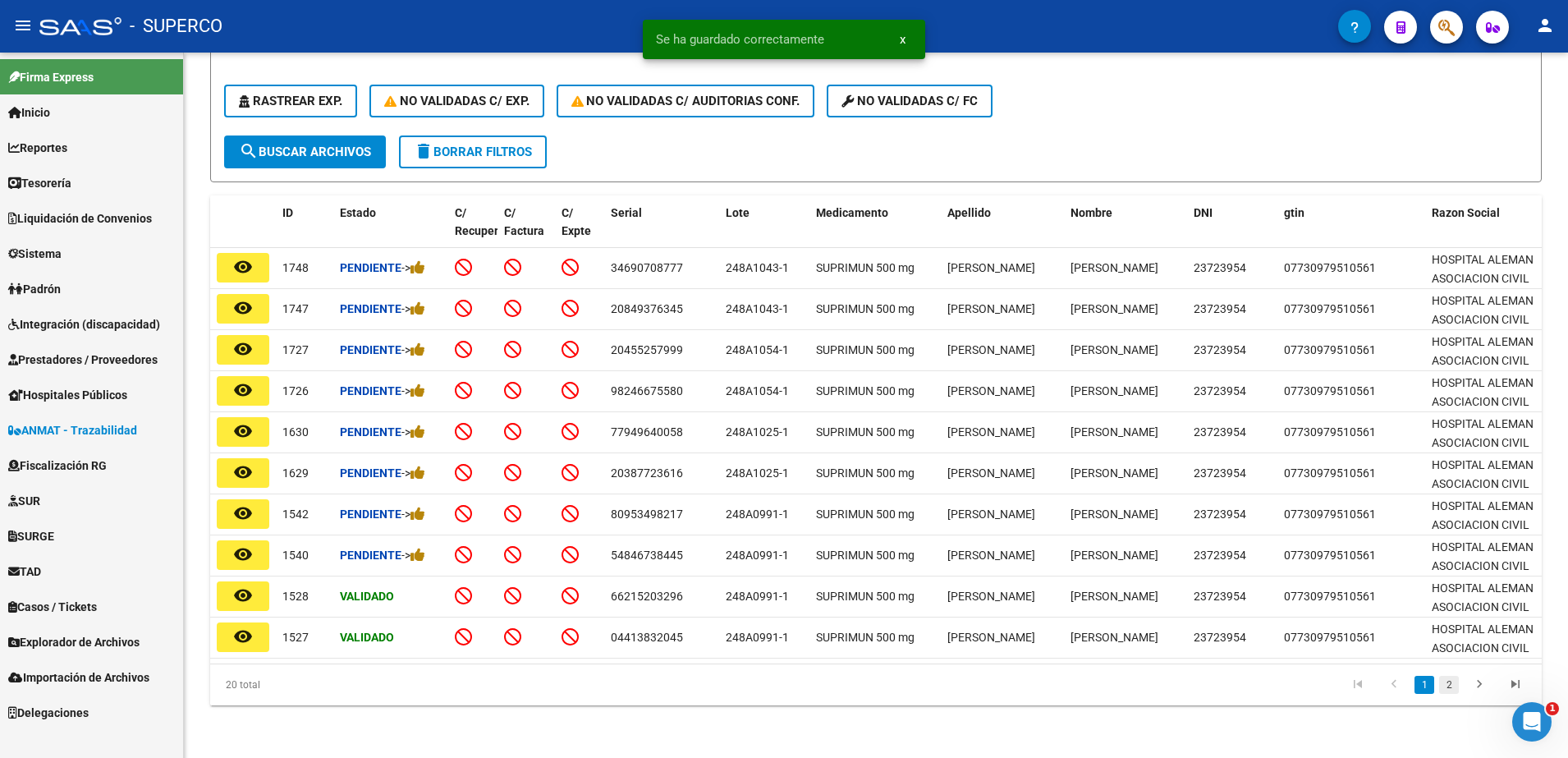
click at [1452, 685] on link "2" at bounding box center [1449, 685] width 20 height 18
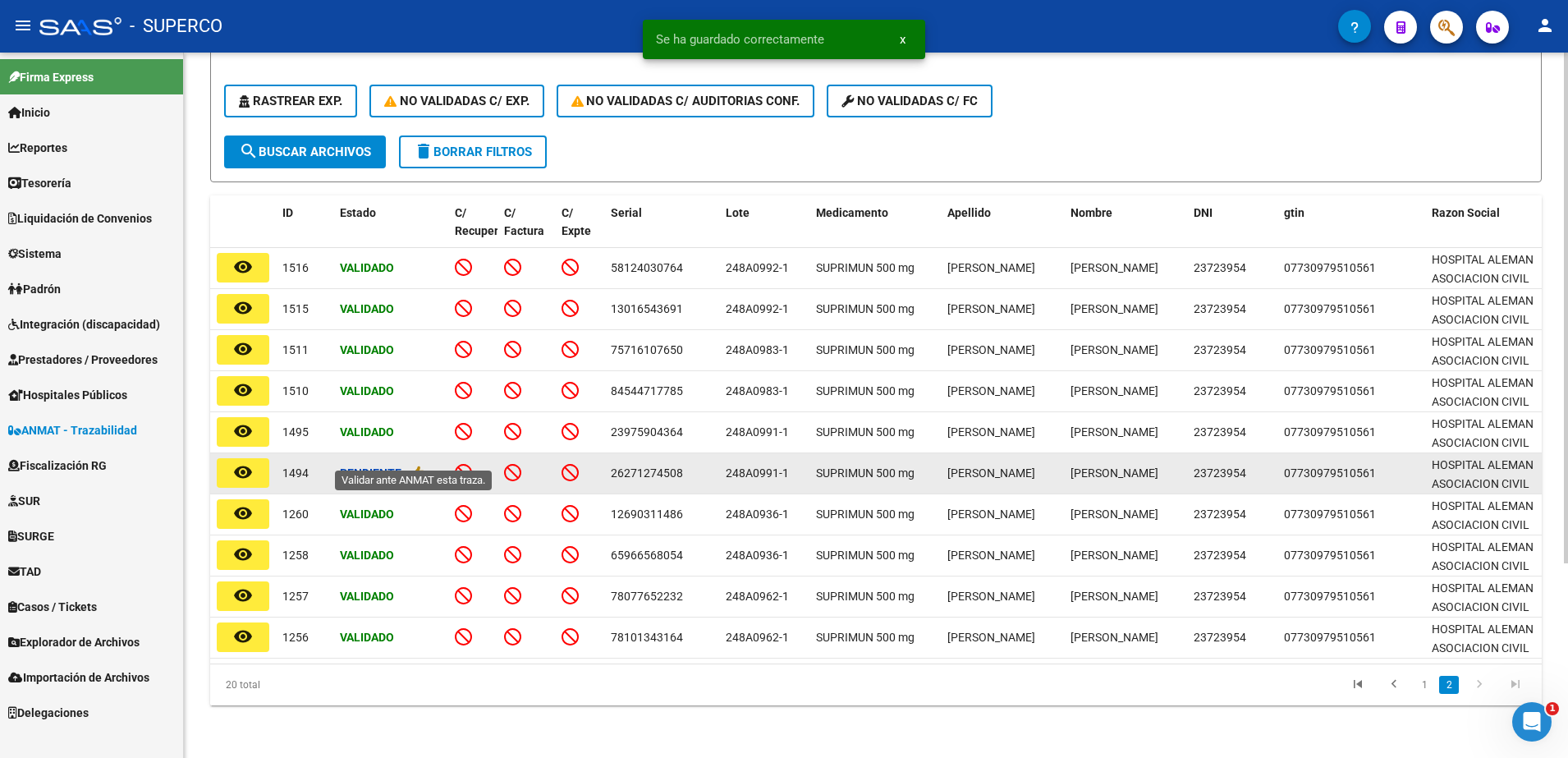
click at [413, 466] on span "->" at bounding box center [414, 472] width 24 height 13
click at [421, 465] on icon at bounding box center [417, 472] width 15 height 15
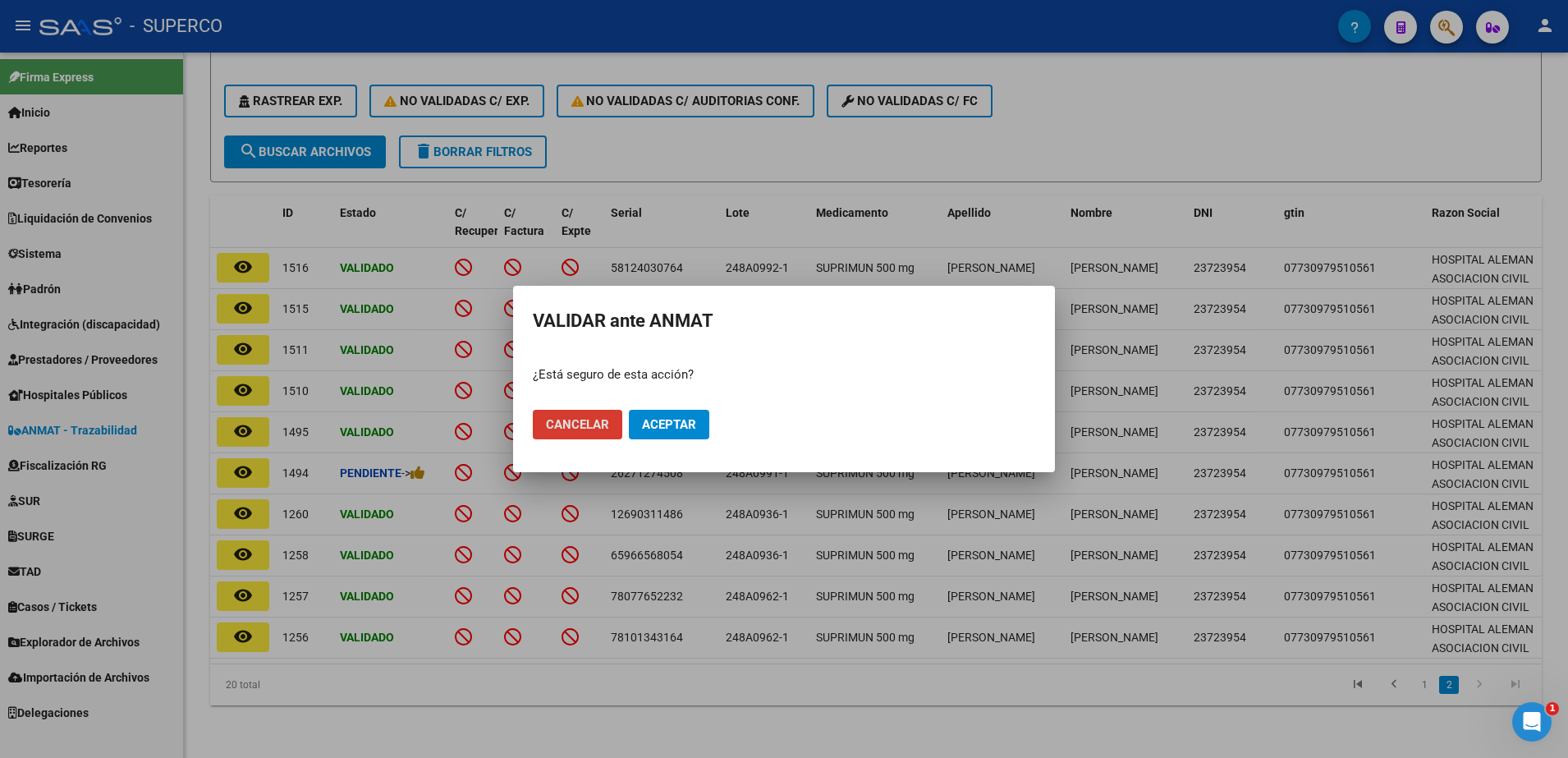
click at [660, 430] on span "Aceptar" at bounding box center [669, 424] width 54 height 15
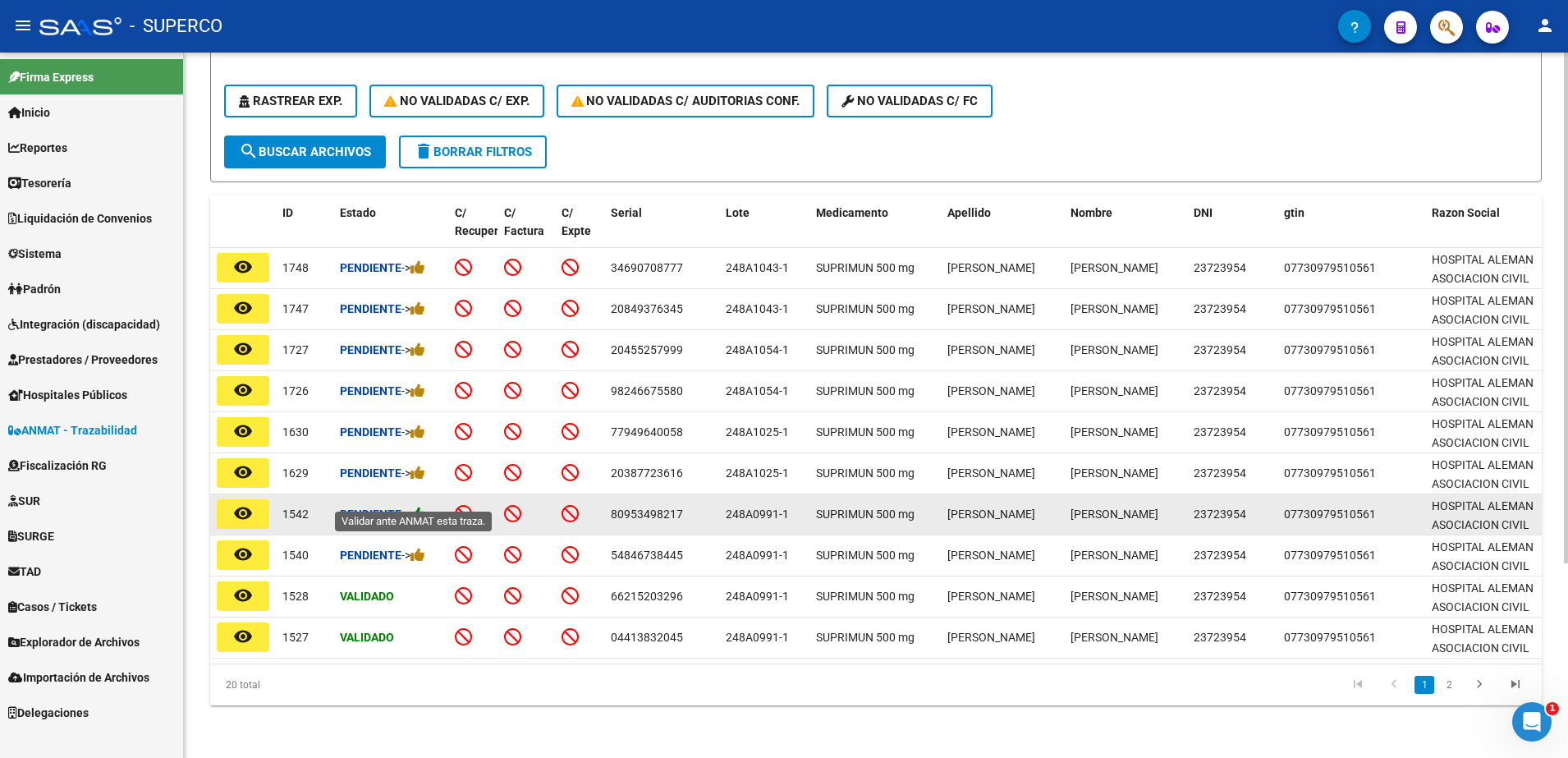
click at [423, 506] on icon at bounding box center [417, 514] width 15 height 15
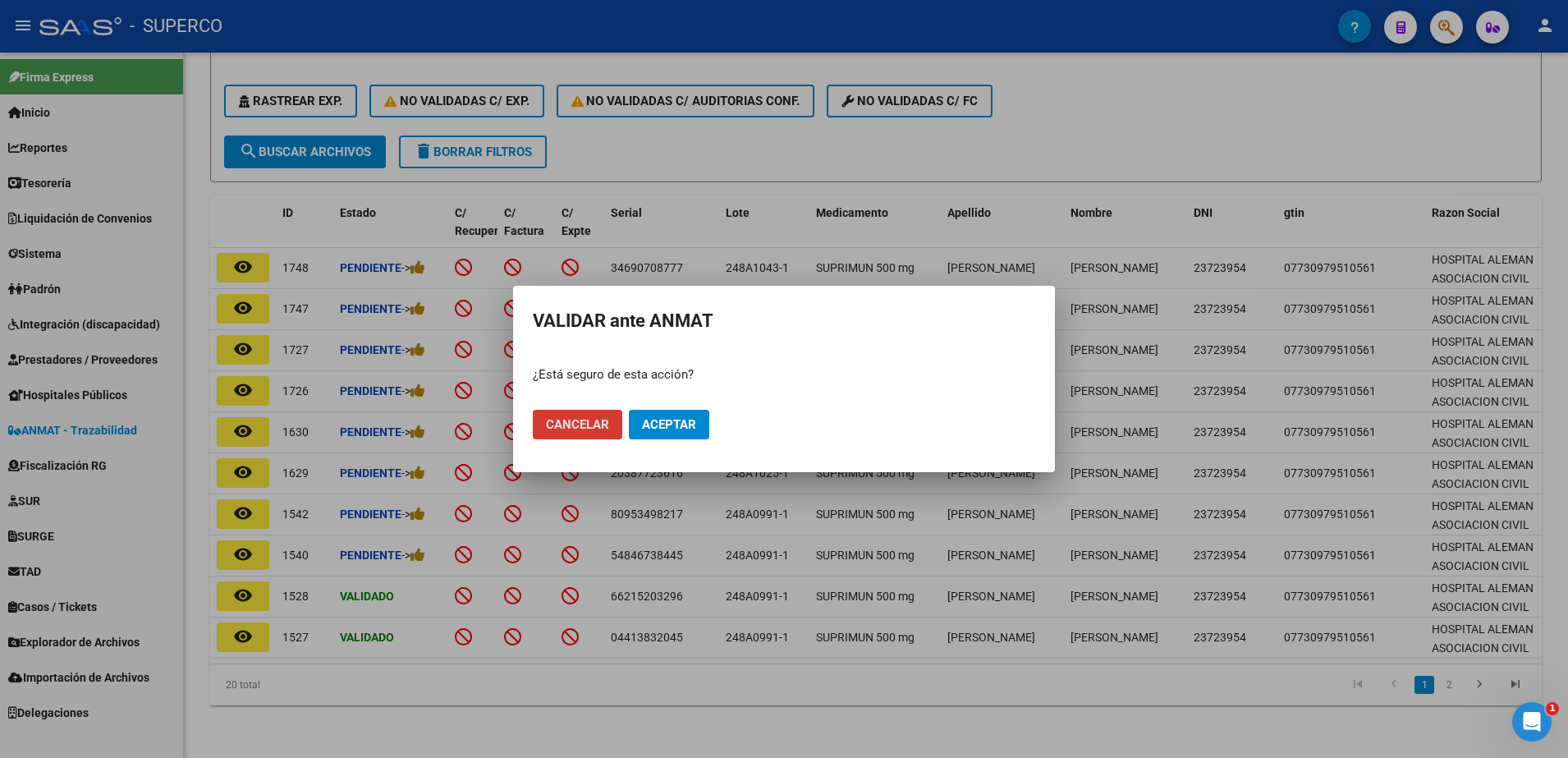
click at [669, 433] on button "Aceptar" at bounding box center [669, 424] width 81 height 29
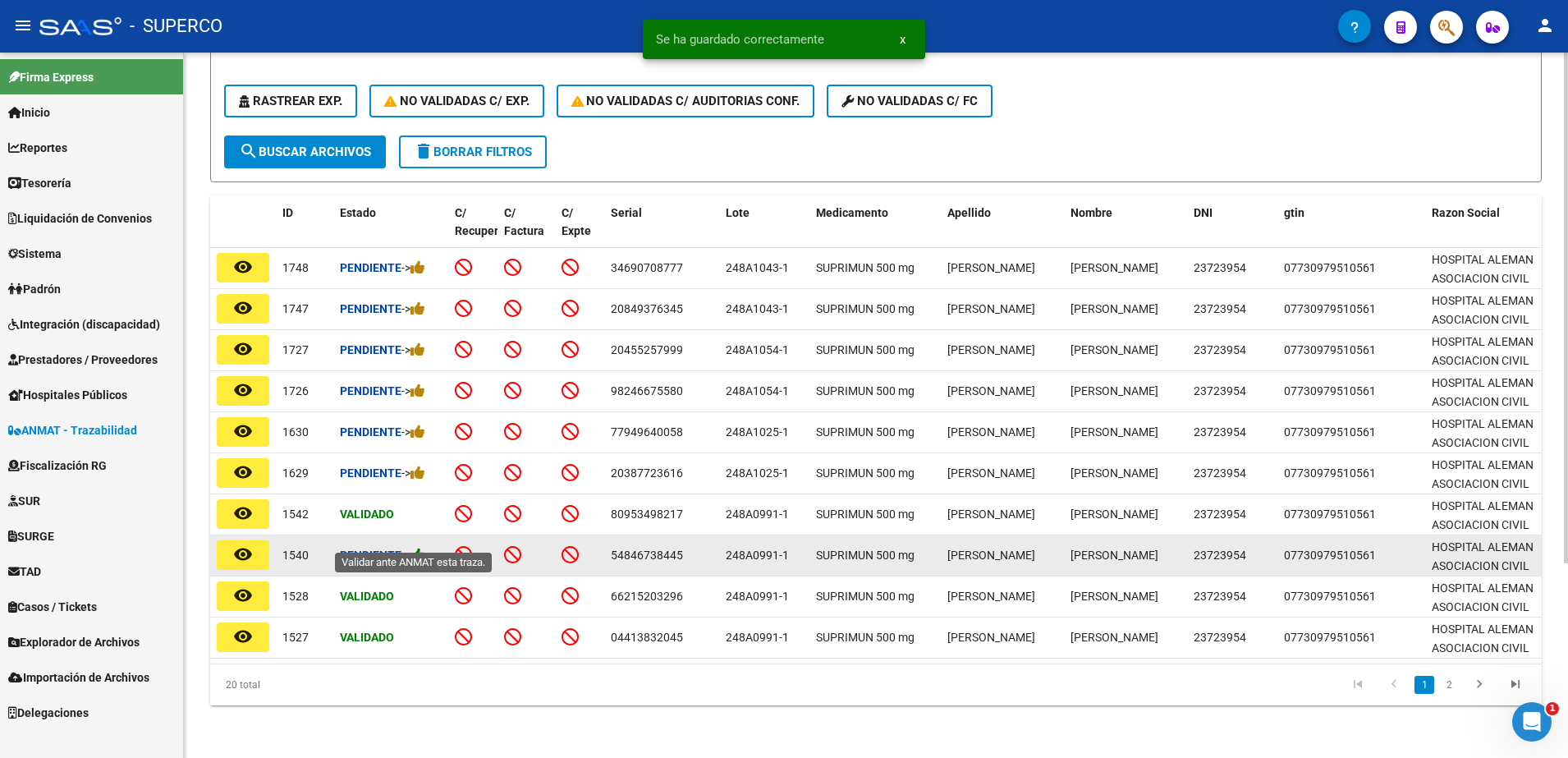
click at [419, 547] on icon at bounding box center [417, 555] width 15 height 15
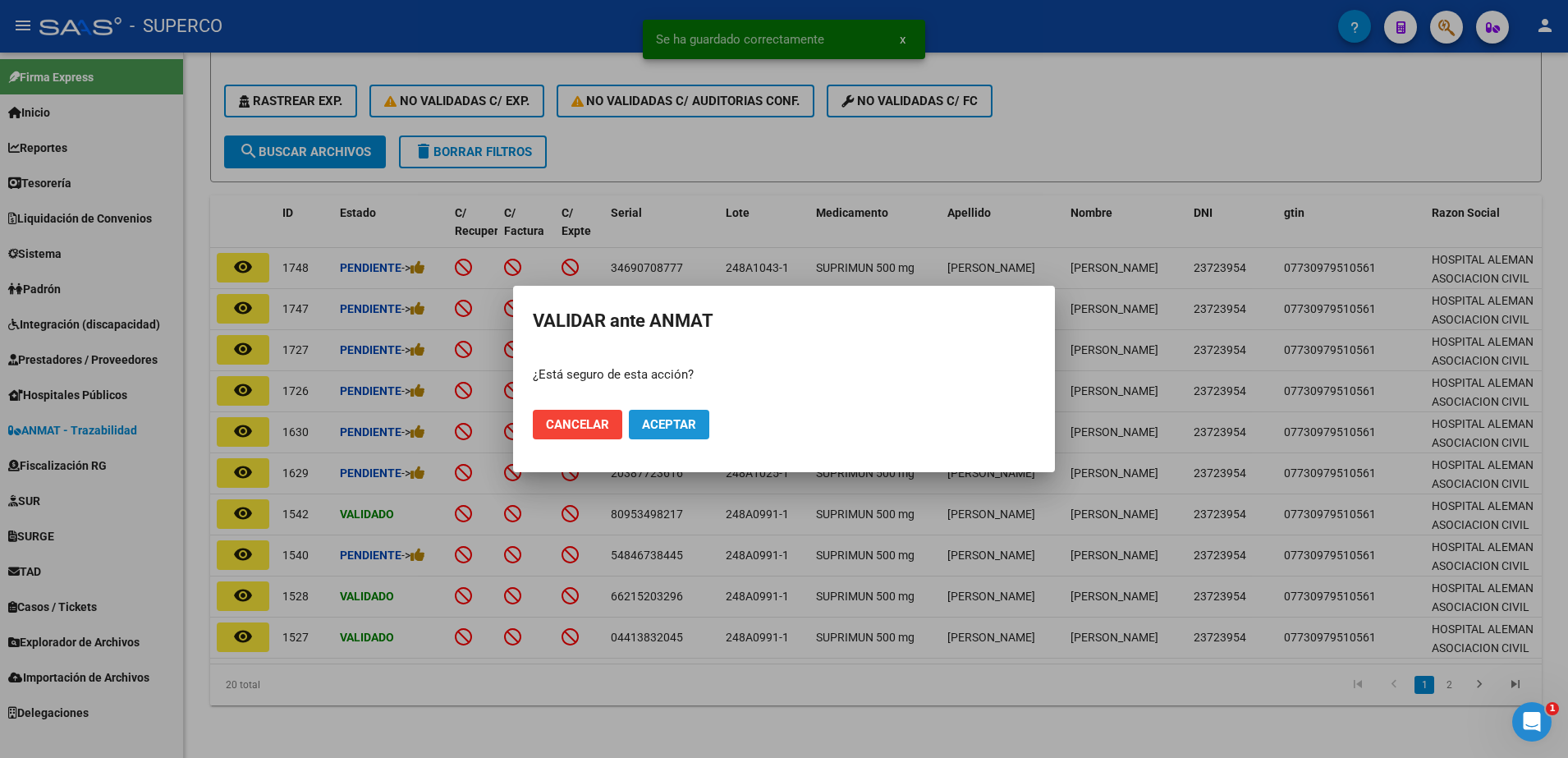
click at [686, 424] on span "Aceptar" at bounding box center [669, 424] width 54 height 15
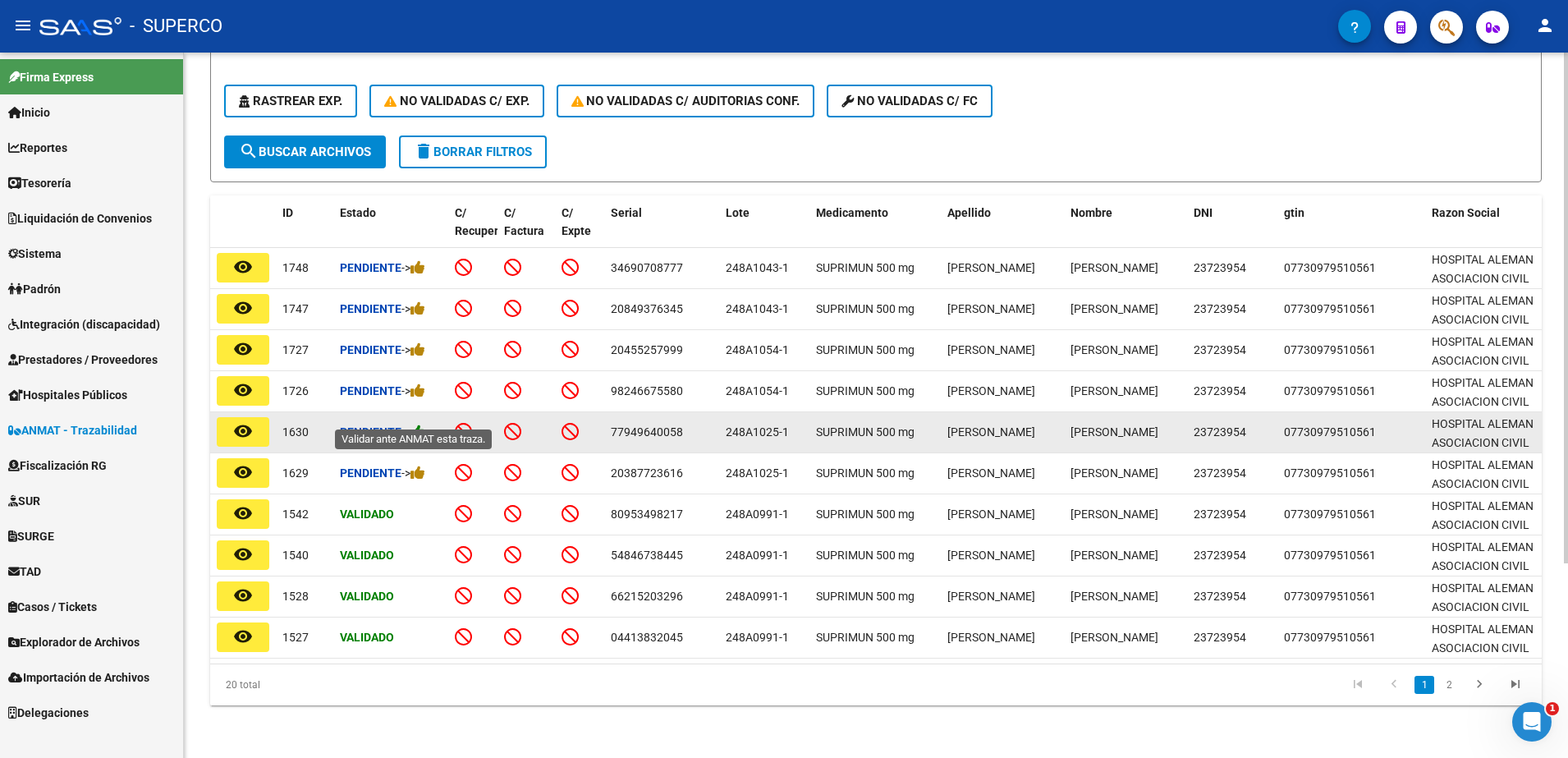
click at [422, 424] on icon at bounding box center [417, 432] width 15 height 15
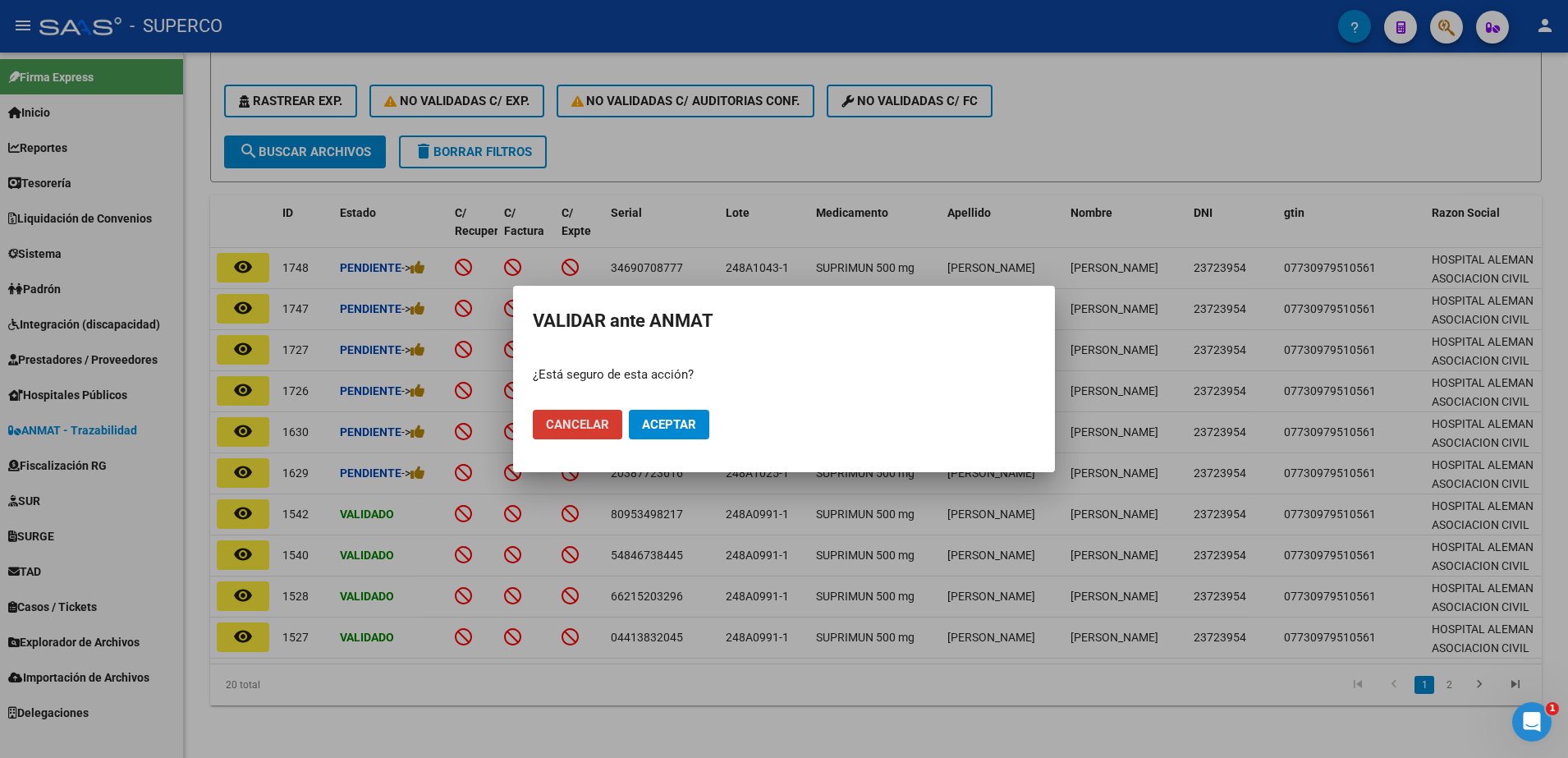
click at [668, 423] on span "Aceptar" at bounding box center [669, 424] width 54 height 15
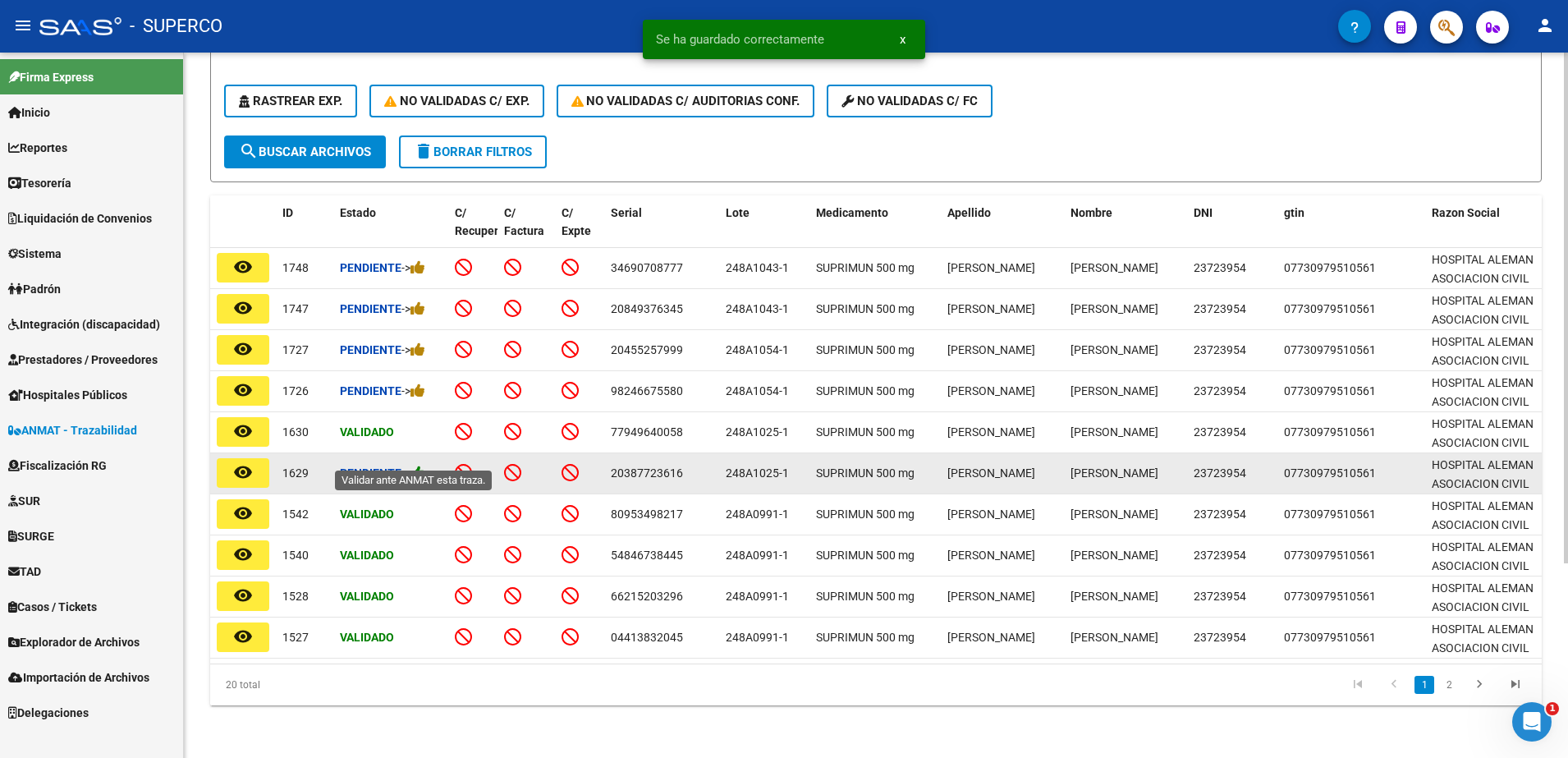
click at [419, 465] on icon at bounding box center [417, 472] width 15 height 15
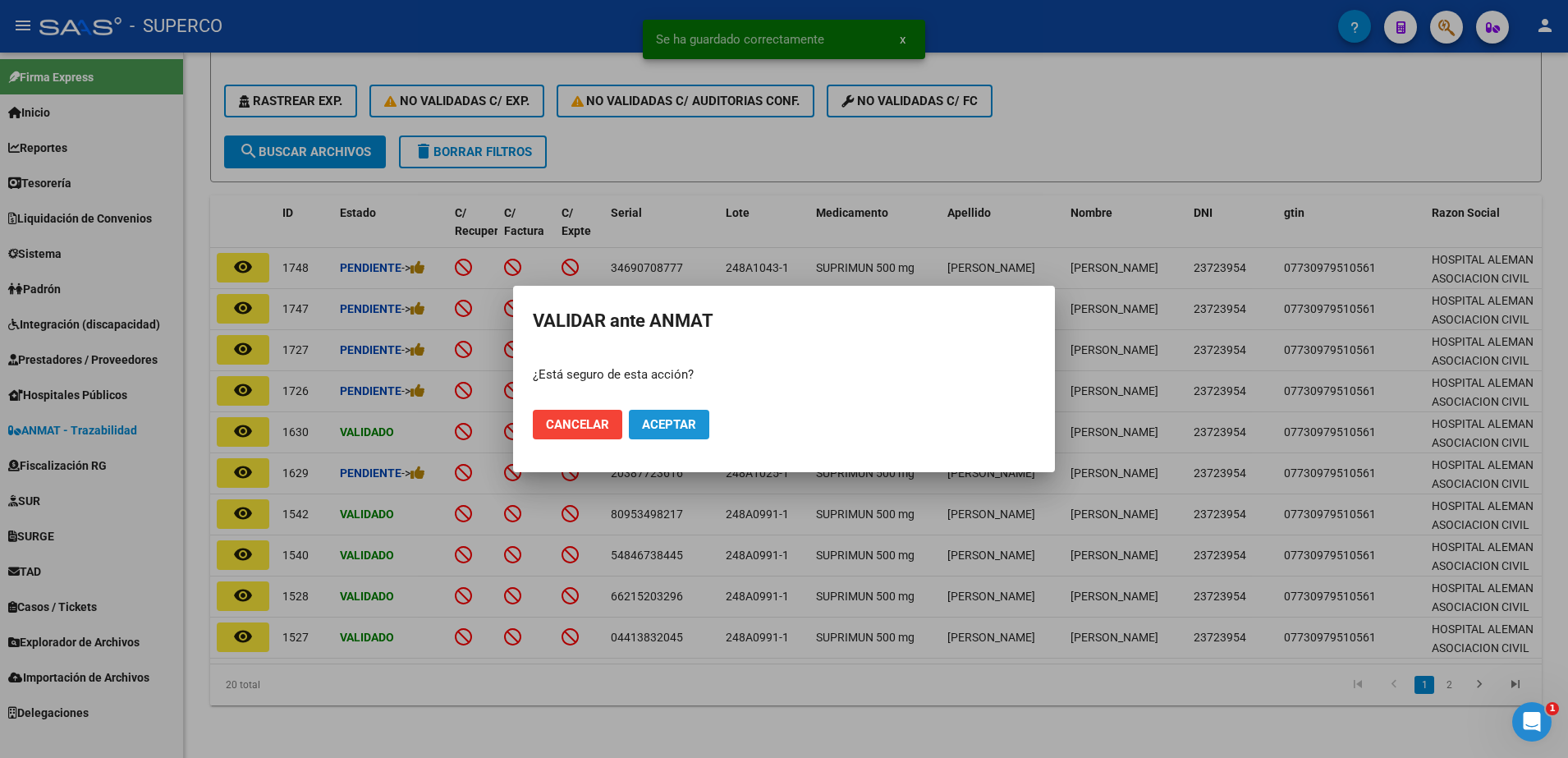
click at [673, 426] on span "Aceptar" at bounding box center [669, 424] width 54 height 15
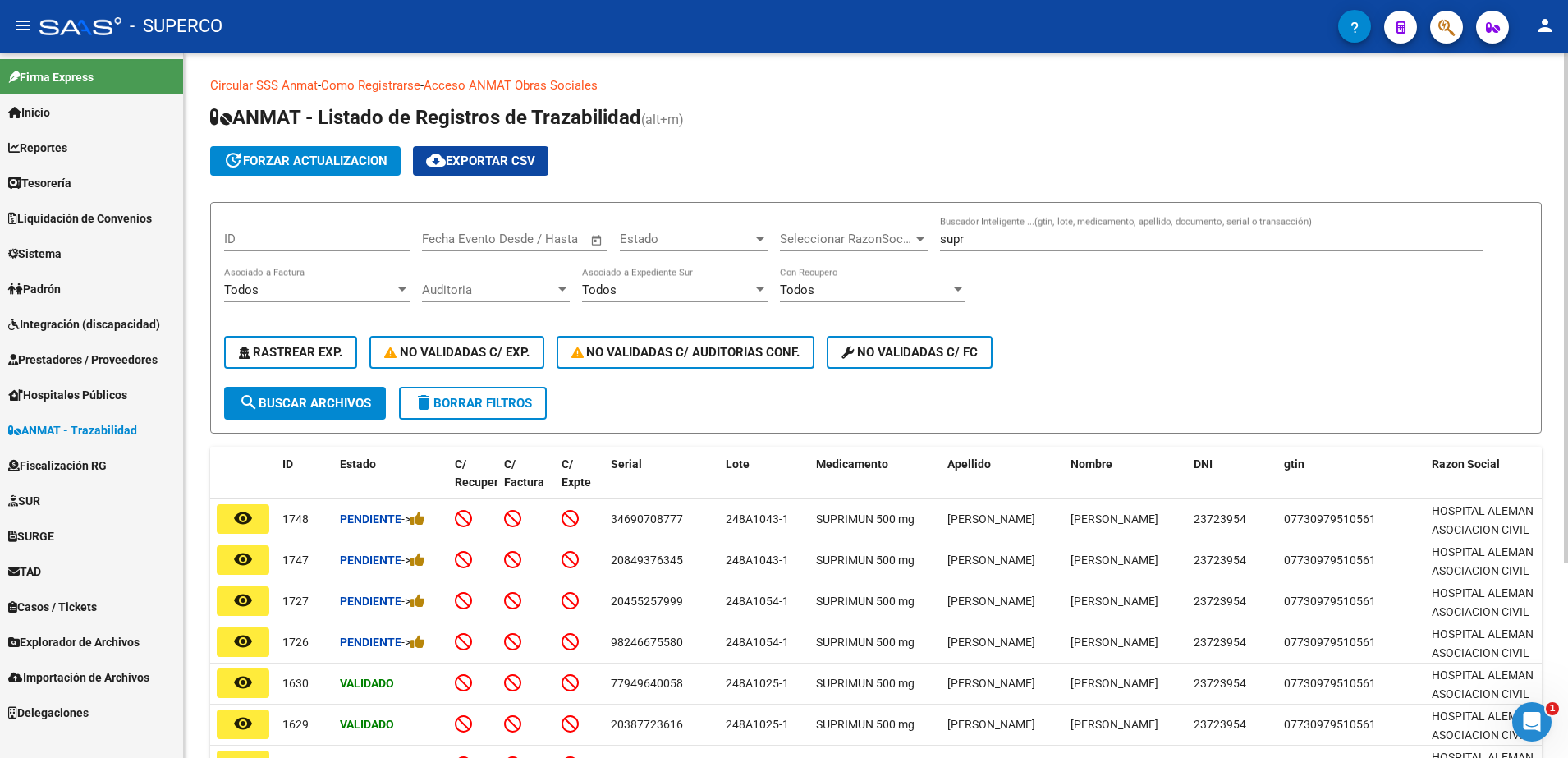
scroll to position [0, 0]
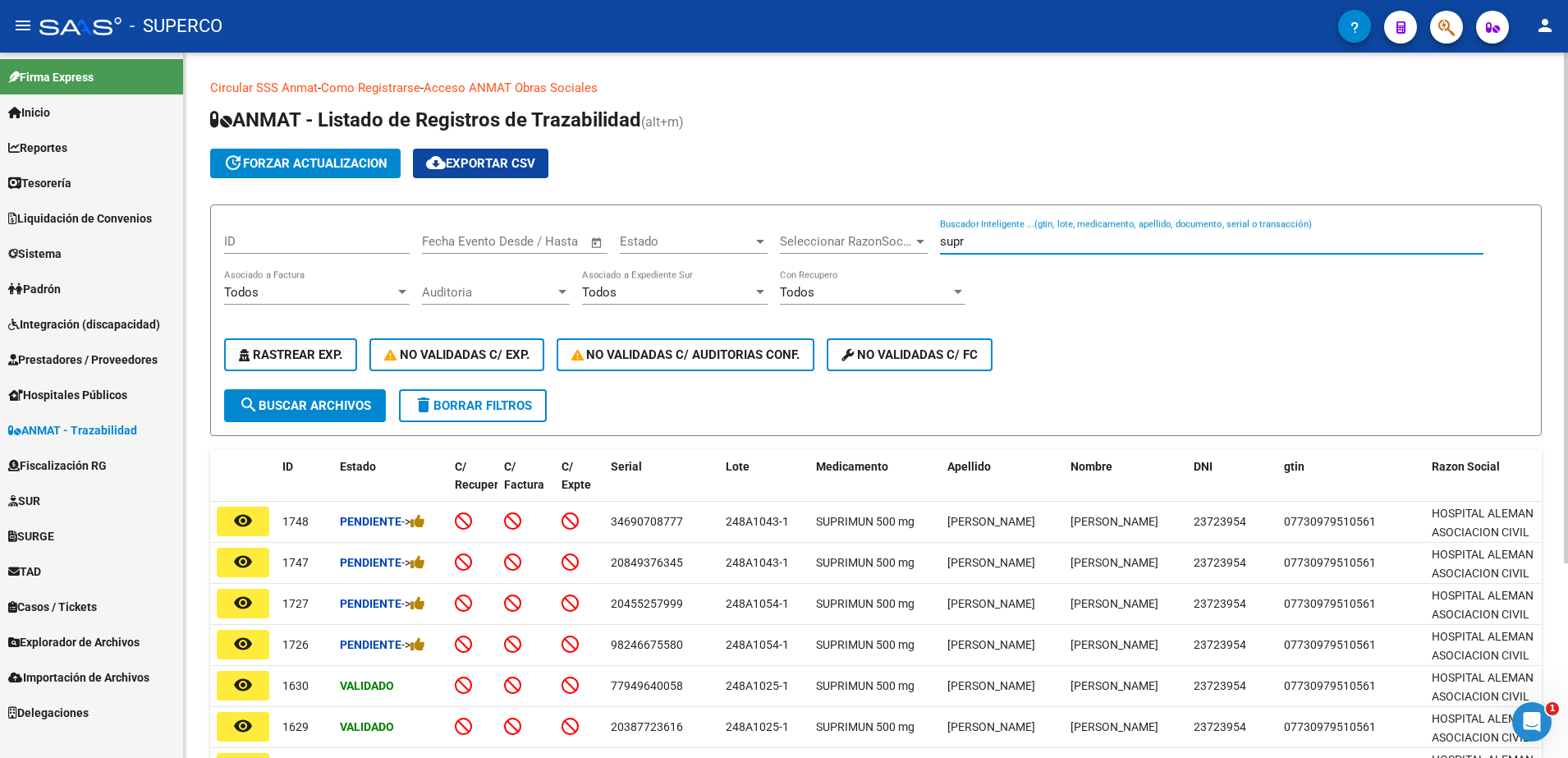
drag, startPoint x: 1080, startPoint y: 233, endPoint x: 749, endPoint y: 229, distance: 331.0
click at [749, 229] on div "ID Fecha inicio – Fecha fin Fecha Evento Desde / Hasta Estado Estado Selecciona…" at bounding box center [876, 304] width 1304 height 171
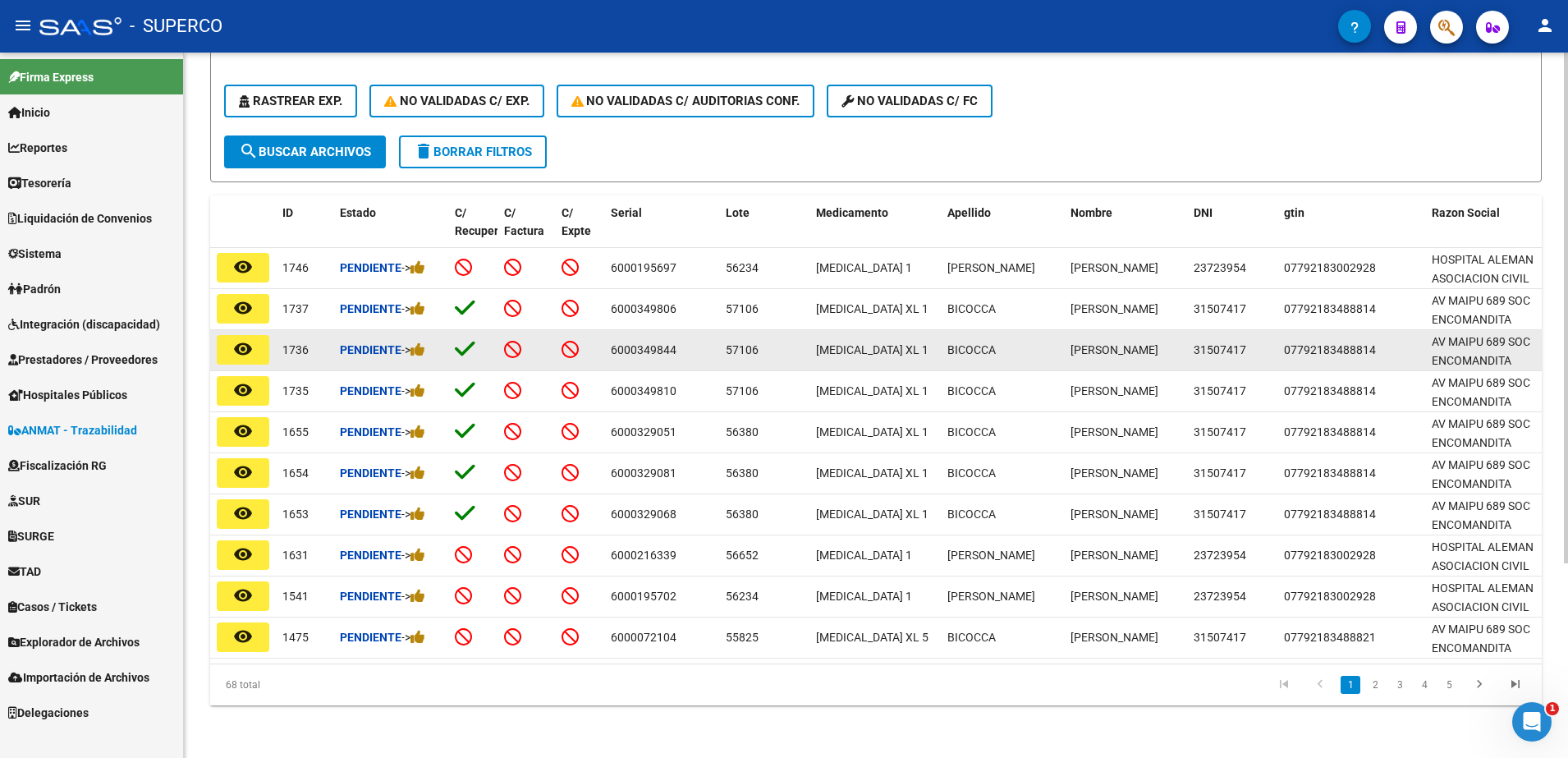
scroll to position [269, 0]
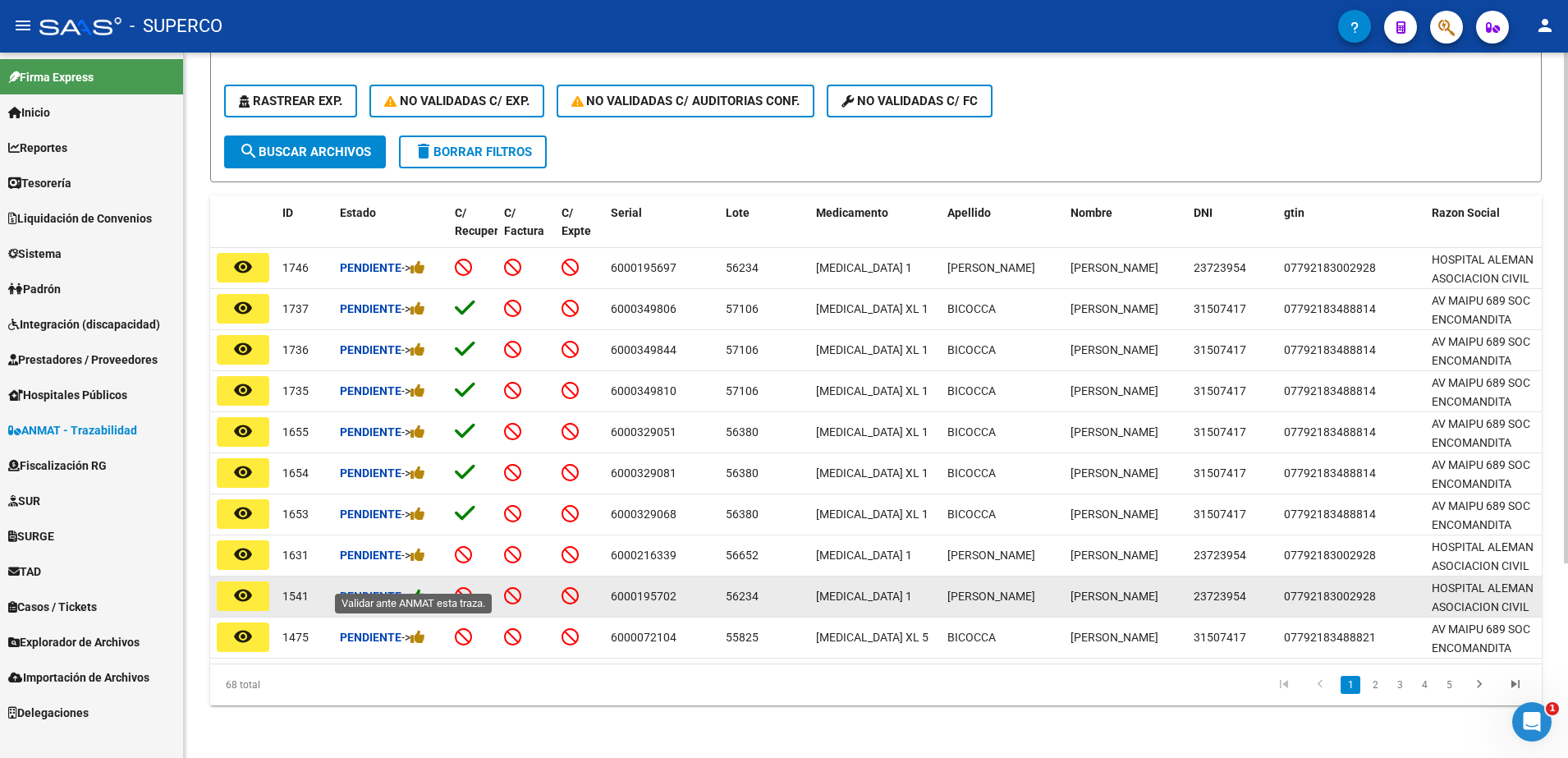
click at [425, 589] on icon at bounding box center [417, 596] width 15 height 15
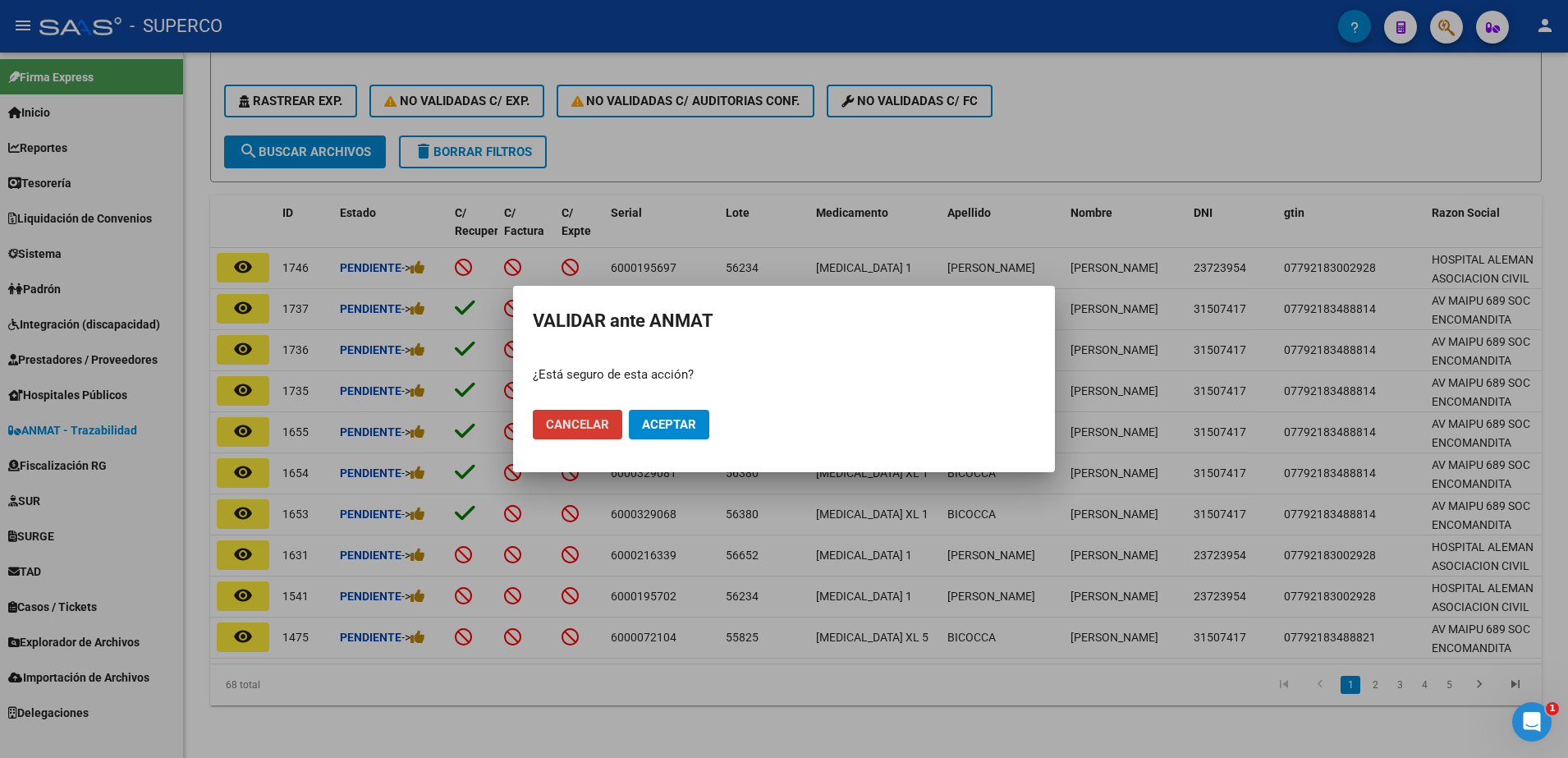
click at [670, 429] on span "Aceptar" at bounding box center [669, 424] width 54 height 15
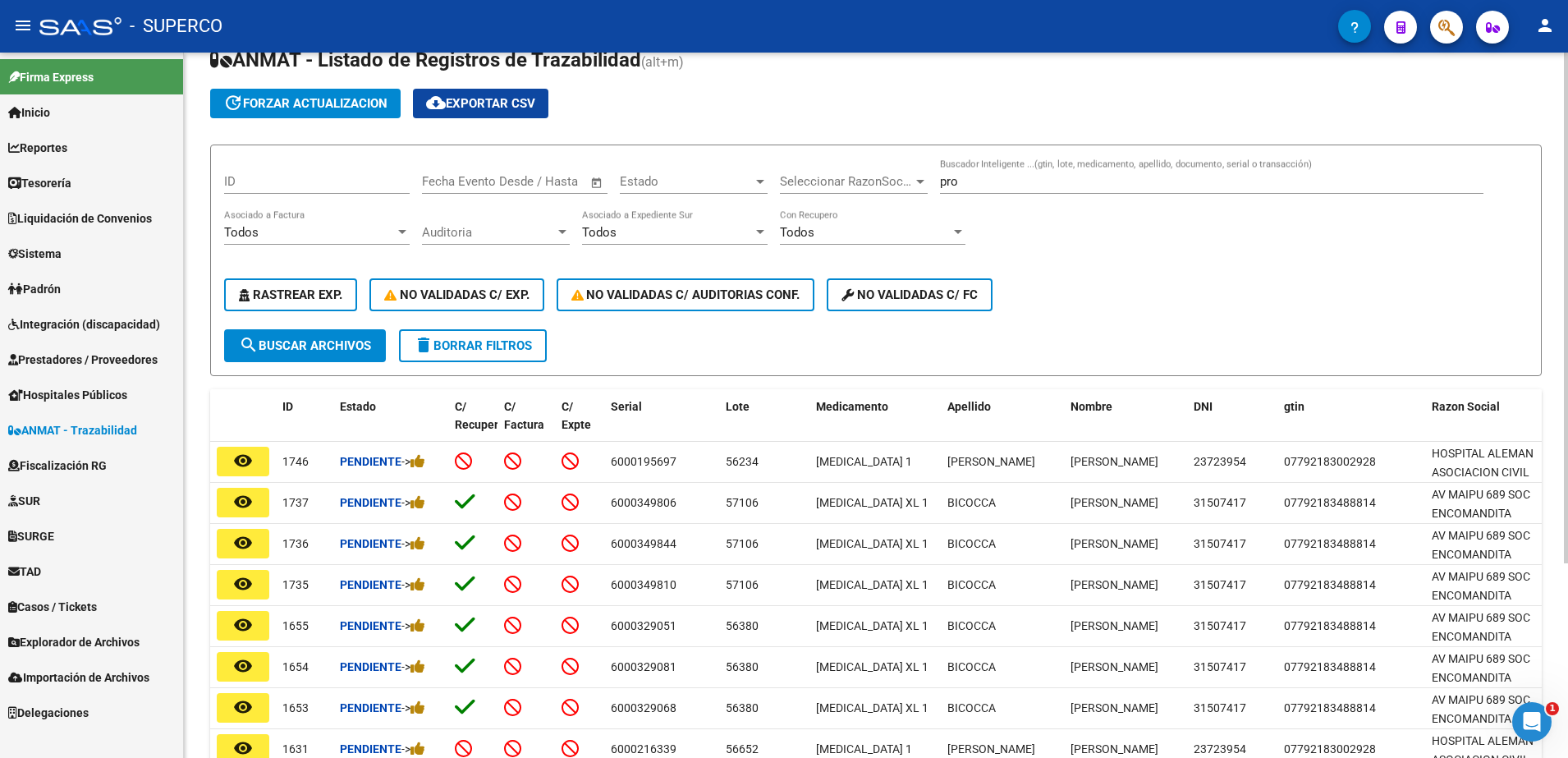
scroll to position [0, 0]
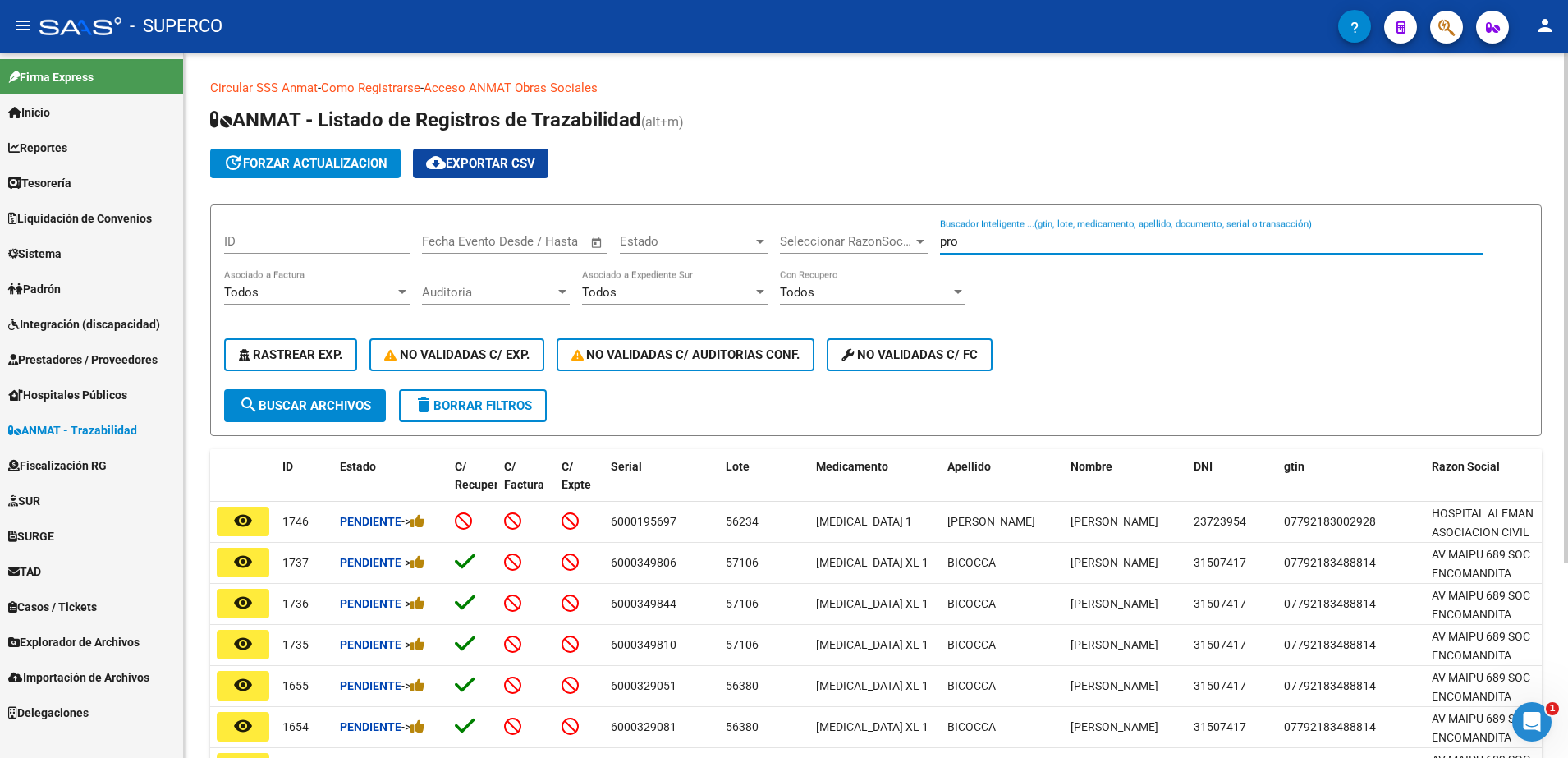
click at [1110, 235] on input "pro" at bounding box center [1212, 241] width 544 height 15
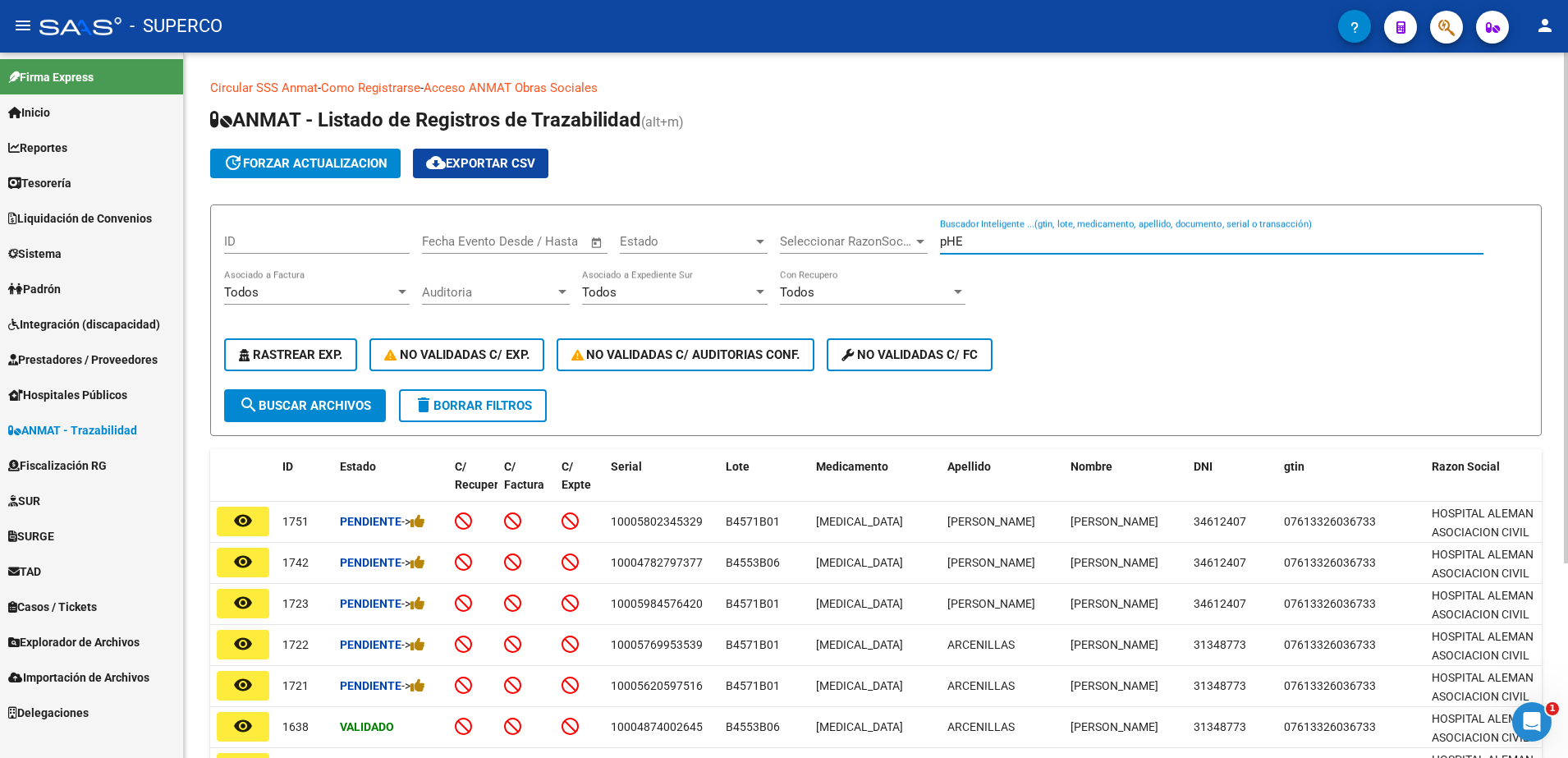
scroll to position [269, 0]
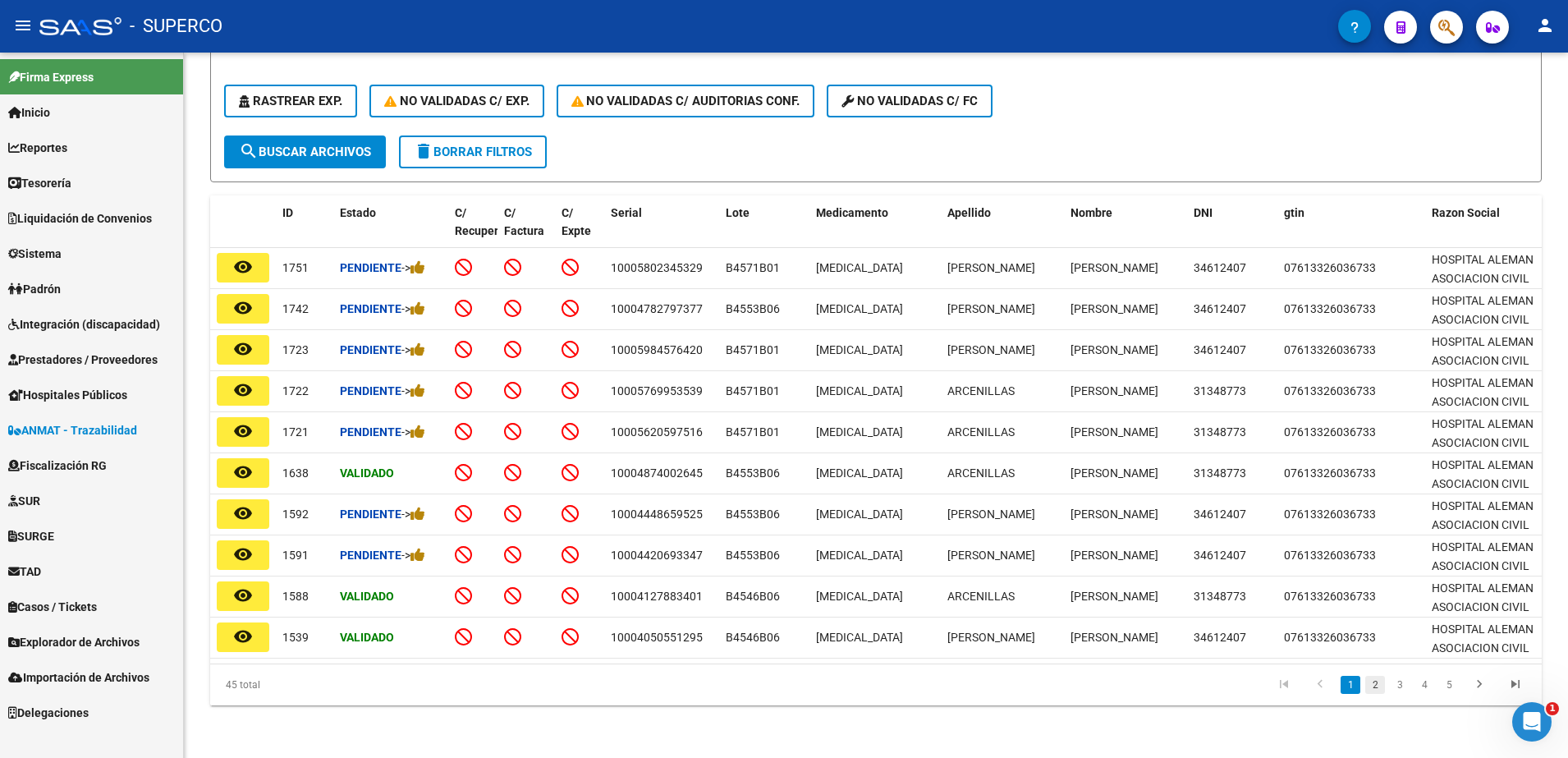
type input "pHE"
click at [1384, 688] on link "2" at bounding box center [1375, 685] width 20 height 18
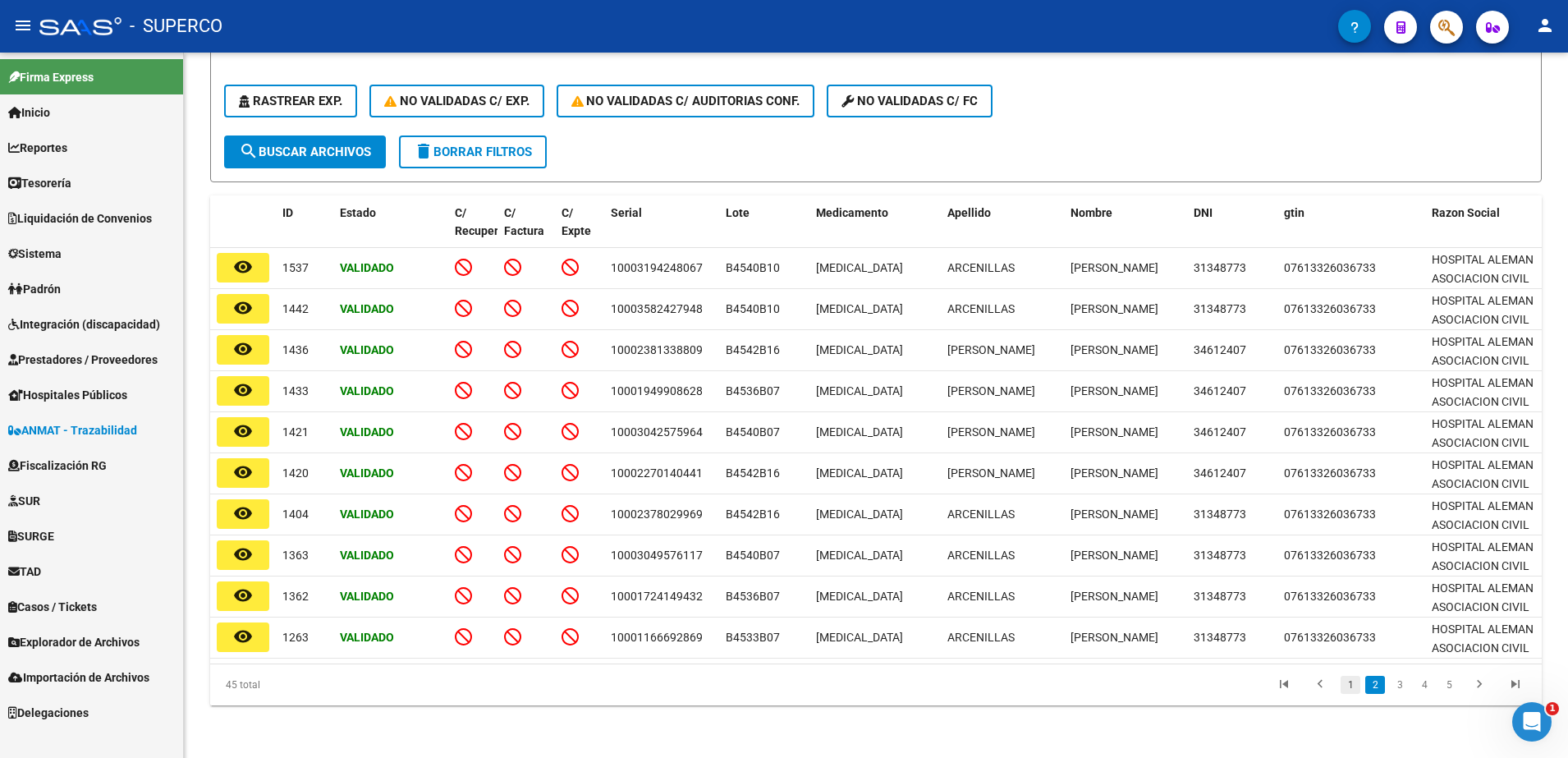
click at [1355, 688] on link "1" at bounding box center [1350, 685] width 20 height 18
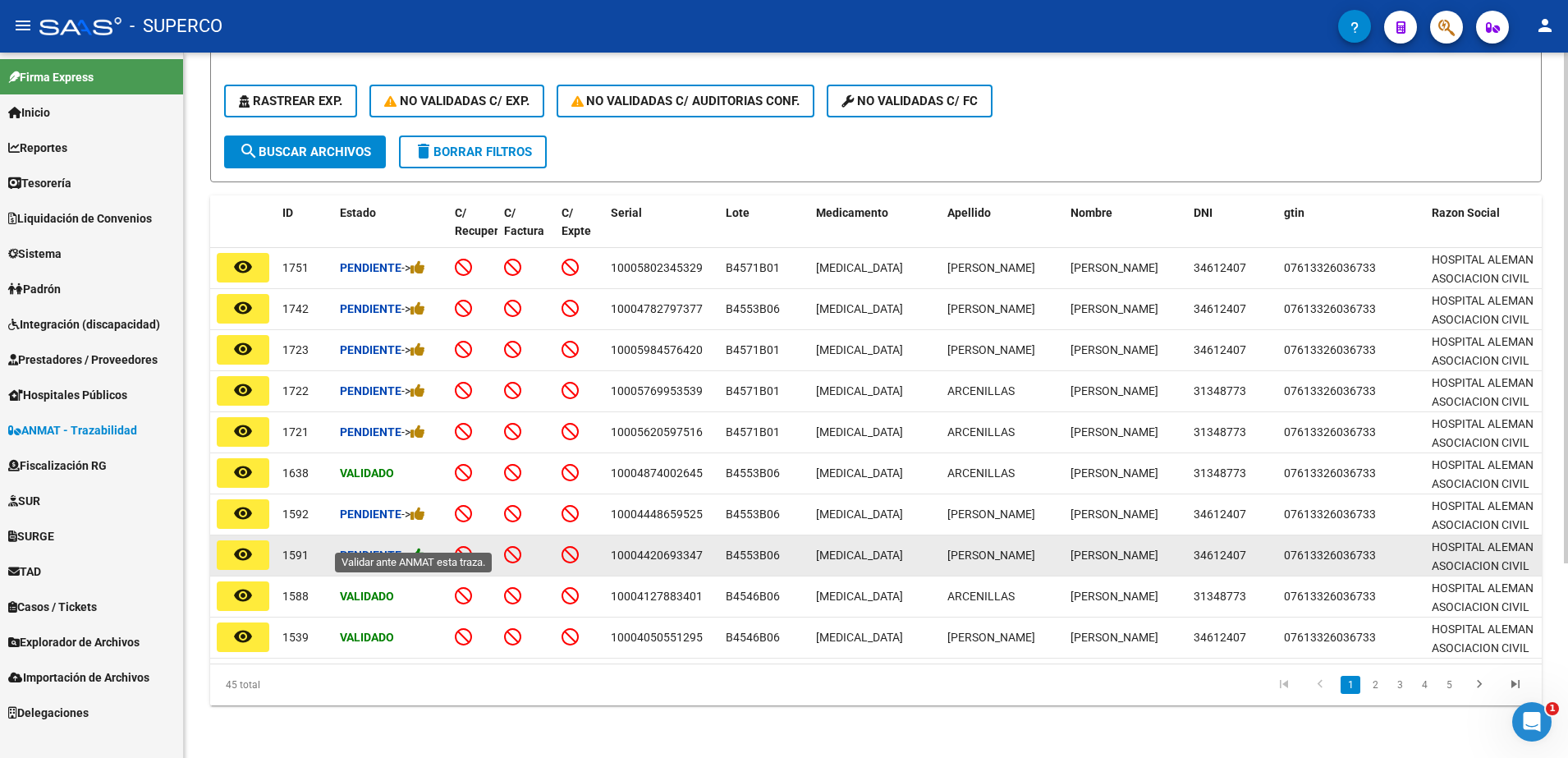
click at [421, 547] on icon at bounding box center [417, 555] width 15 height 15
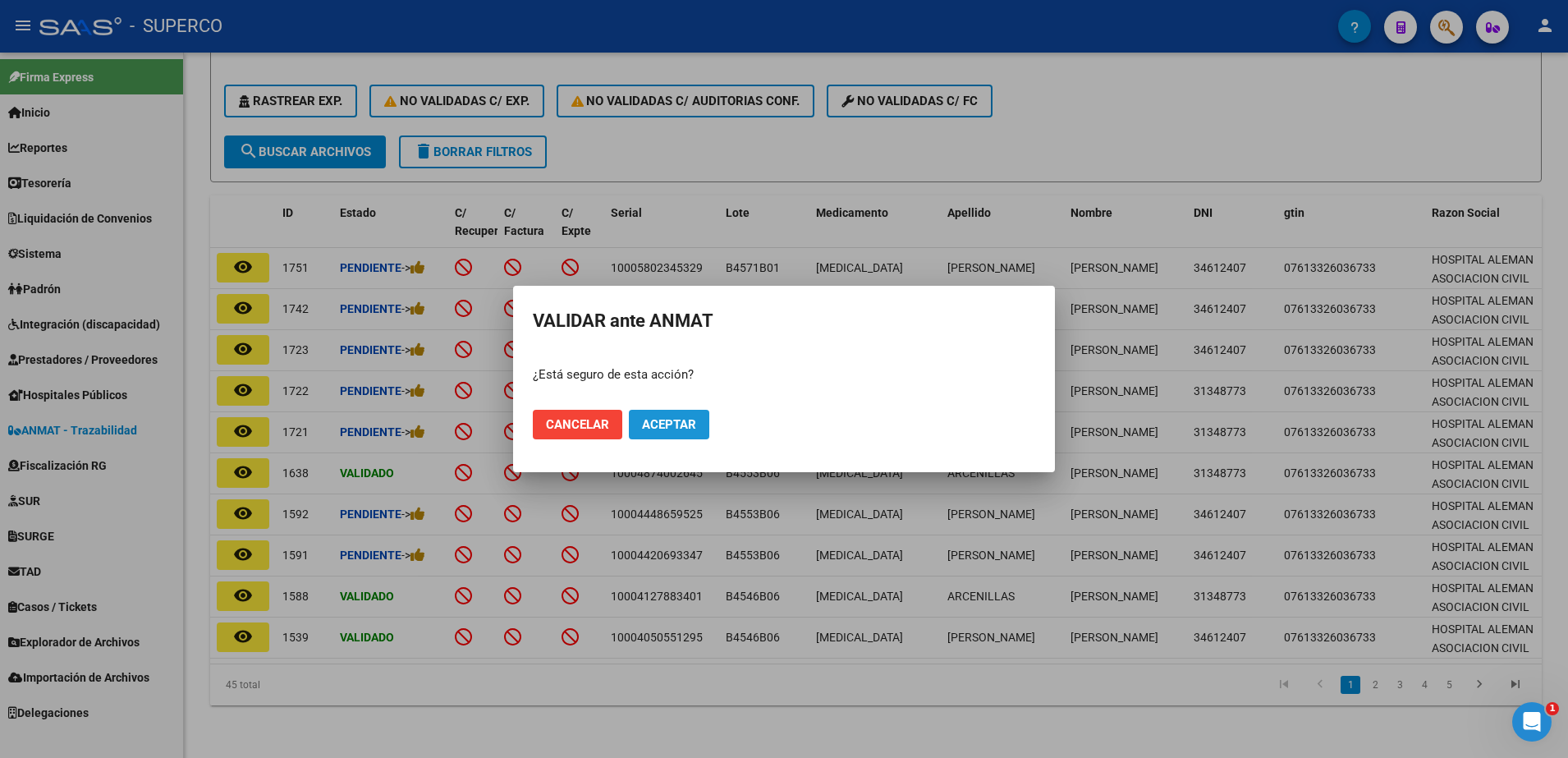
click at [659, 428] on span "Aceptar" at bounding box center [669, 424] width 54 height 15
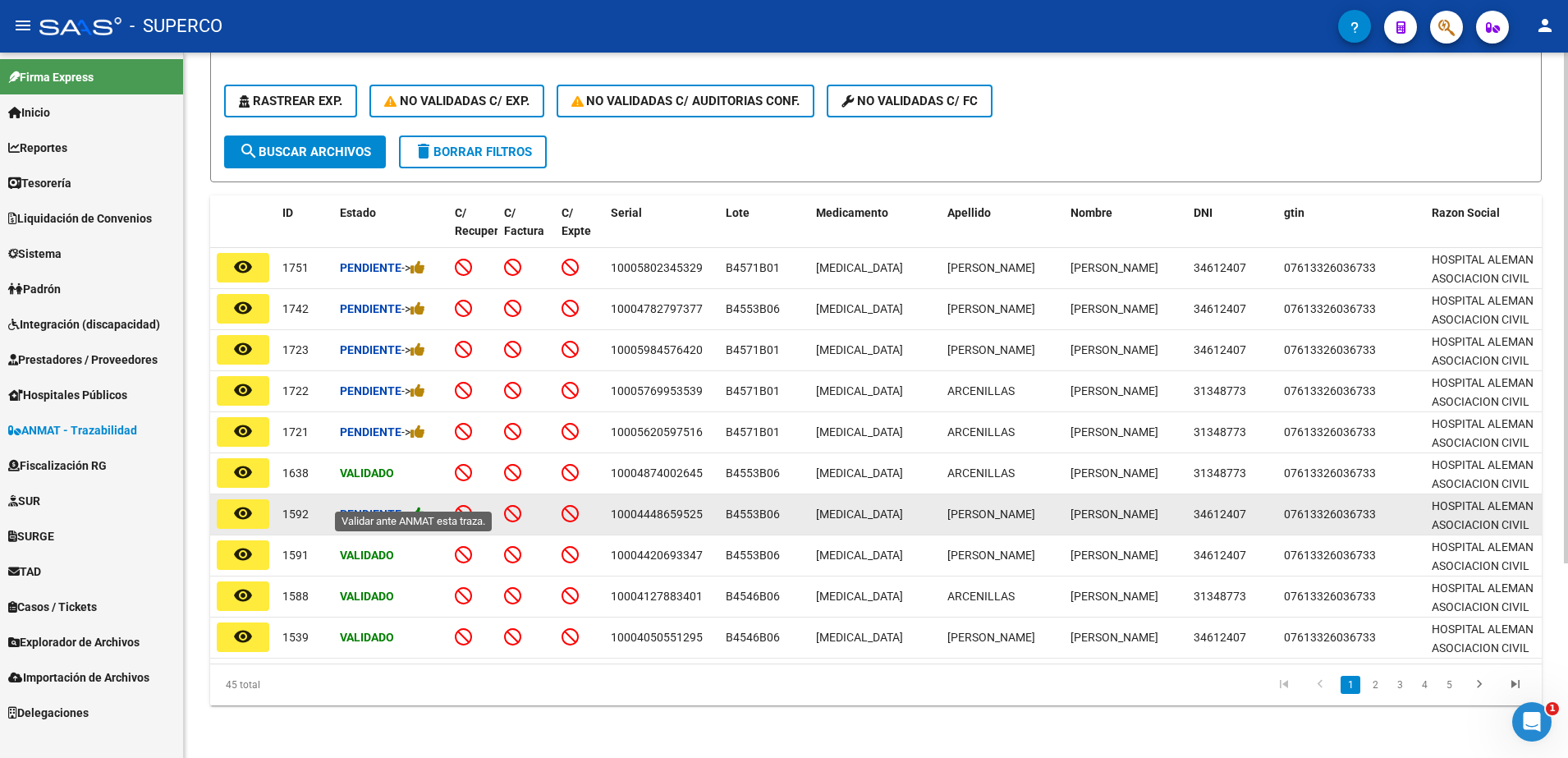
click at [421, 506] on icon at bounding box center [417, 514] width 15 height 15
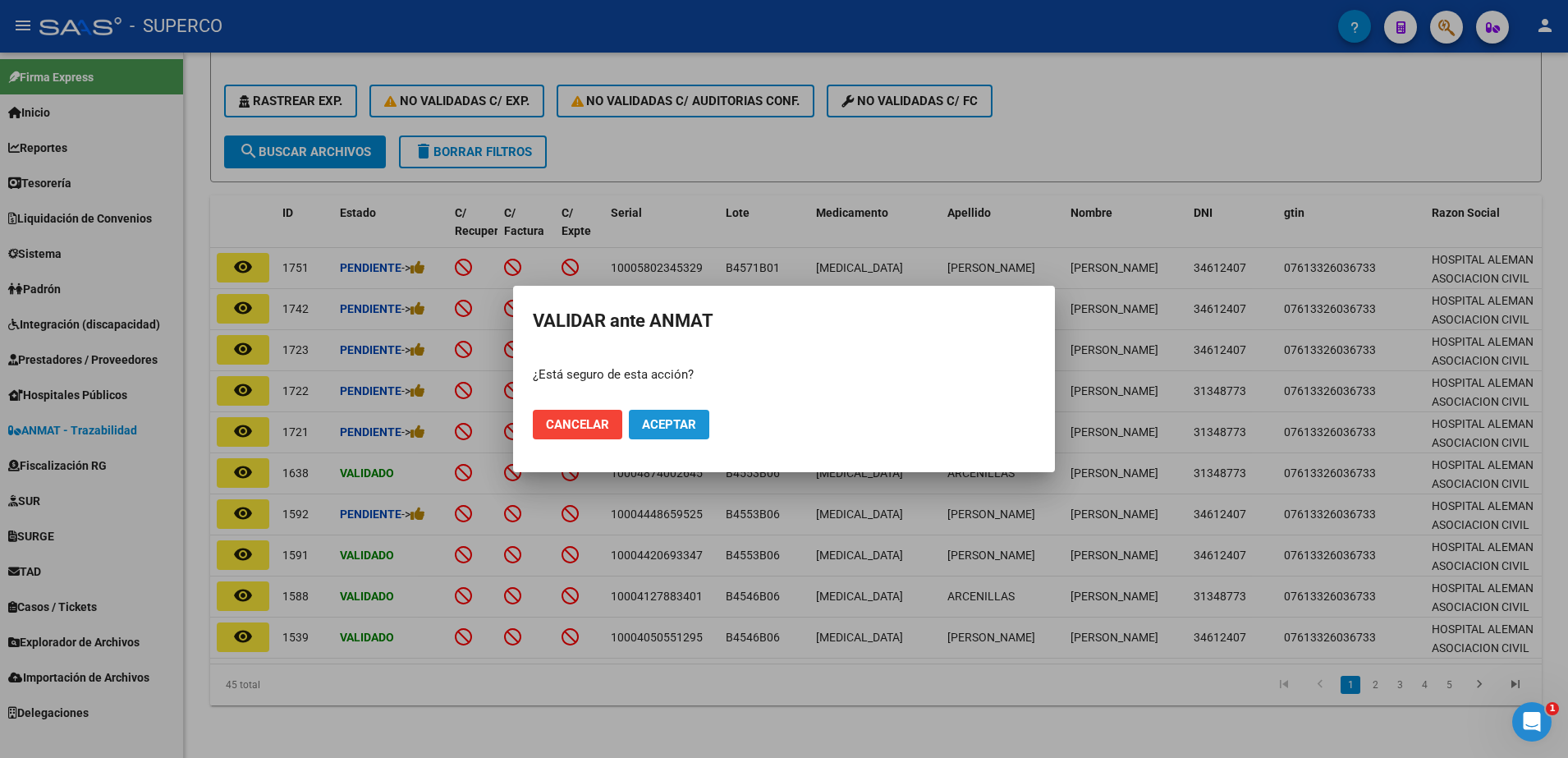
click at [679, 425] on span "Aceptar" at bounding box center [669, 424] width 54 height 15
